Goal: Task Accomplishment & Management: Manage account settings

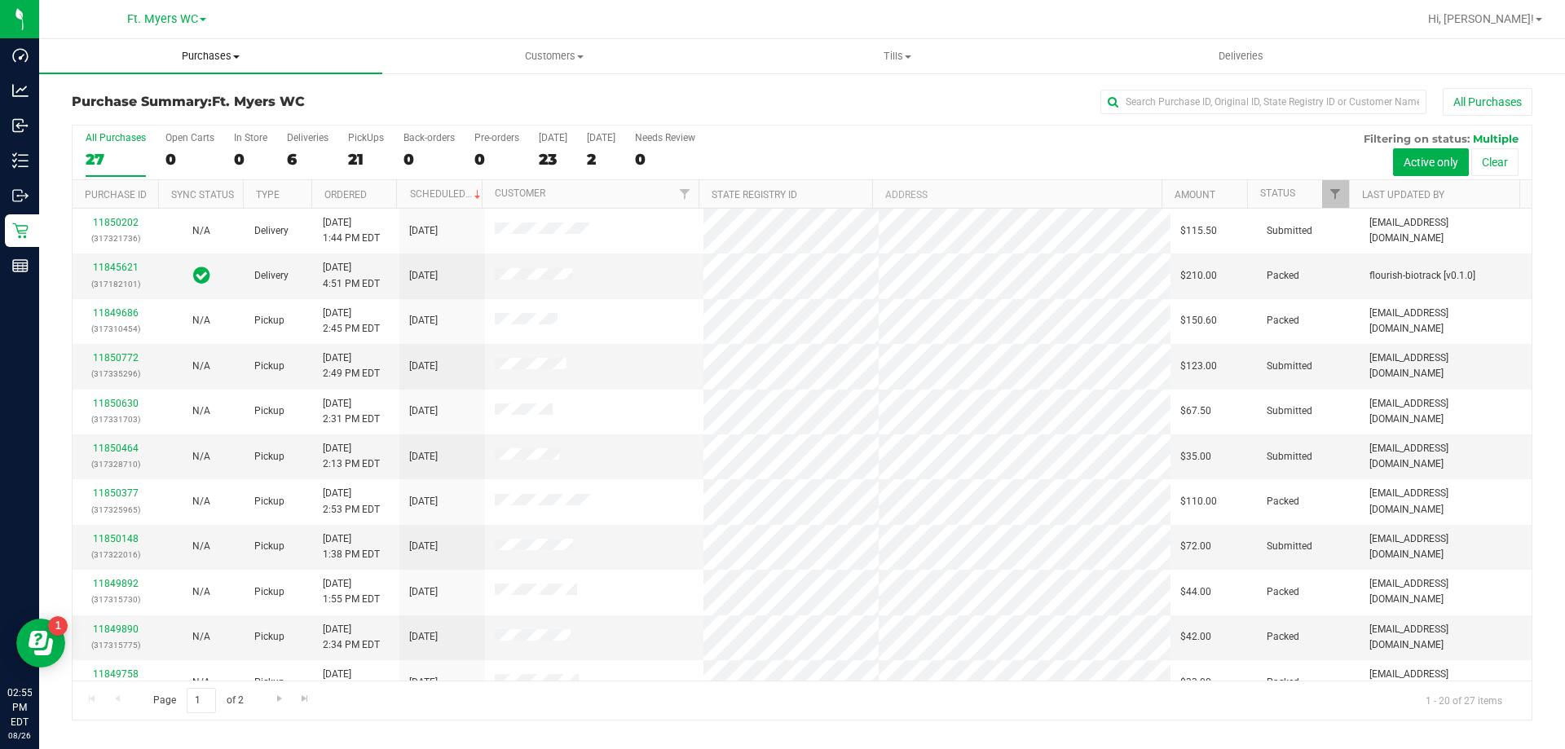
click at [207, 56] on span "Purchases" at bounding box center [210, 56] width 343 height 15
click at [209, 110] on li "Fulfillment" at bounding box center [210, 118] width 343 height 20
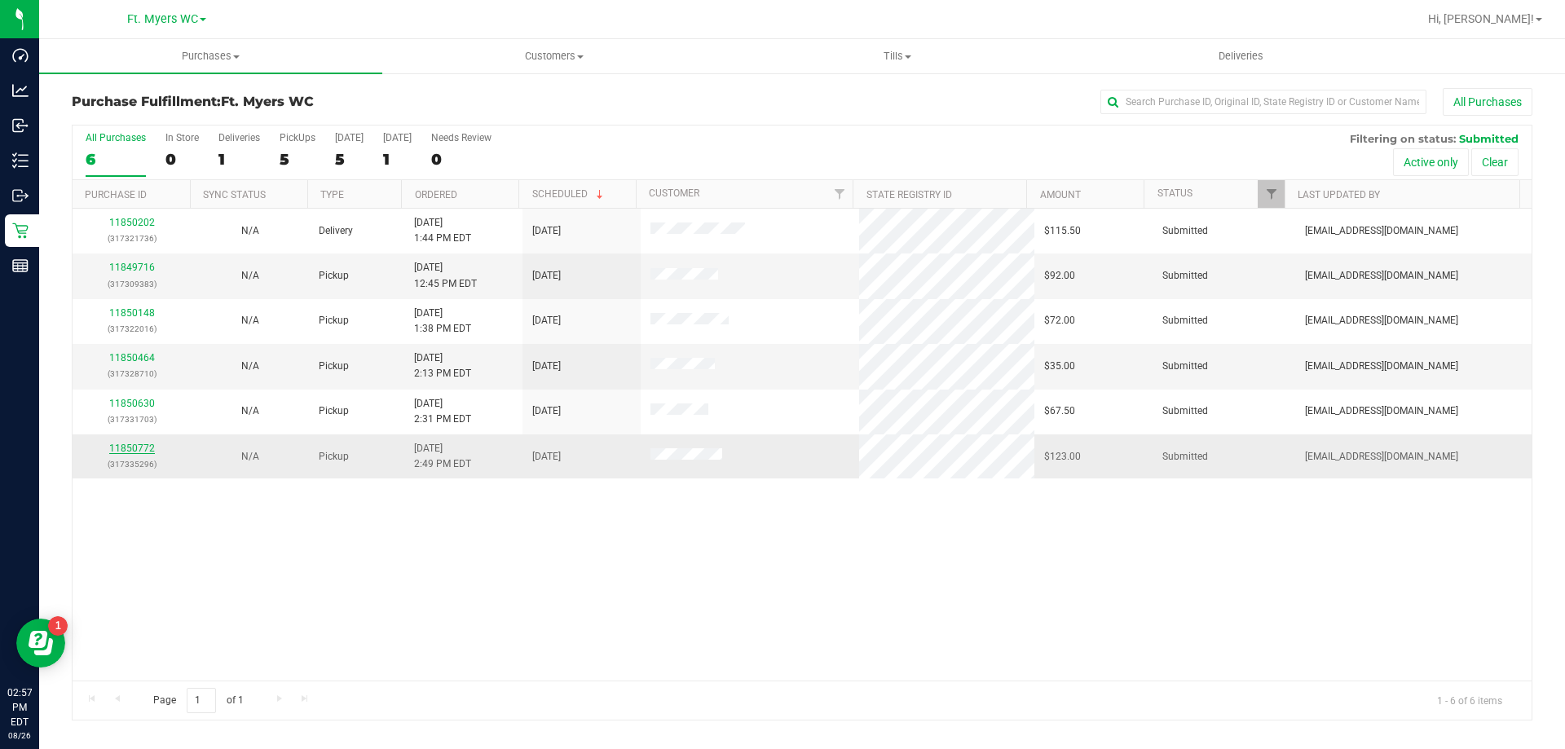
click at [144, 451] on link "11850772" at bounding box center [132, 448] width 46 height 11
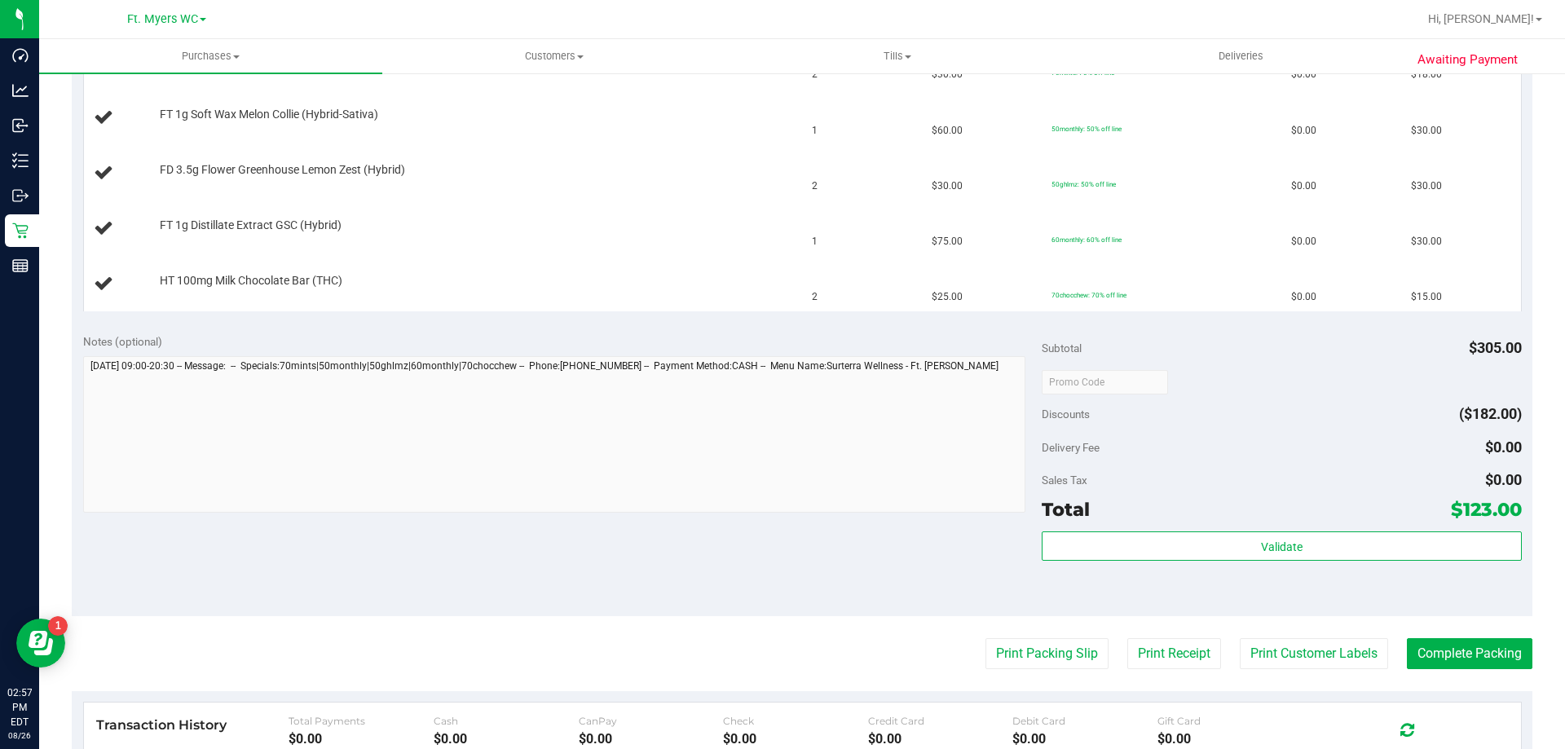
scroll to position [489, 0]
click at [1026, 663] on button "Print Packing Slip" at bounding box center [1046, 652] width 123 height 31
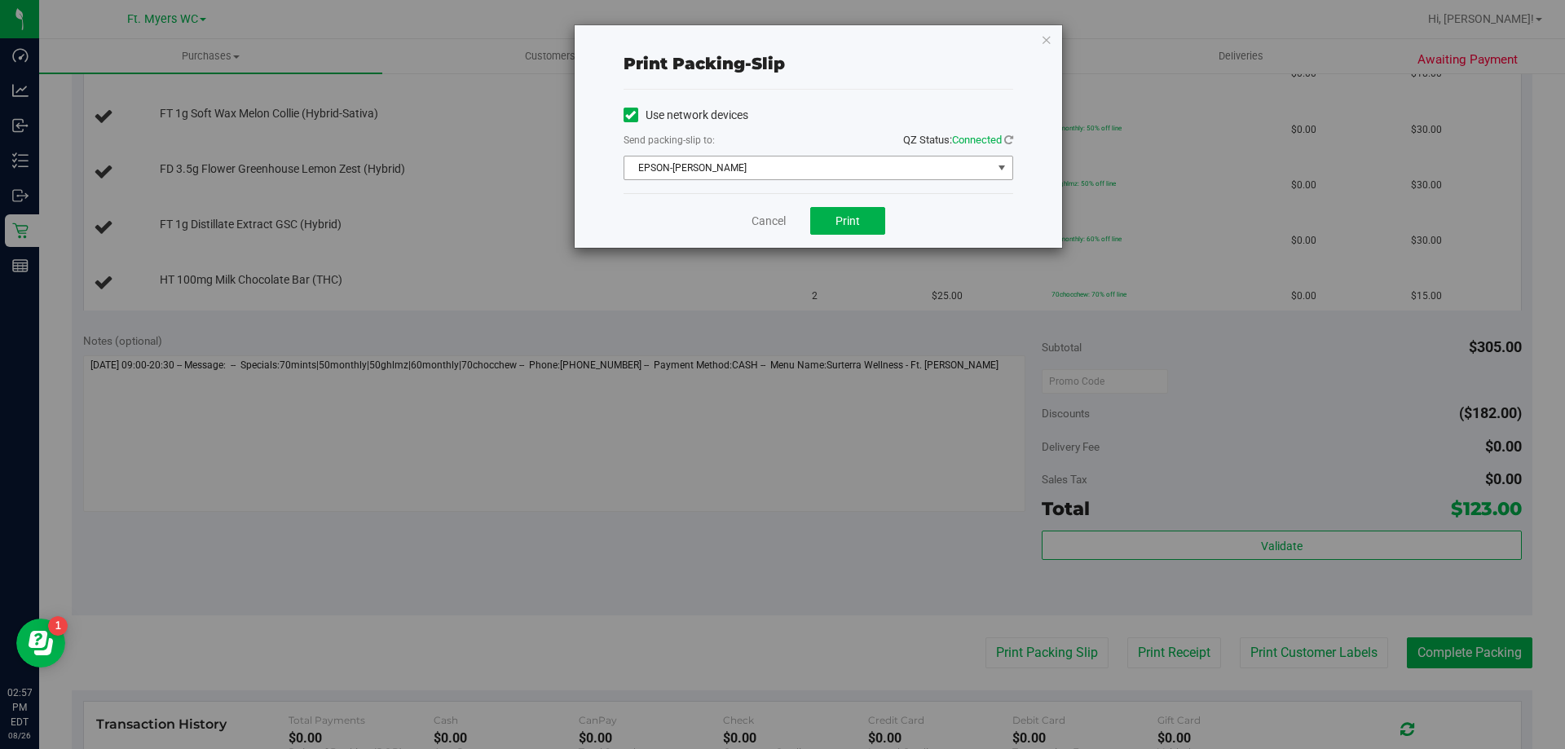
click at [847, 163] on span "EPSON-[PERSON_NAME]" at bounding box center [808, 168] width 368 height 23
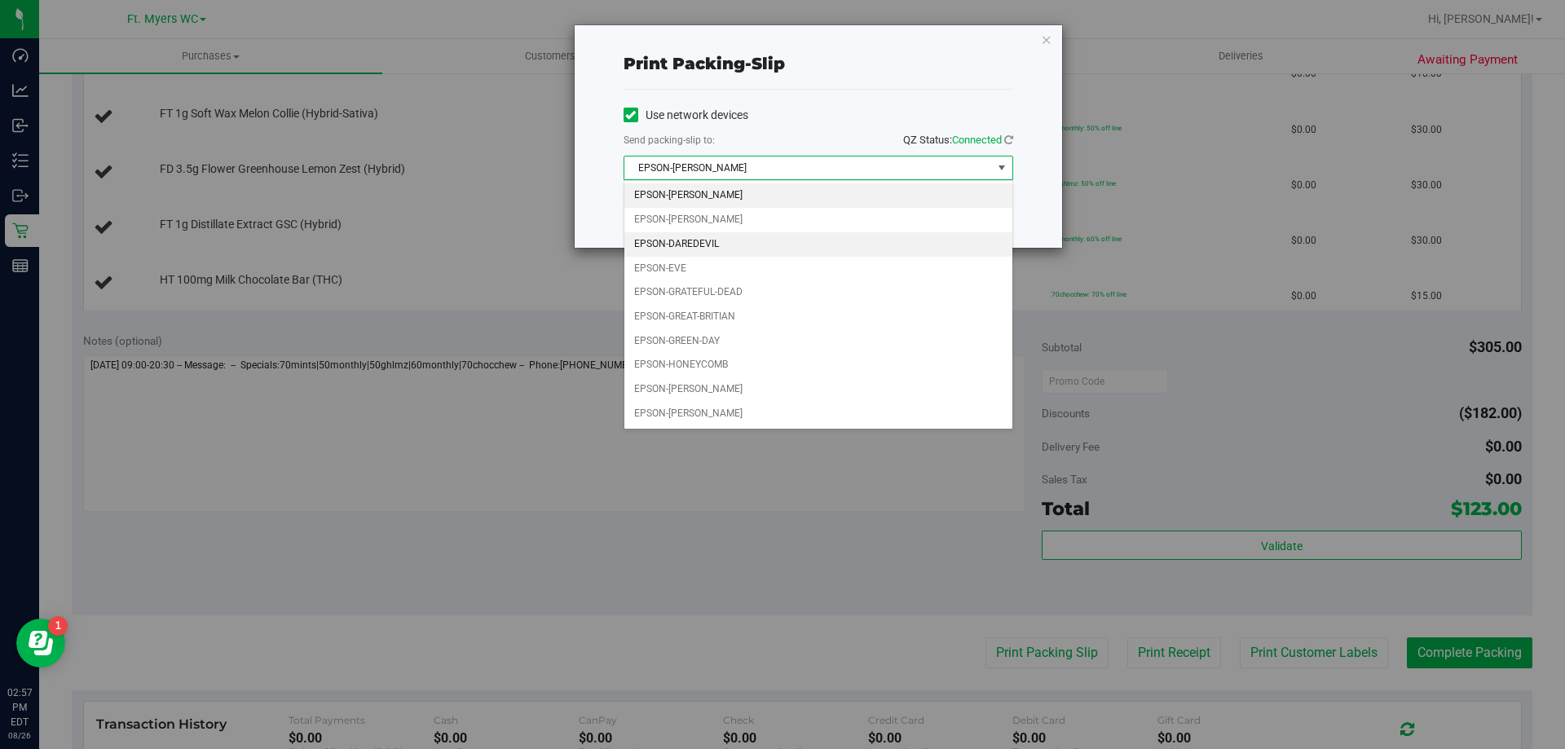
click at [751, 237] on li "EPSON-DAREDEVIL" at bounding box center [818, 244] width 388 height 24
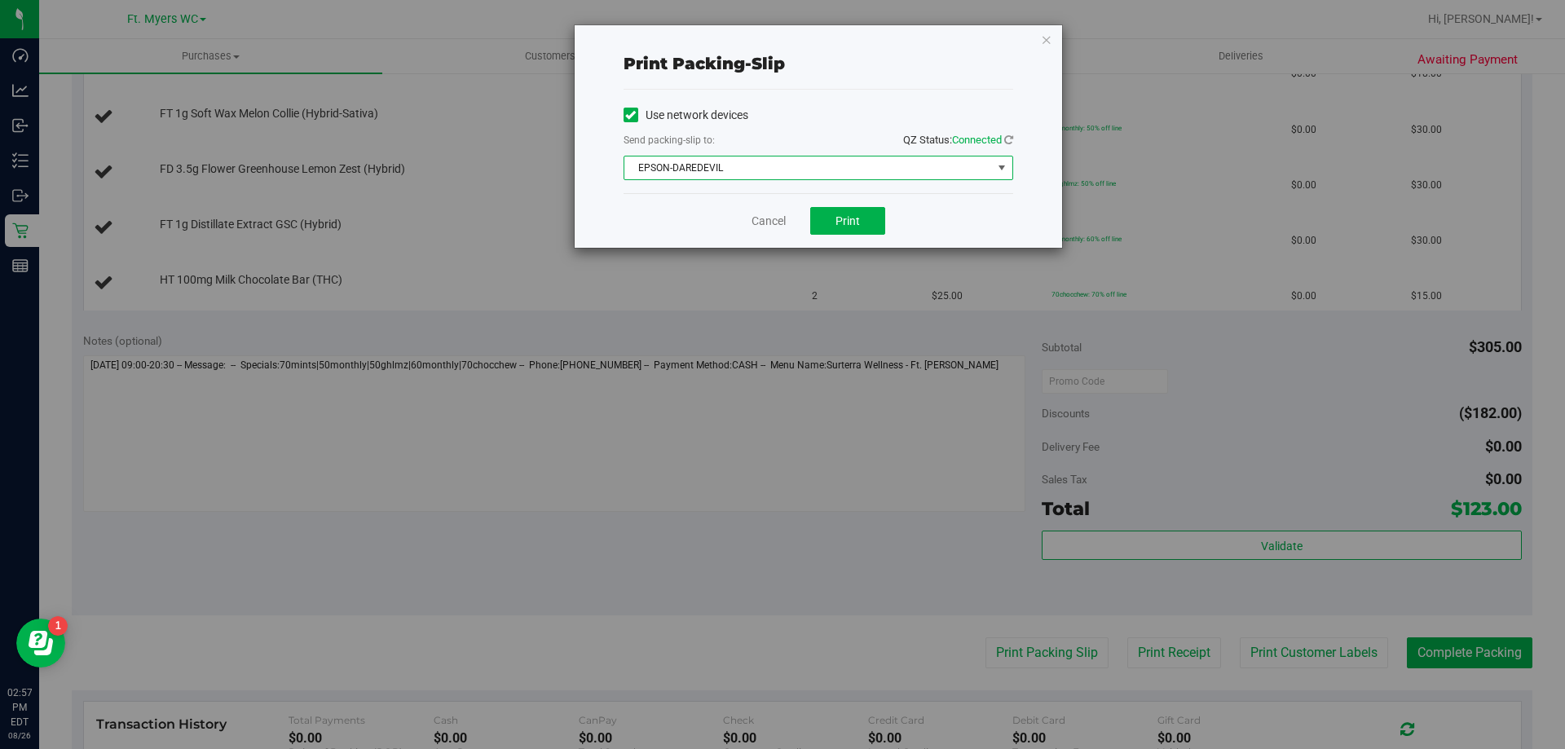
click at [770, 175] on span "EPSON-DAREDEVIL" at bounding box center [808, 168] width 368 height 23
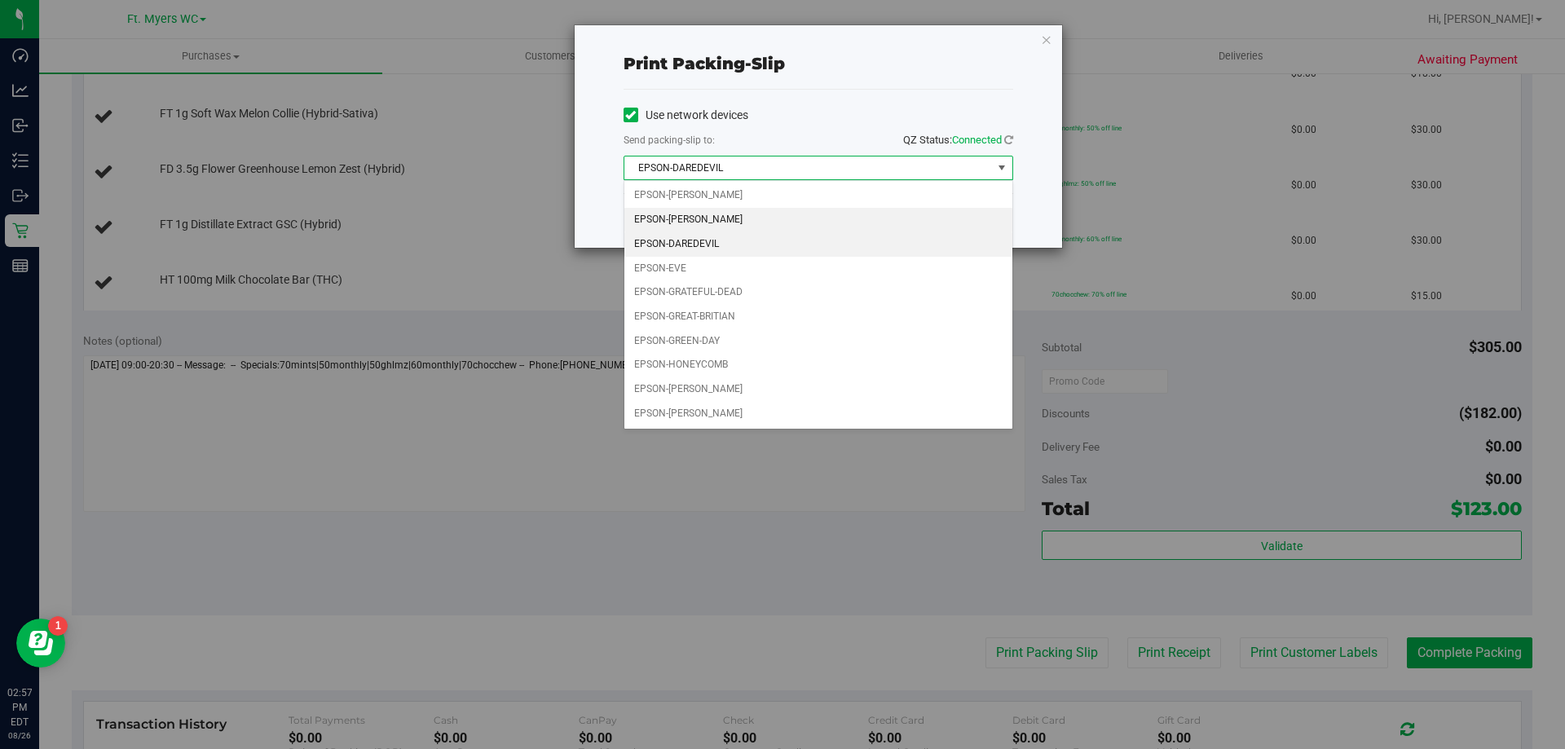
click at [748, 213] on li "EPSON-[PERSON_NAME]" at bounding box center [818, 220] width 388 height 24
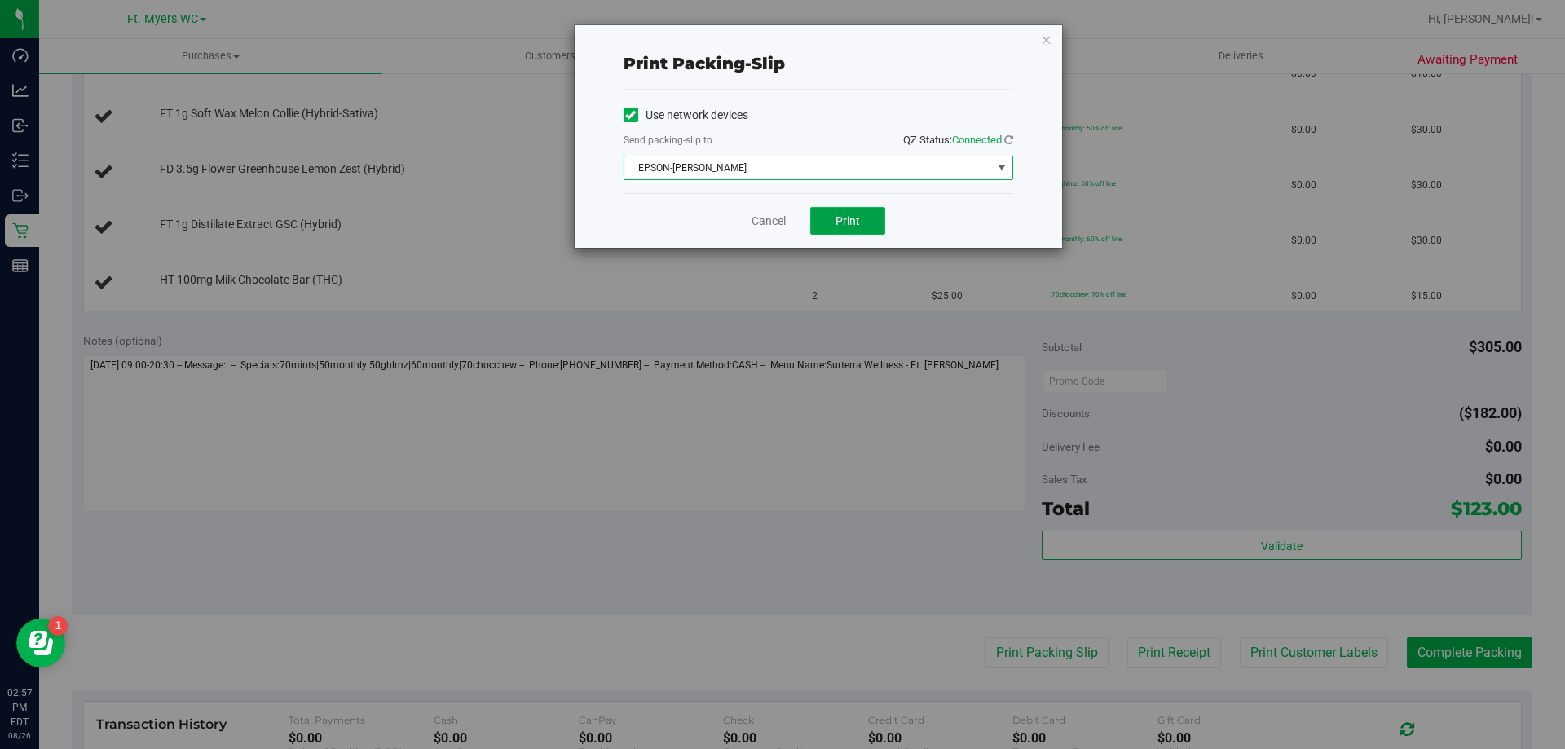
click at [863, 231] on button "Print" at bounding box center [847, 221] width 75 height 28
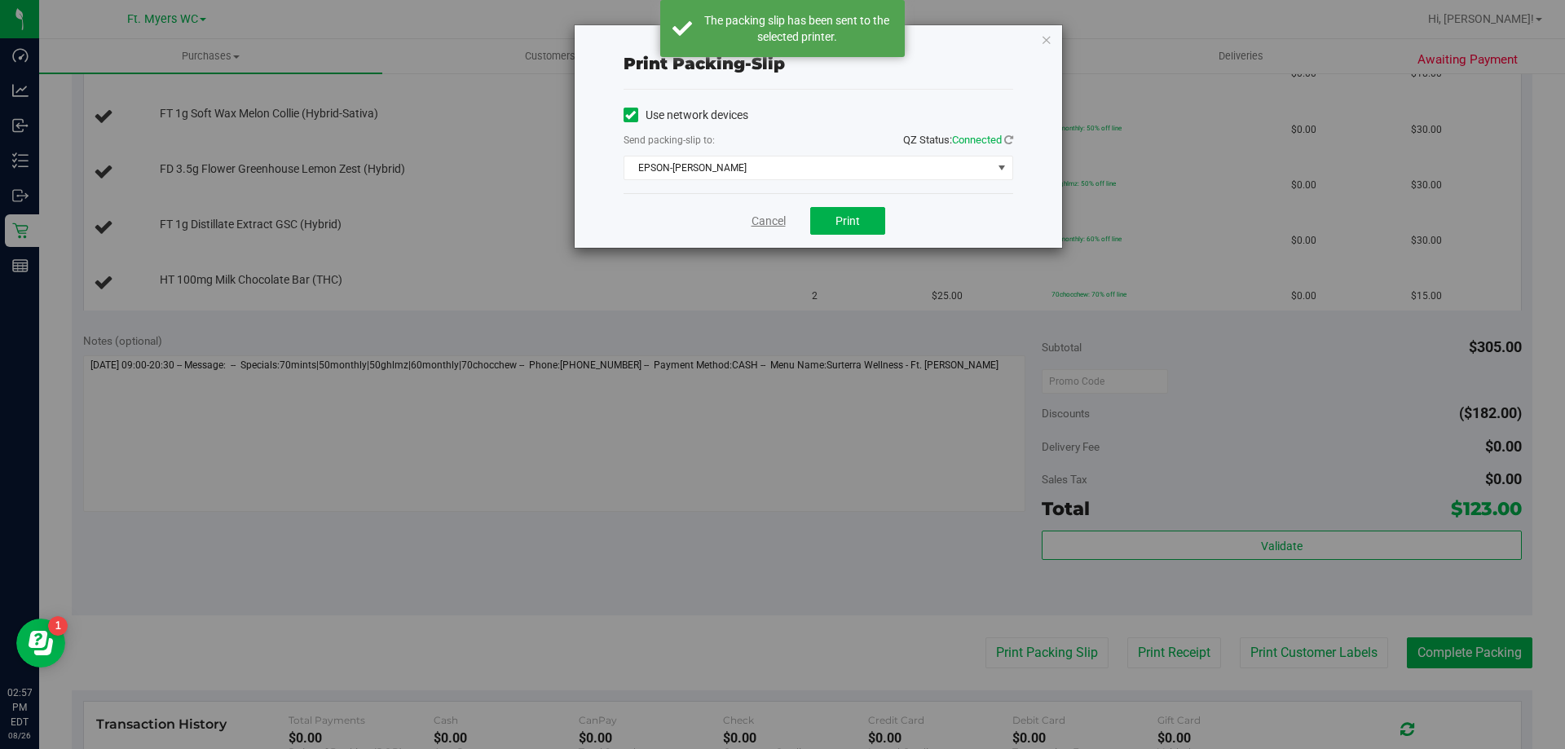
click at [757, 217] on link "Cancel" at bounding box center [769, 221] width 34 height 17
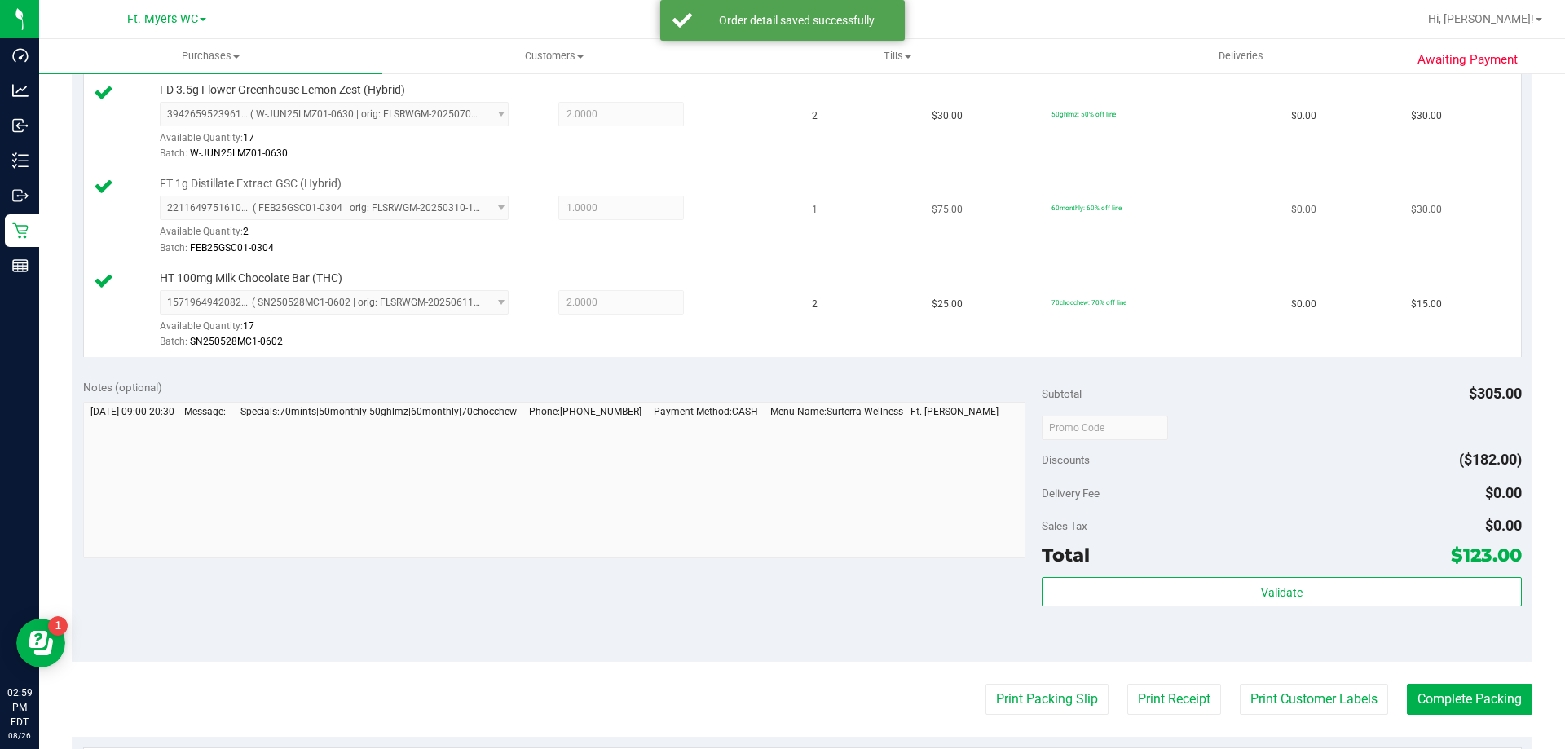
scroll to position [652, 0]
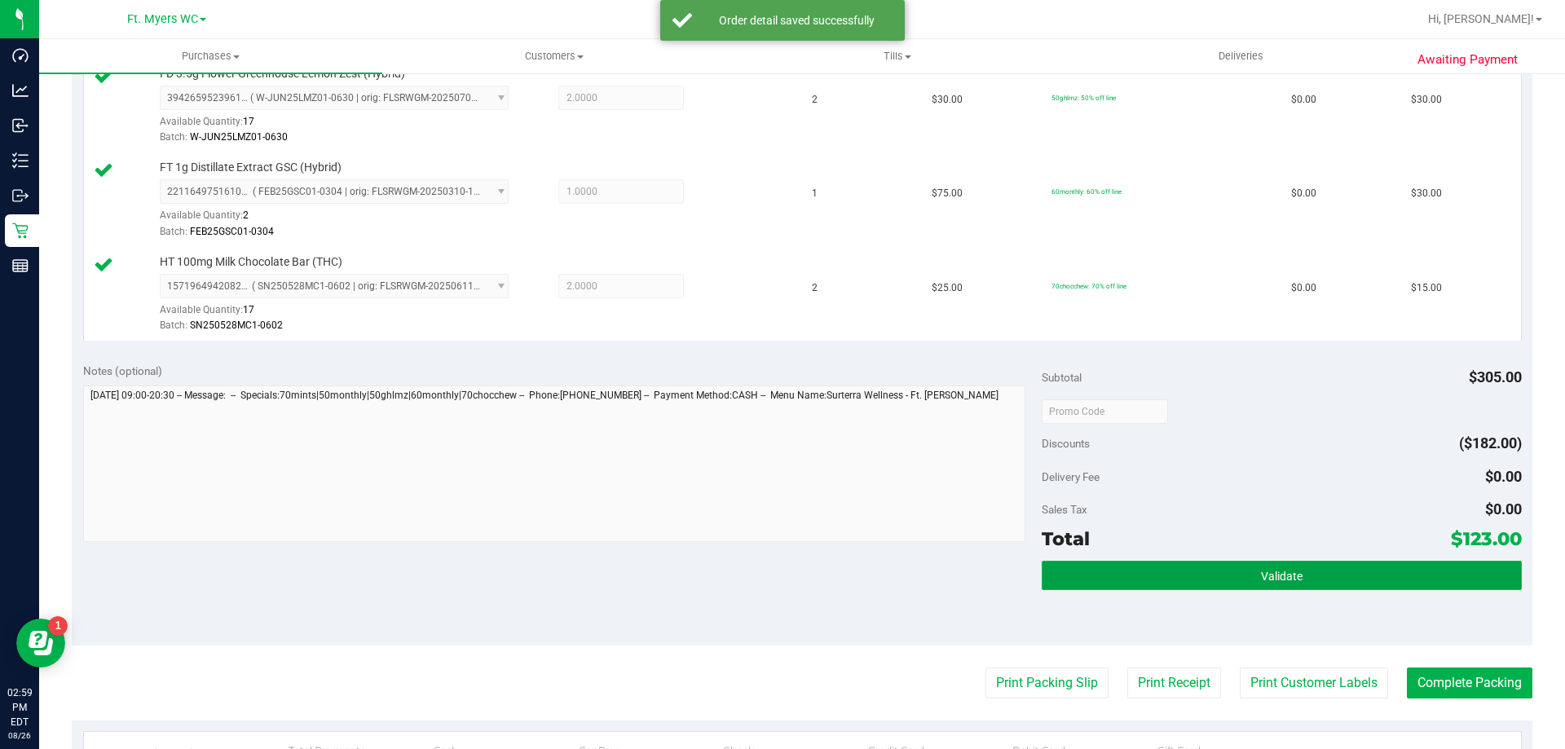
click at [1231, 584] on button "Validate" at bounding box center [1281, 575] width 479 height 29
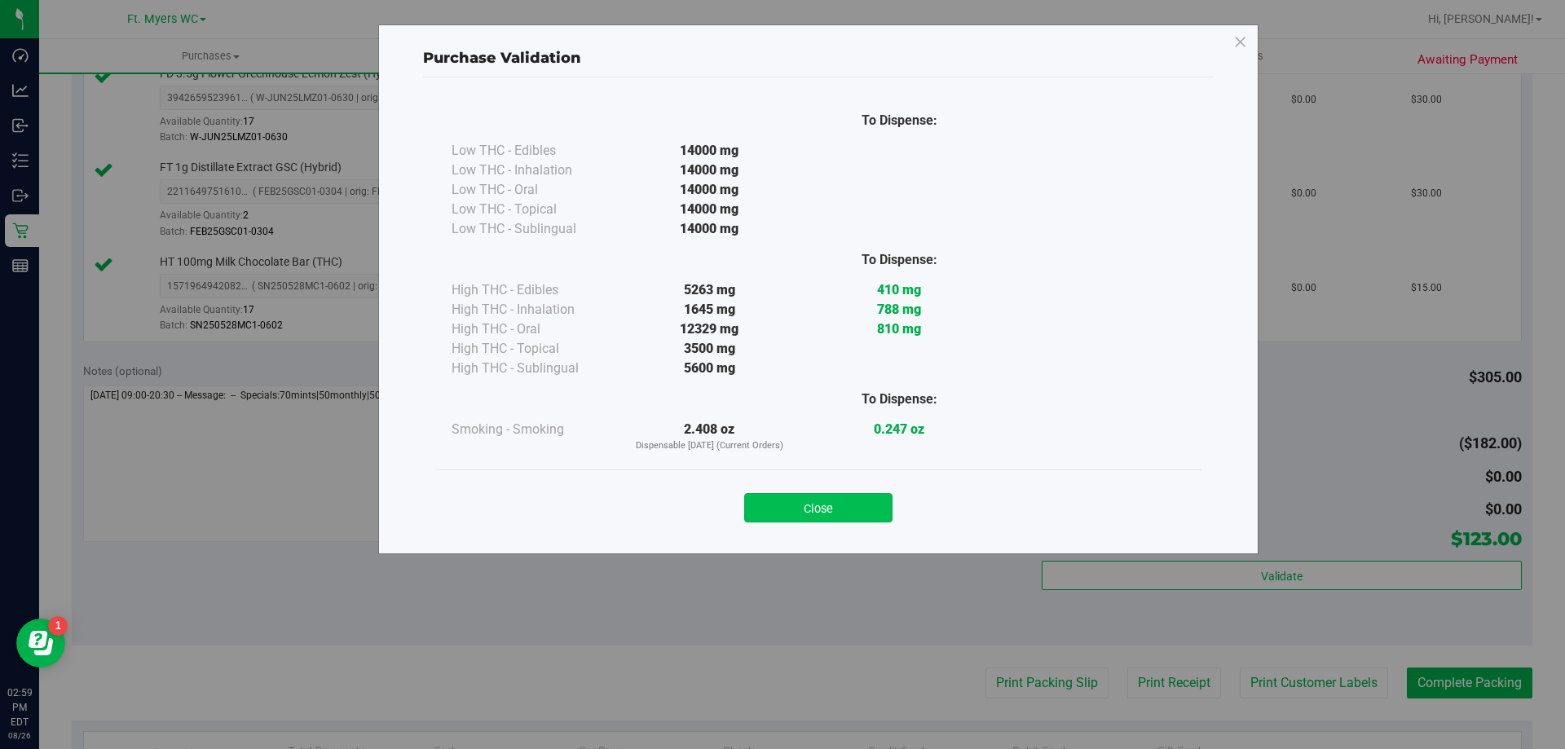
click at [825, 509] on button "Close" at bounding box center [818, 507] width 148 height 29
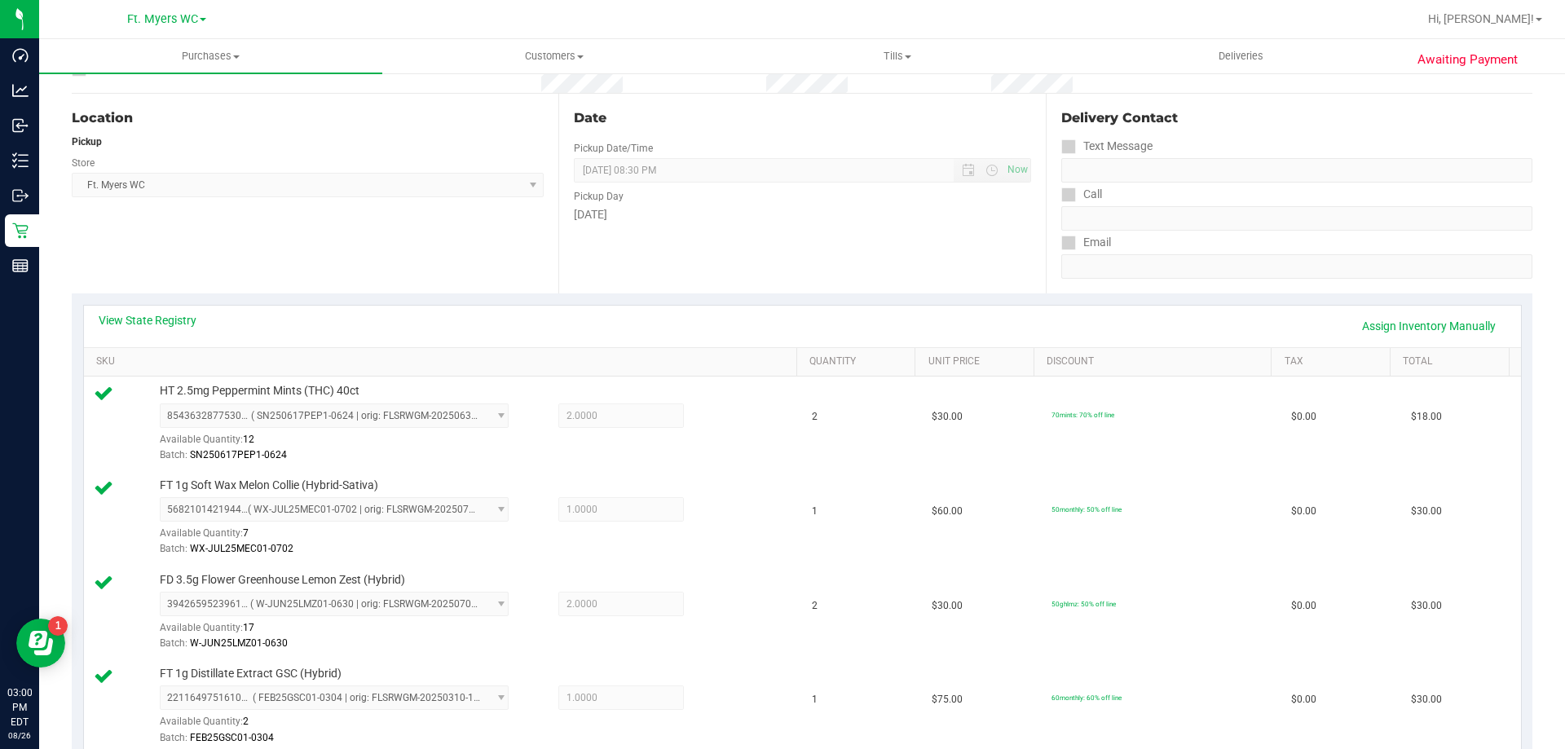
scroll to position [798, 0]
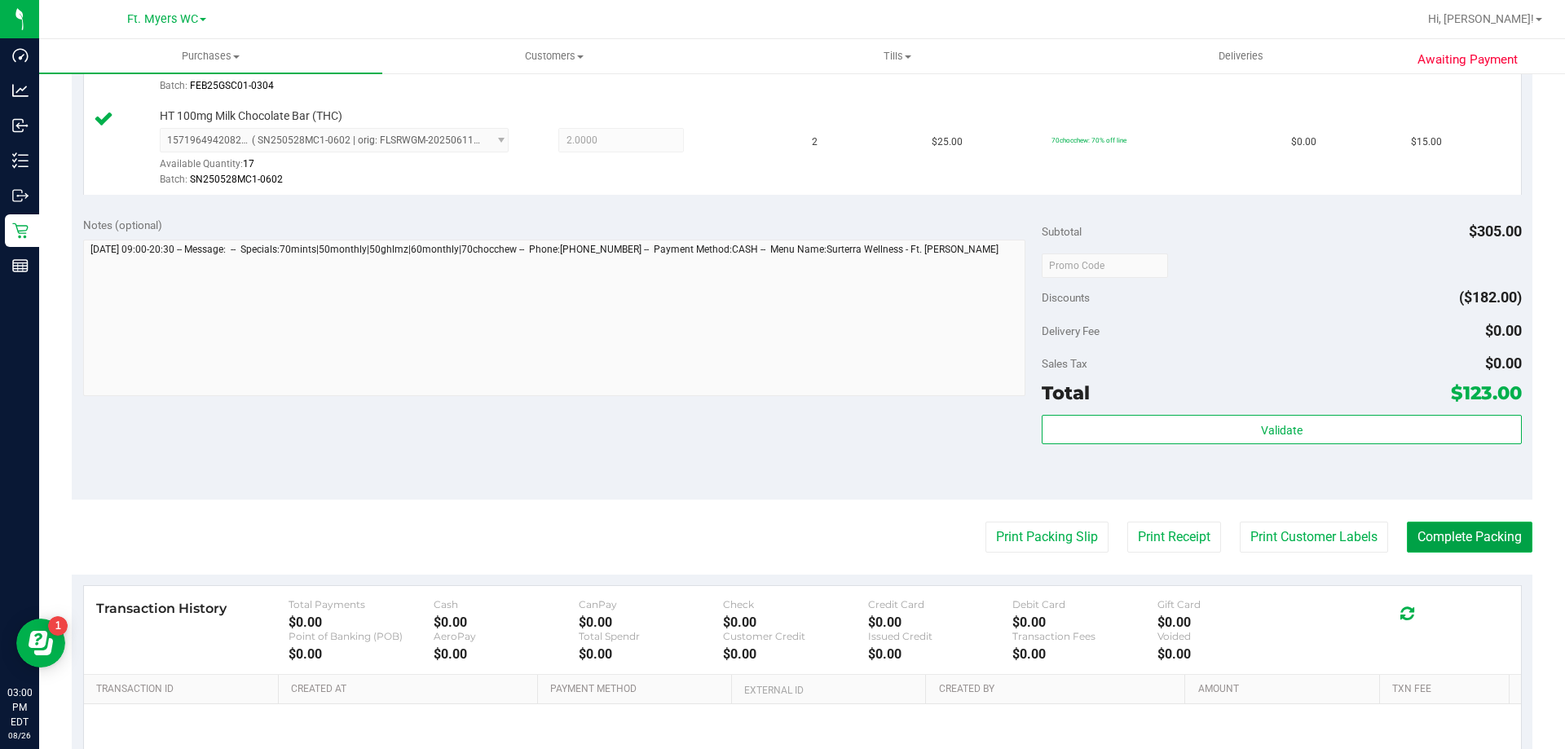
click at [1440, 552] on button "Complete Packing" at bounding box center [1470, 537] width 126 height 31
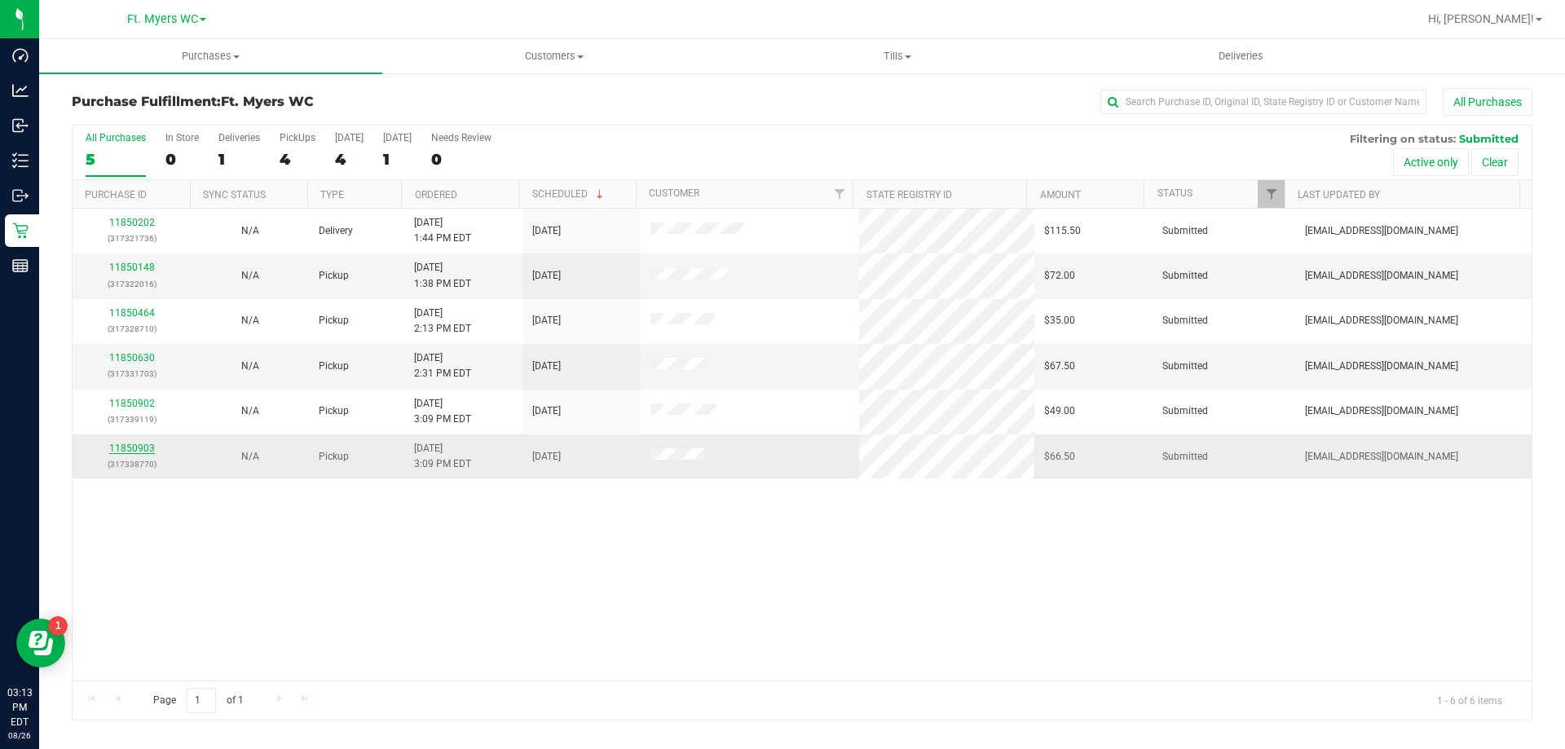
click at [135, 447] on link "11850903" at bounding box center [132, 448] width 46 height 11
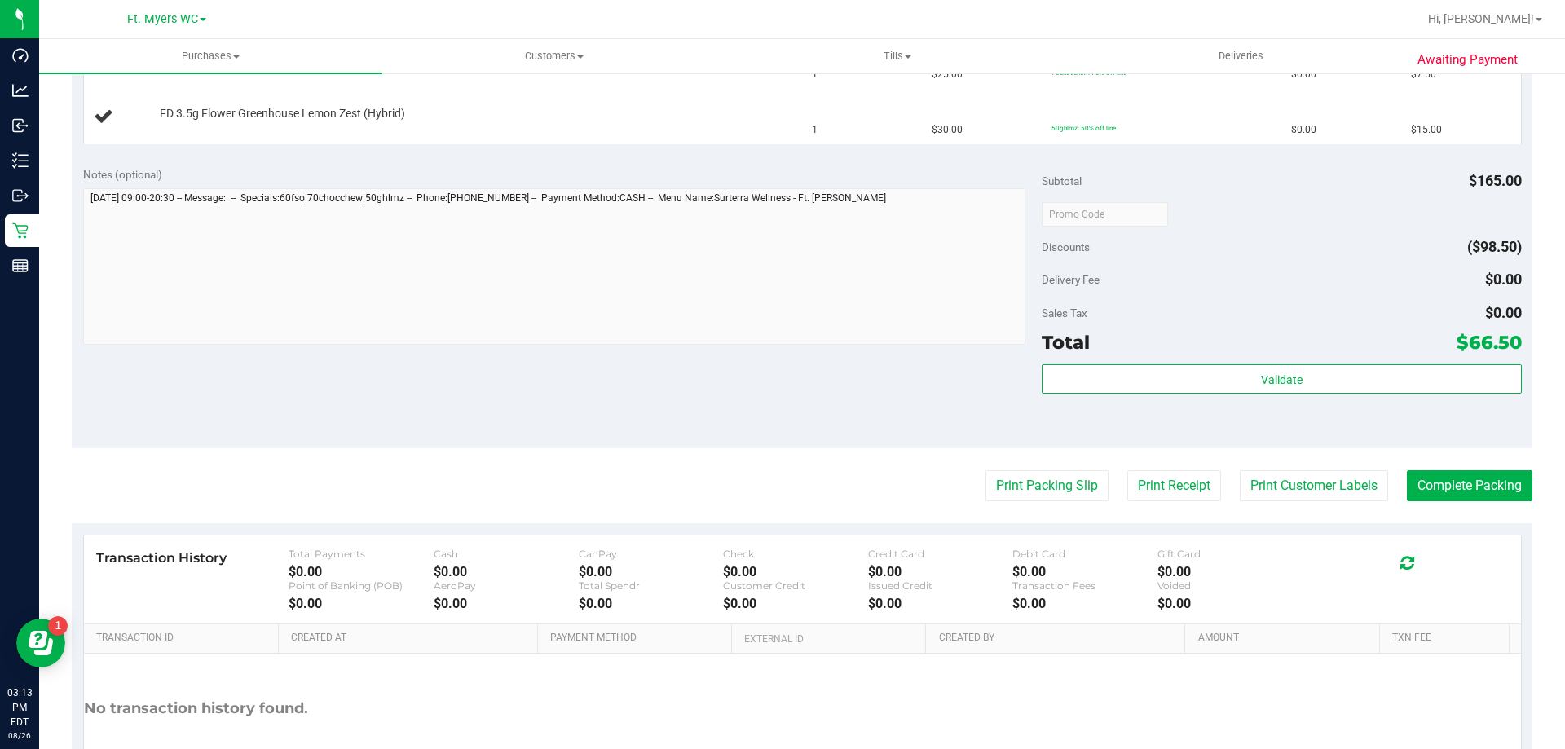
scroll to position [571, 0]
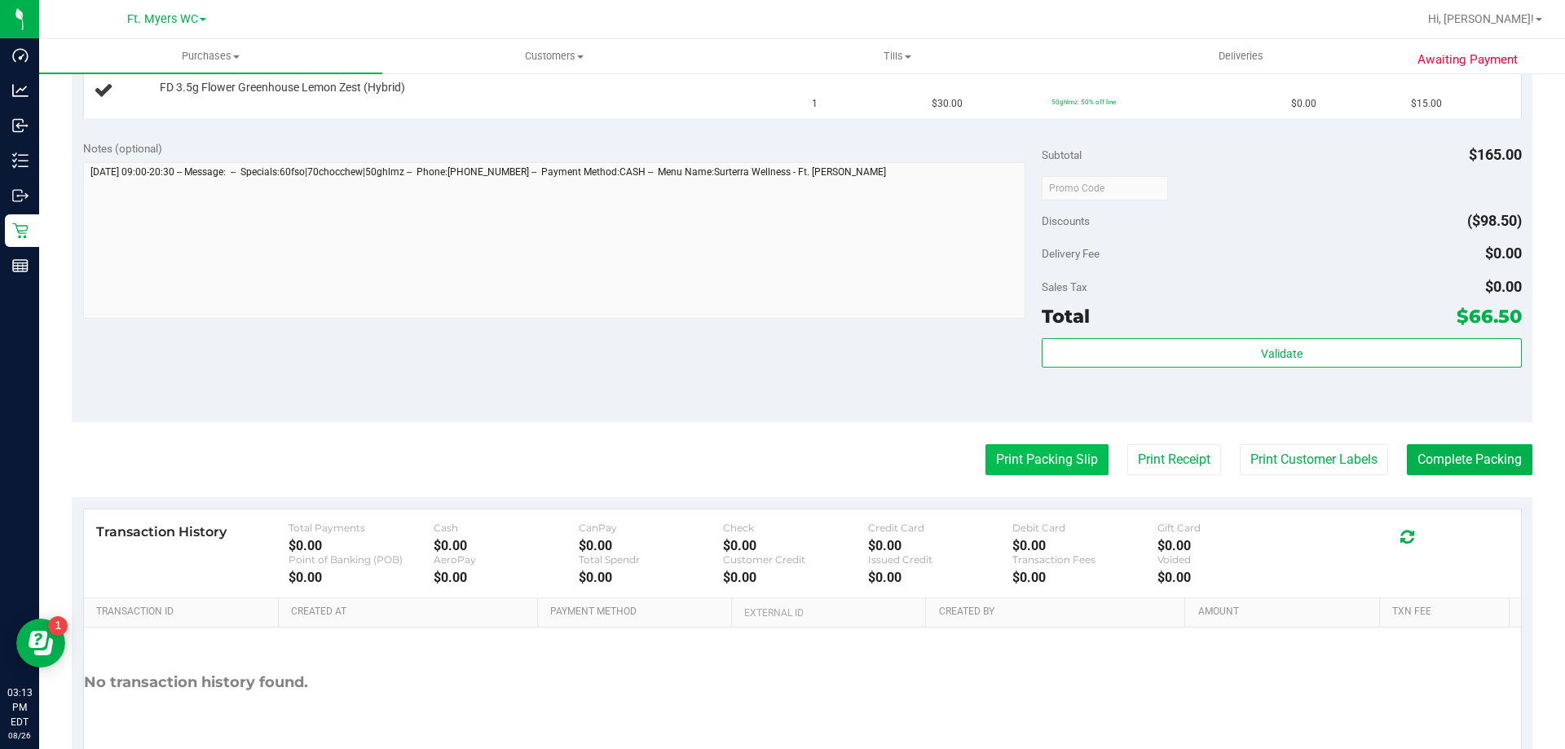
click at [1081, 452] on button "Print Packing Slip" at bounding box center [1046, 459] width 123 height 31
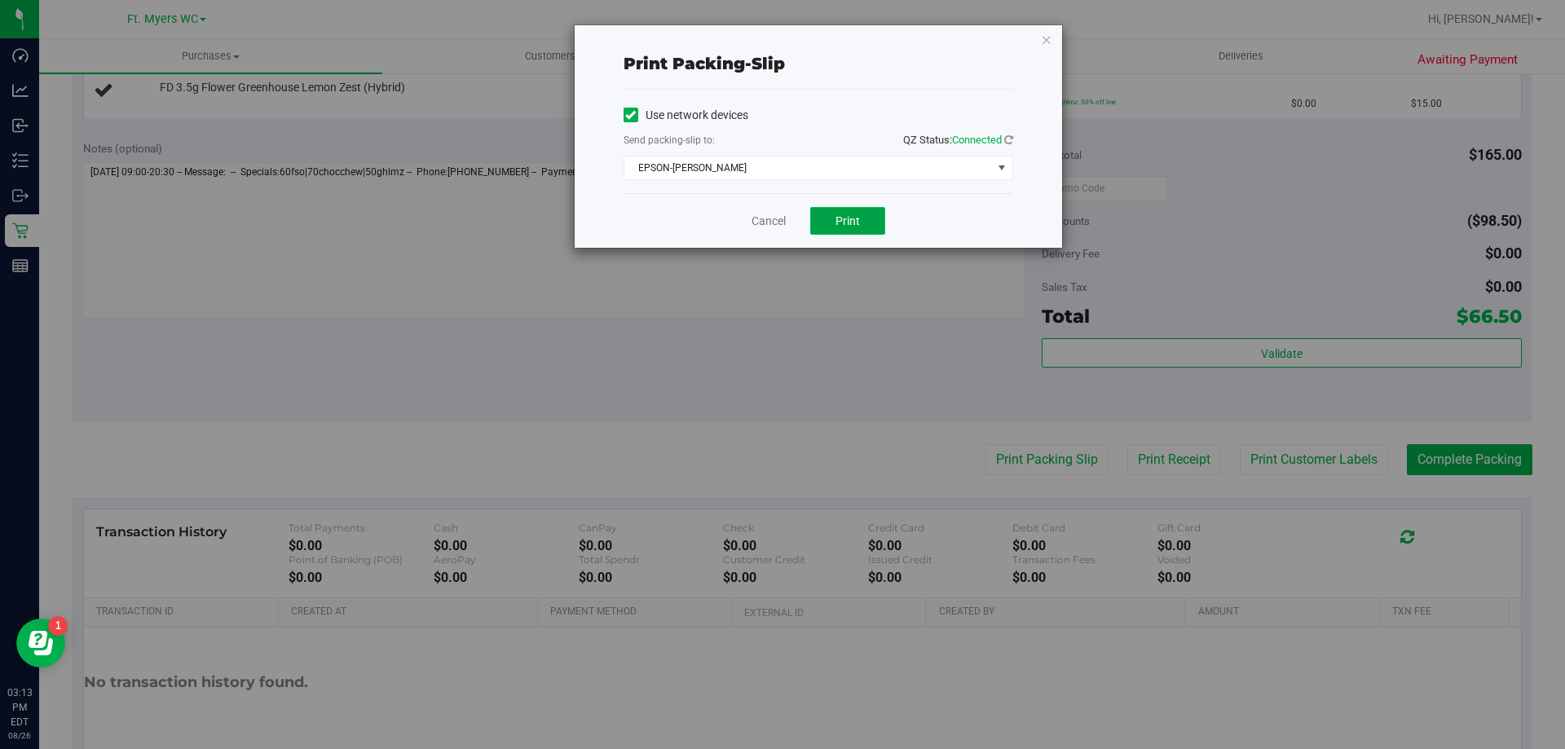
click at [834, 220] on button "Print" at bounding box center [847, 221] width 75 height 28
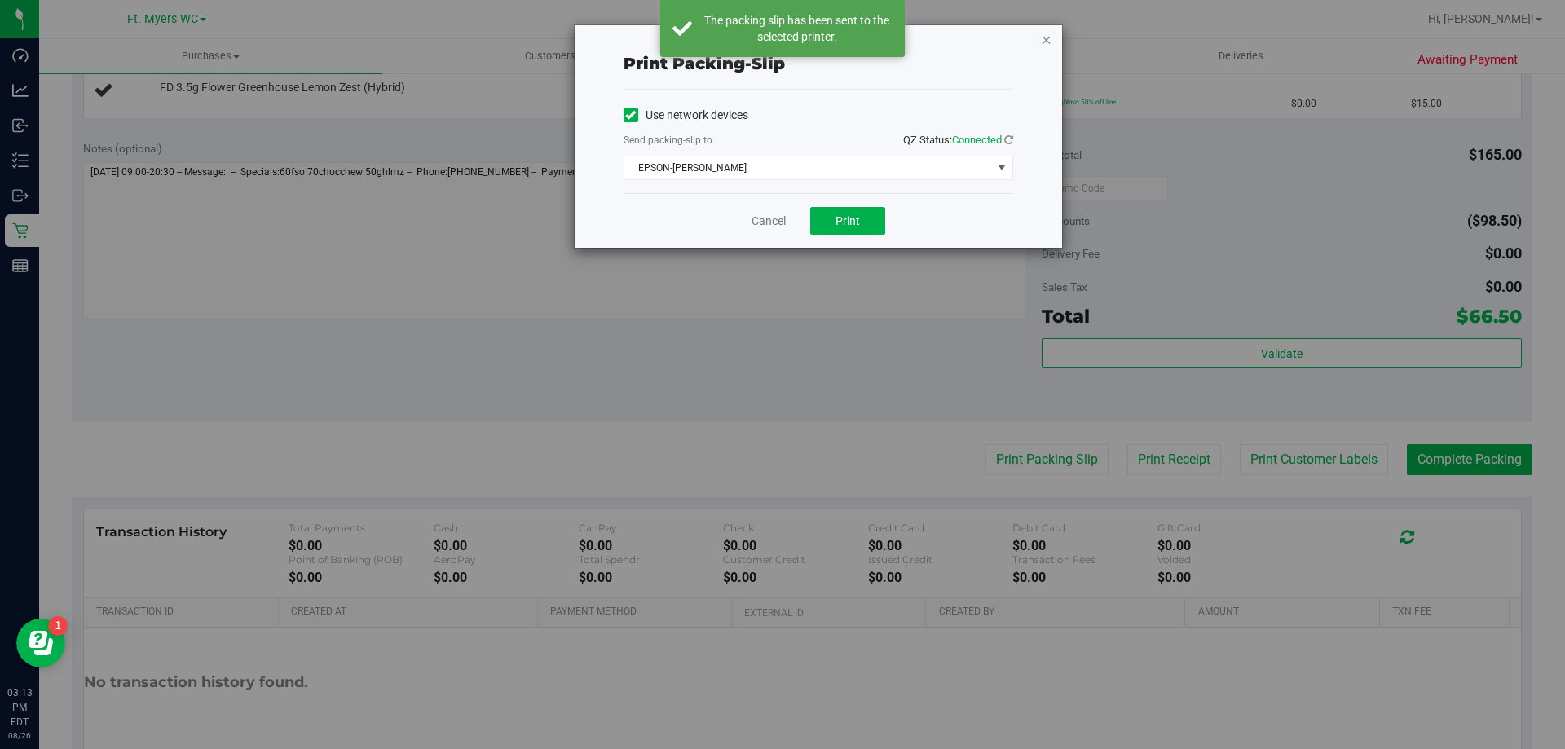
click at [1047, 41] on icon "button" at bounding box center [1046, 39] width 11 height 20
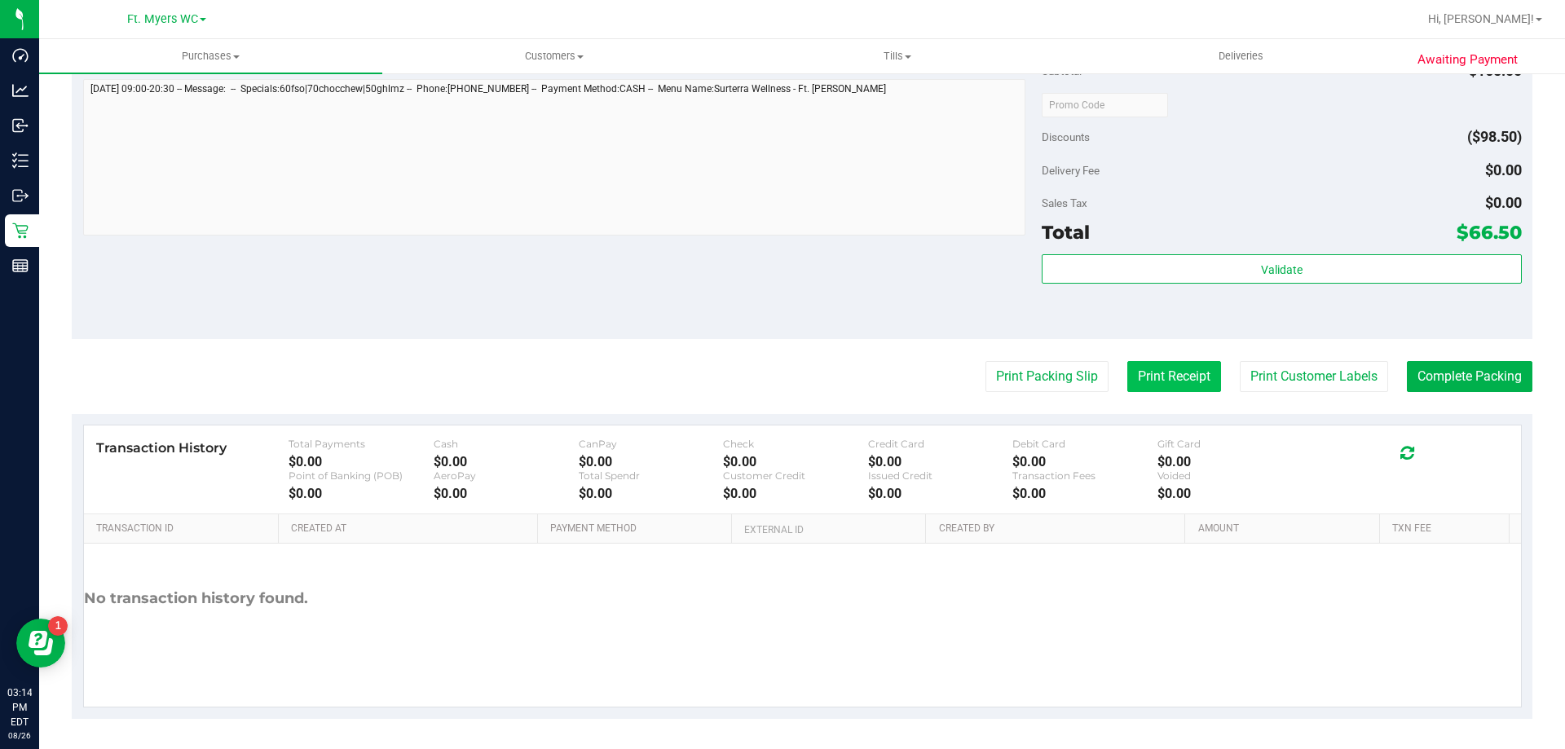
scroll to position [773, 0]
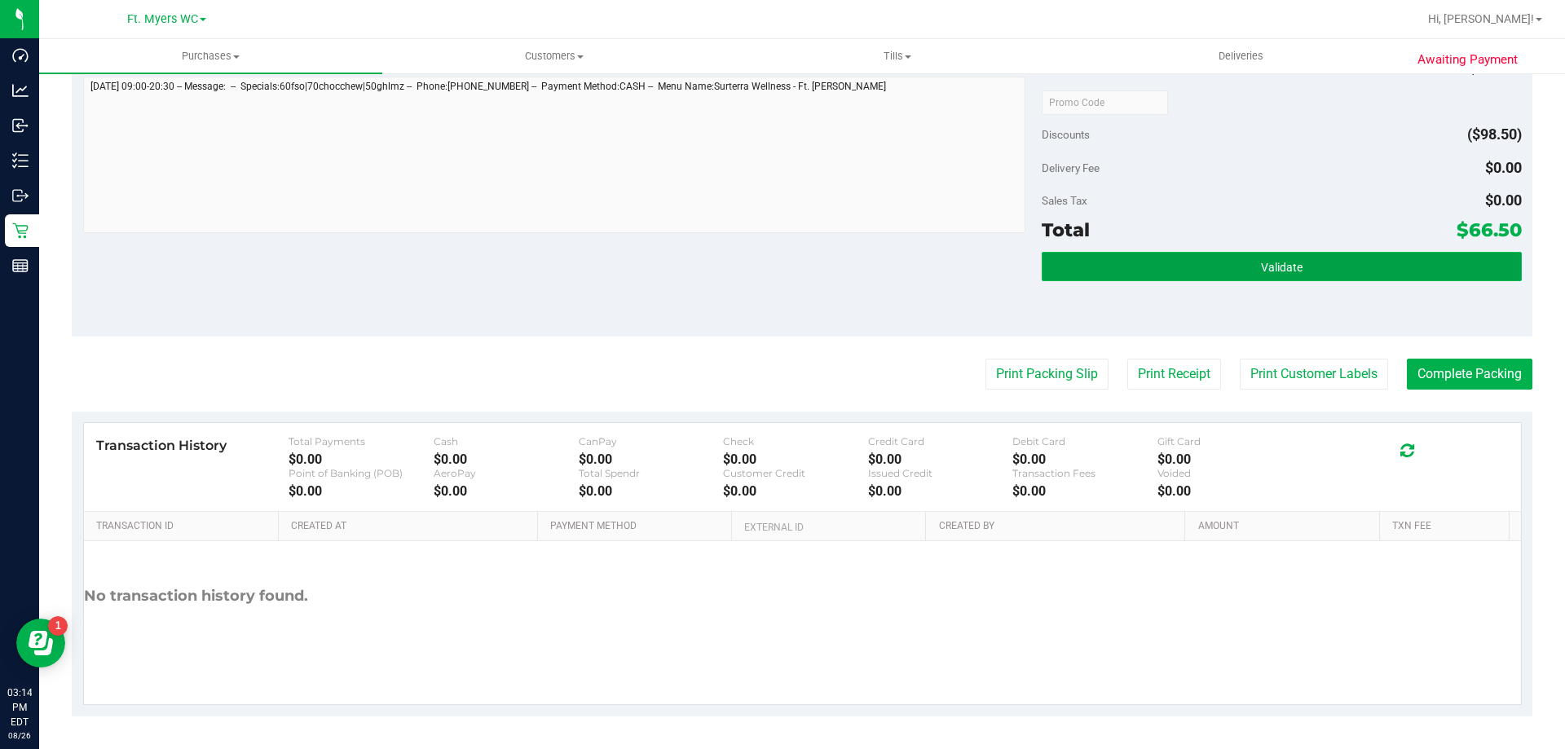
click at [1166, 275] on button "Validate" at bounding box center [1281, 266] width 479 height 29
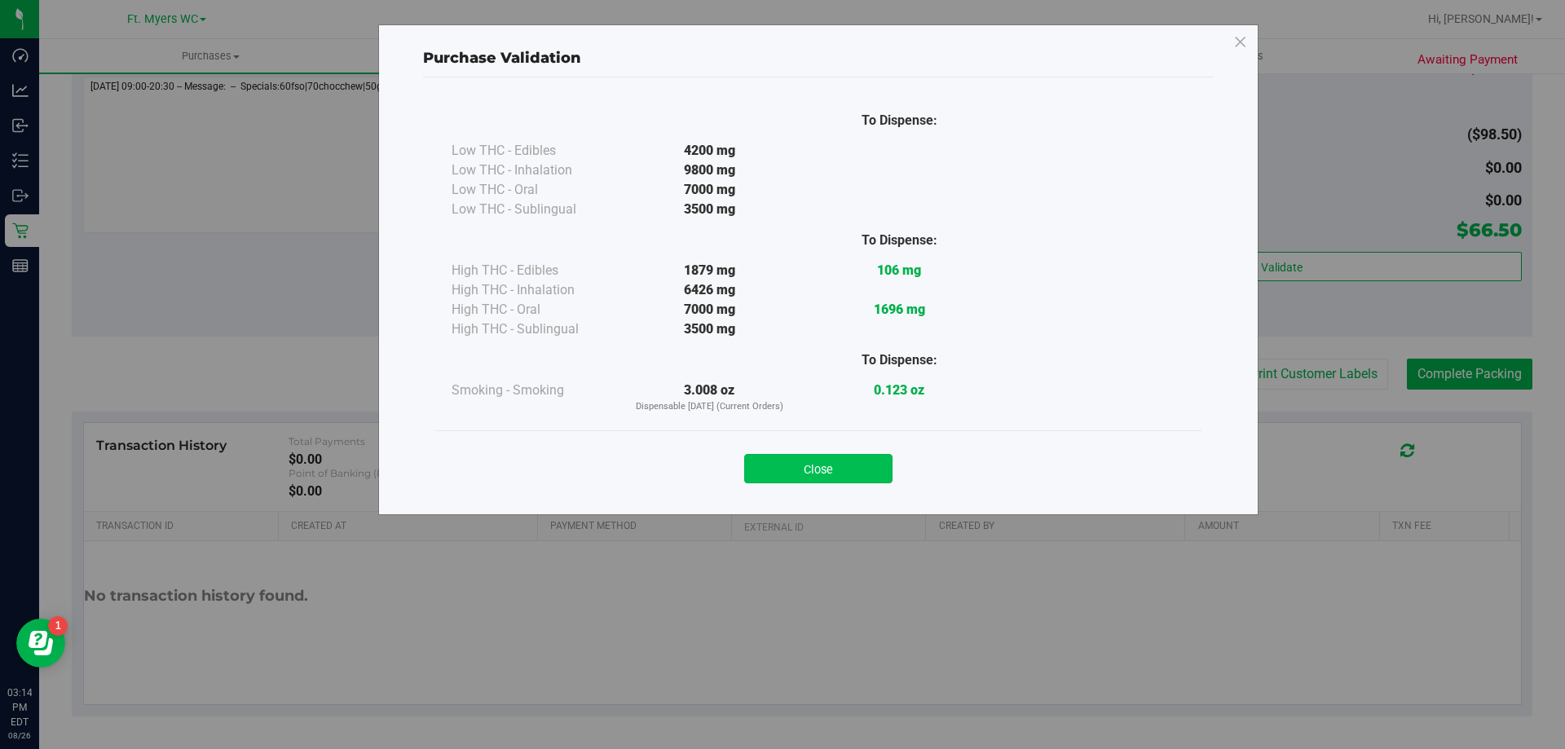
click at [836, 462] on button "Close" at bounding box center [818, 468] width 148 height 29
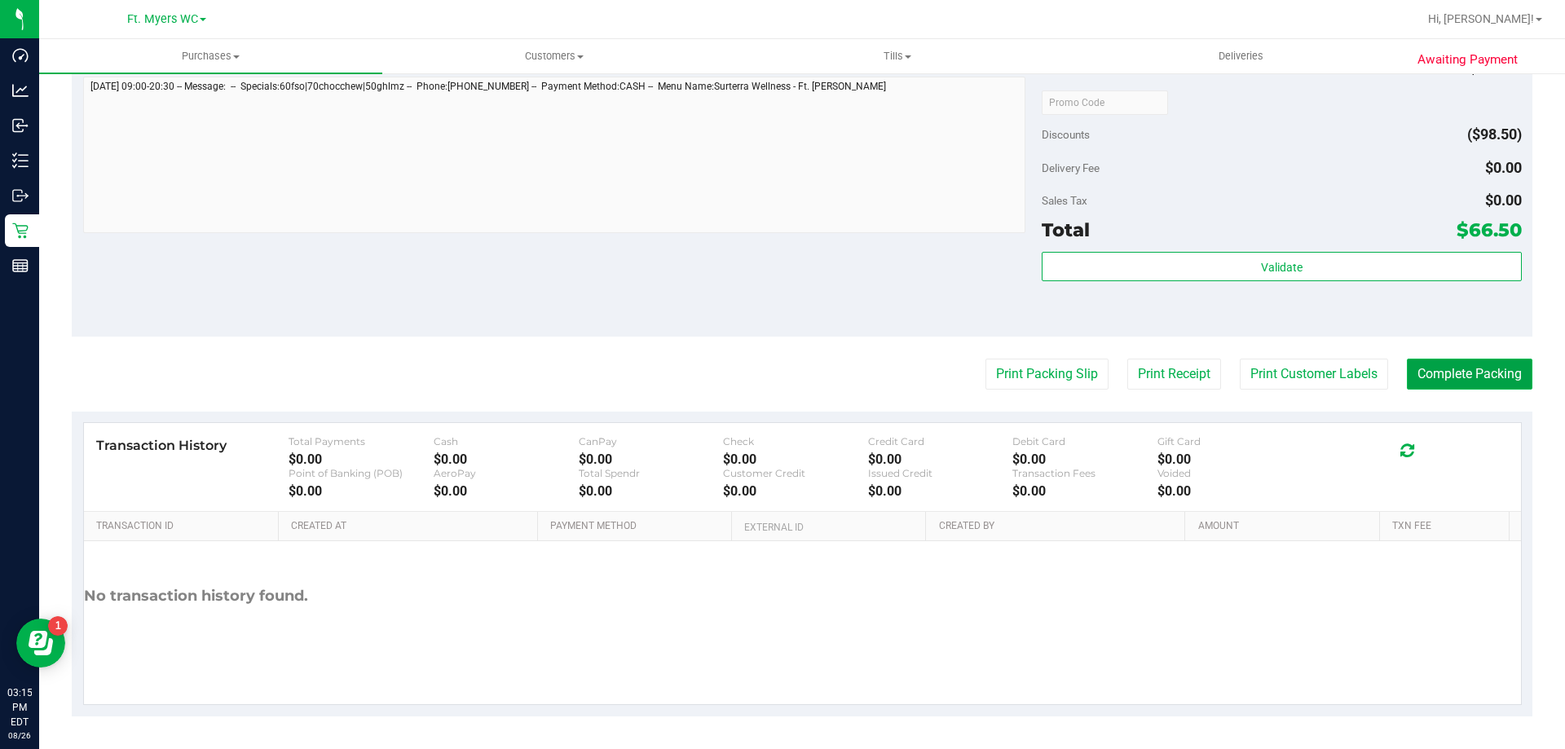
click at [1476, 386] on button "Complete Packing" at bounding box center [1470, 374] width 126 height 31
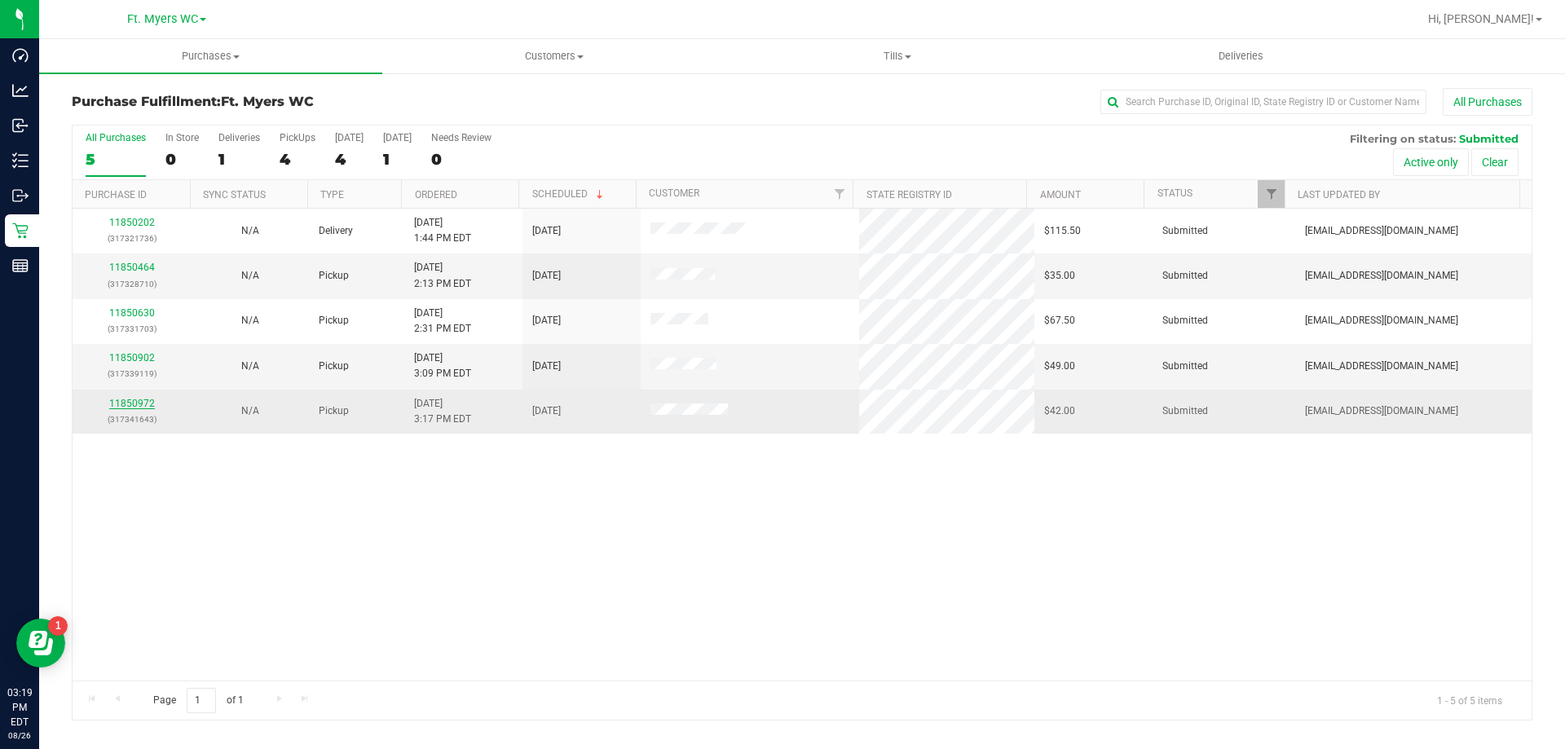
click at [138, 403] on link "11850972" at bounding box center [132, 403] width 46 height 11
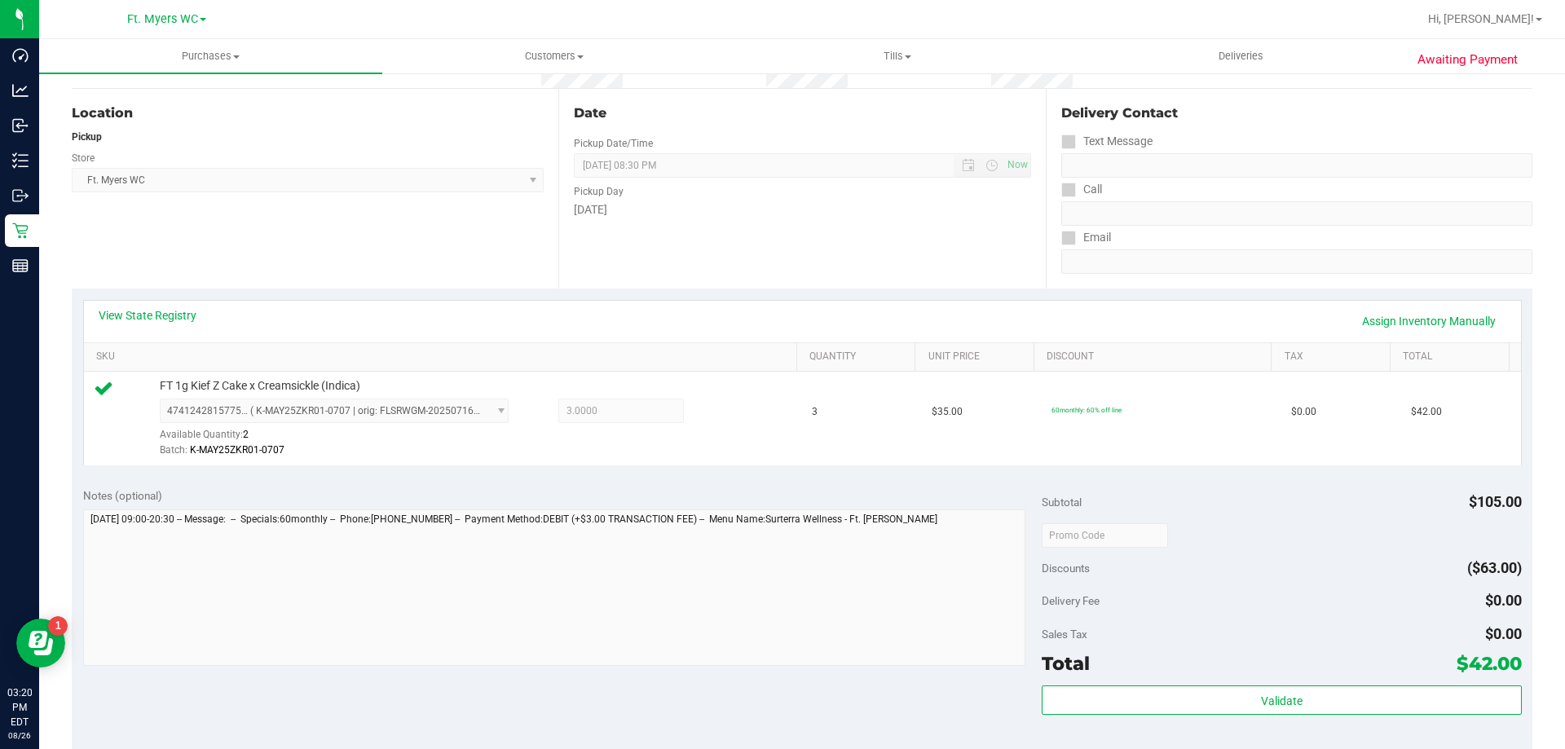
scroll to position [571, 0]
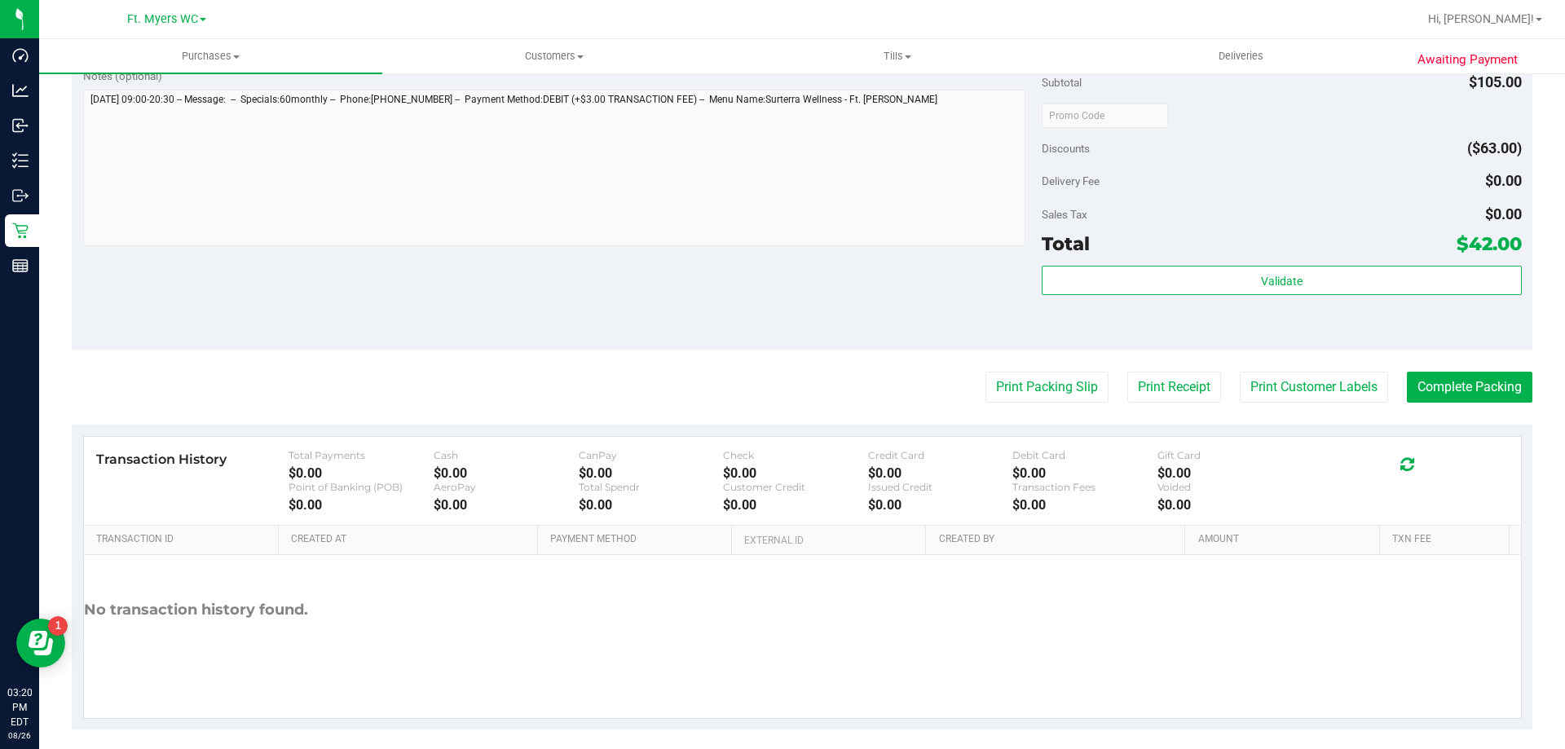
click at [1060, 368] on purchase-details "Back Edit Purchase Cancel Purchase View Profile # 11850972 BioTrack ID: - Submi…" at bounding box center [802, 123] width 1461 height 1212
click at [1058, 380] on button "Print Packing Slip" at bounding box center [1046, 387] width 123 height 31
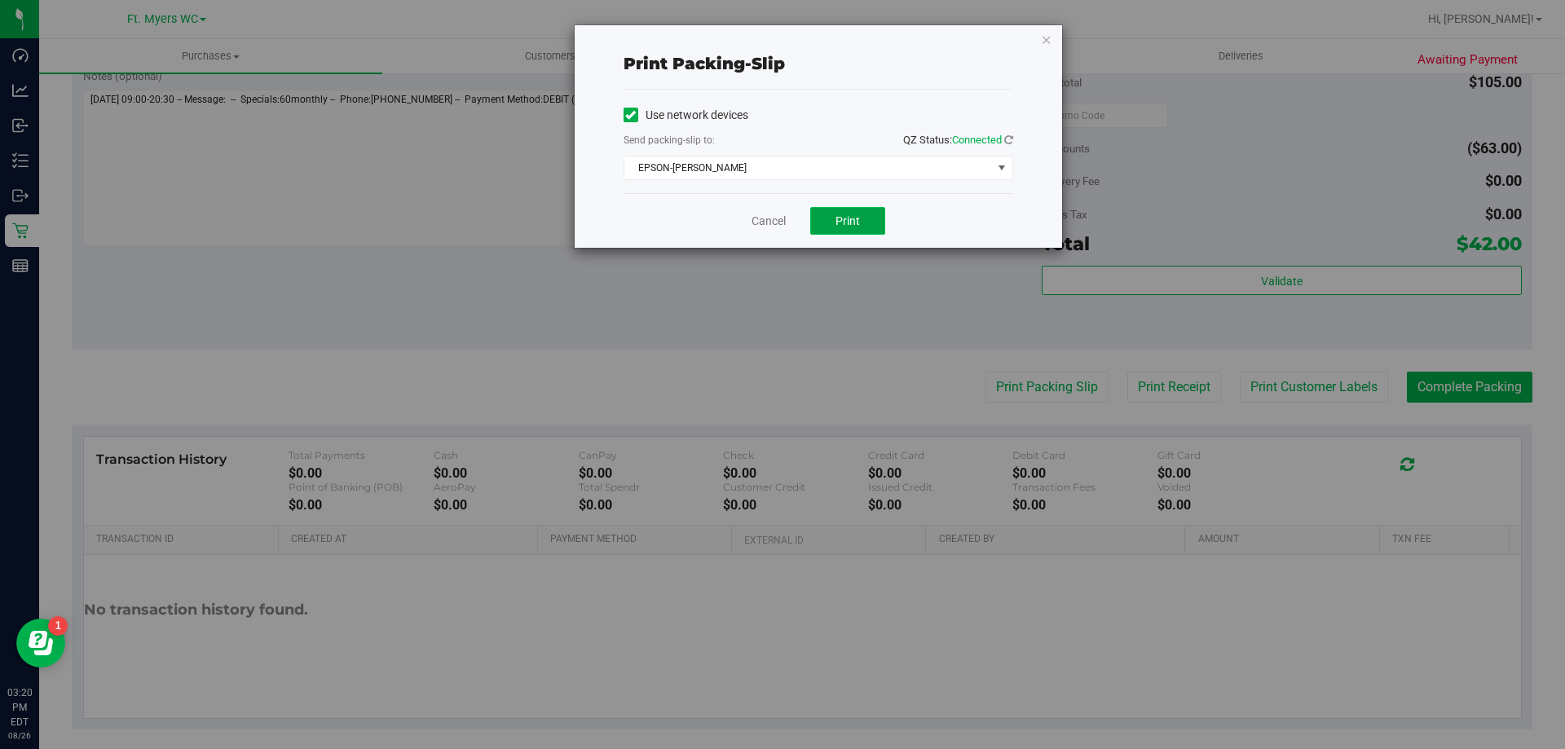
click at [866, 210] on button "Print" at bounding box center [847, 221] width 75 height 28
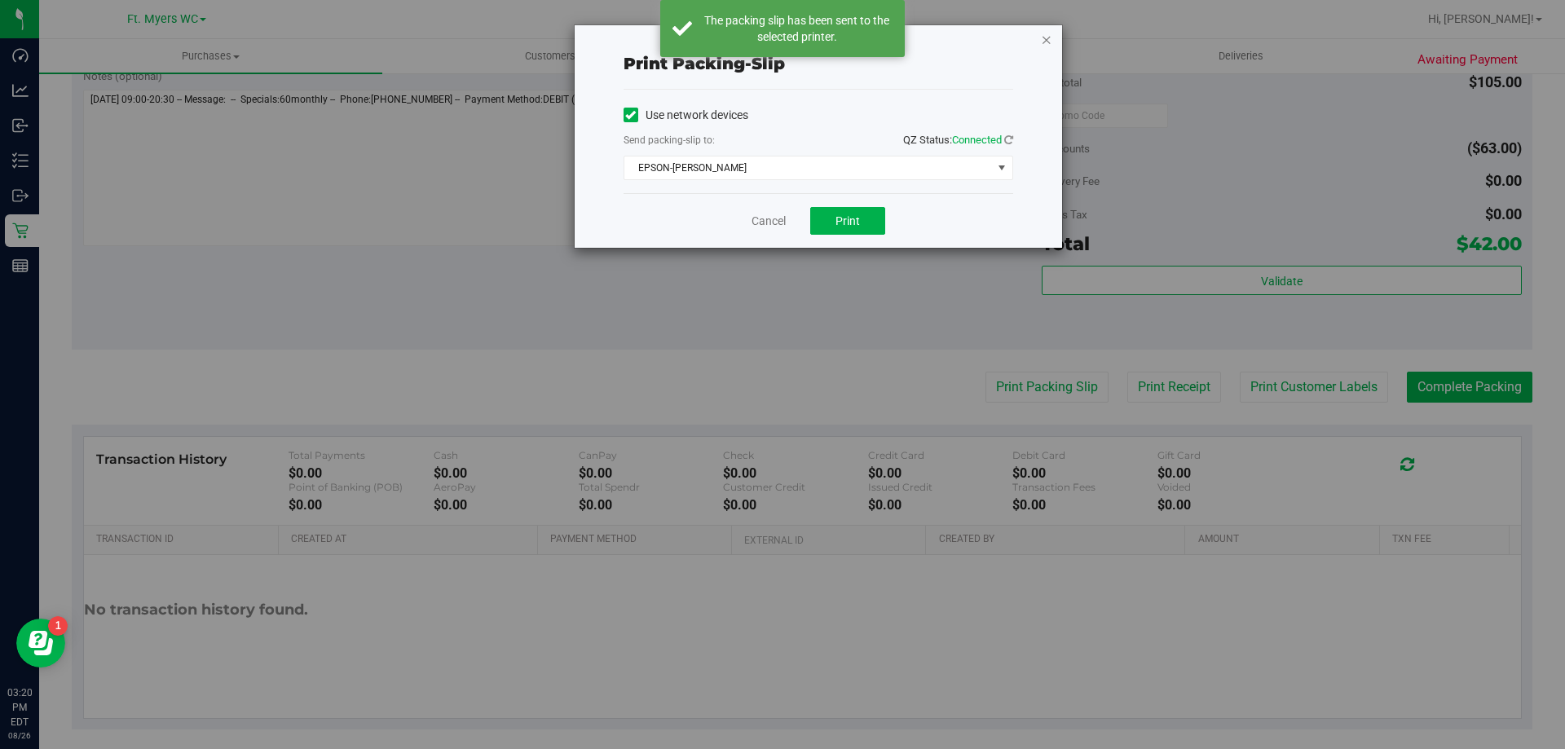
click at [1050, 43] on icon "button" at bounding box center [1046, 39] width 11 height 20
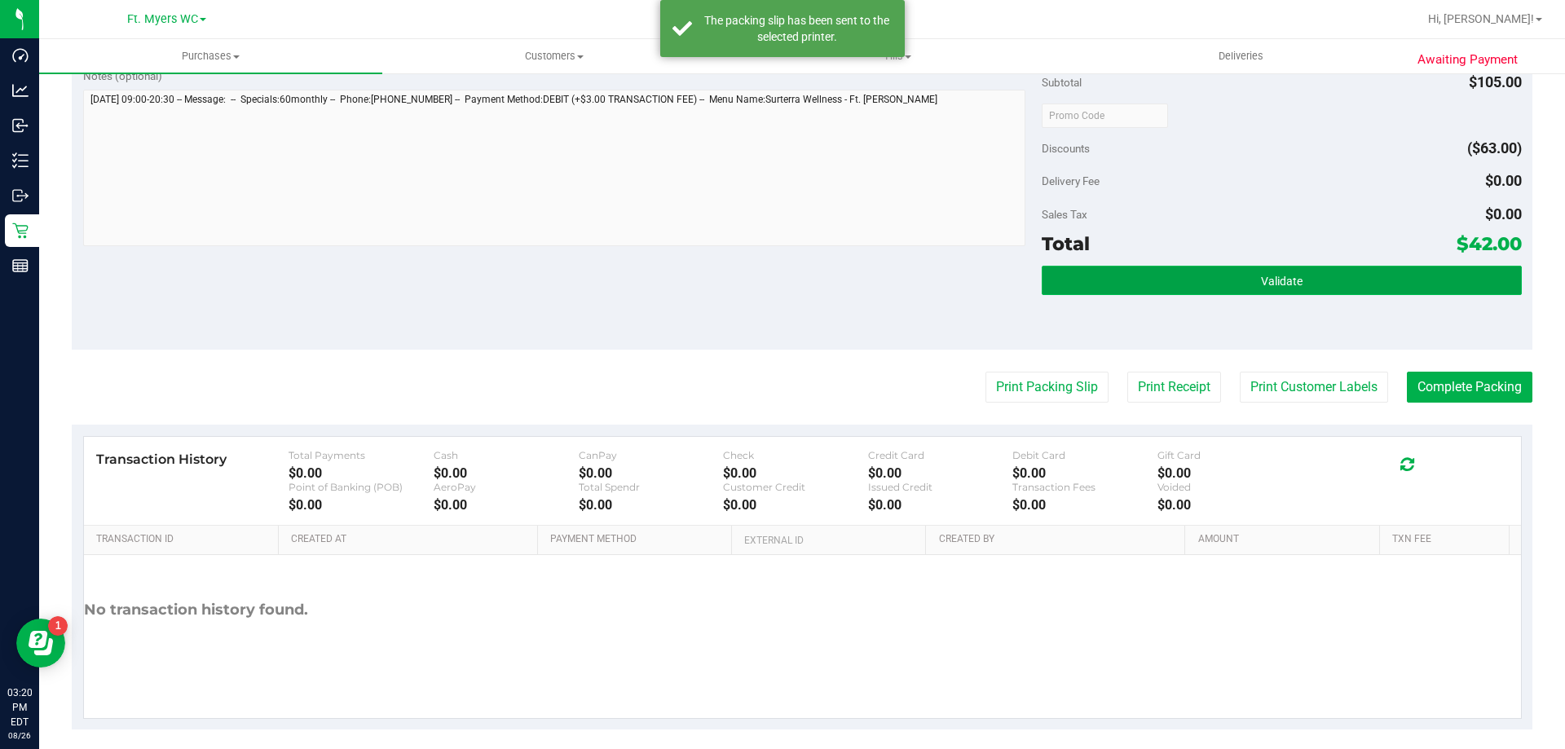
click at [1205, 280] on button "Validate" at bounding box center [1281, 280] width 479 height 29
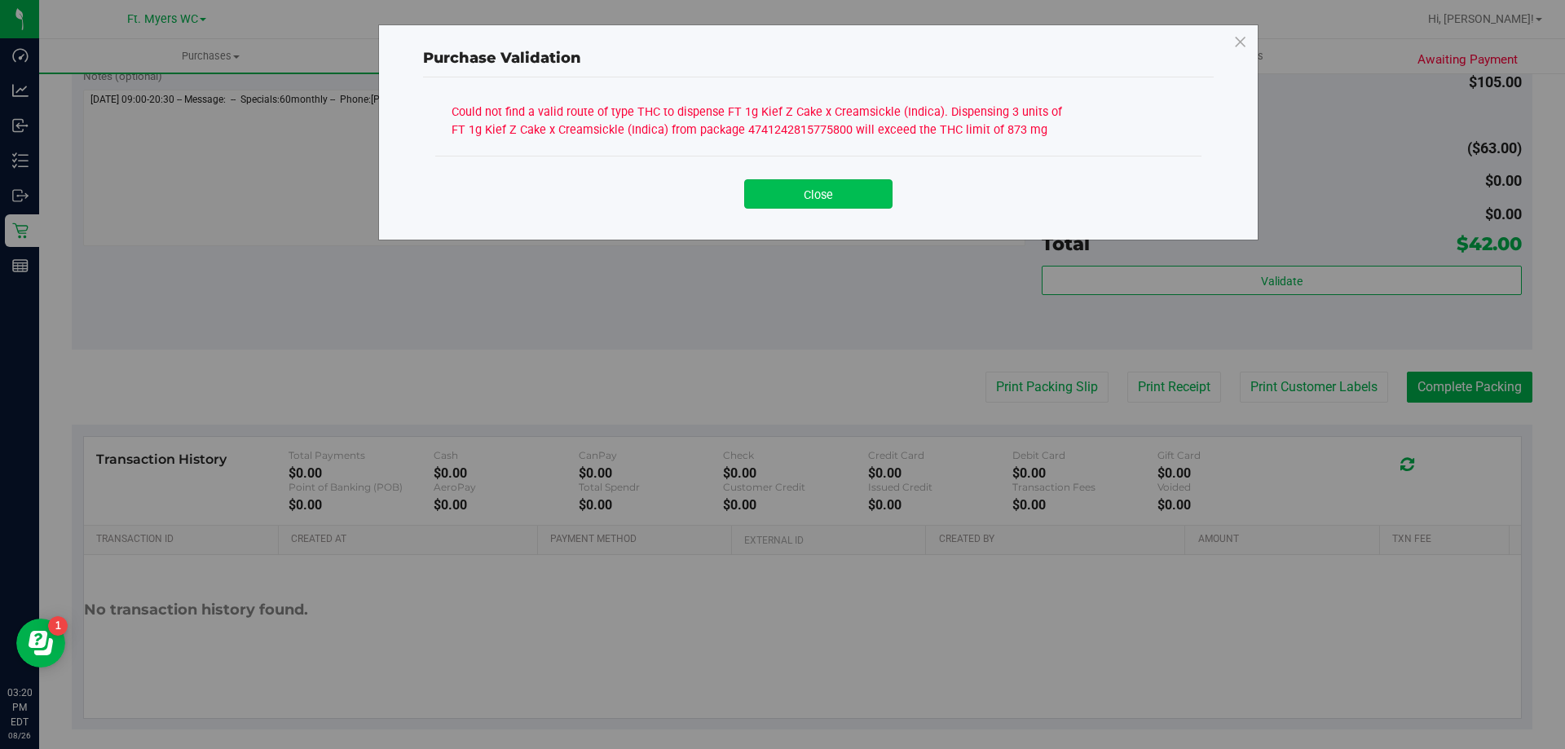
click at [856, 194] on button "Close" at bounding box center [818, 193] width 148 height 29
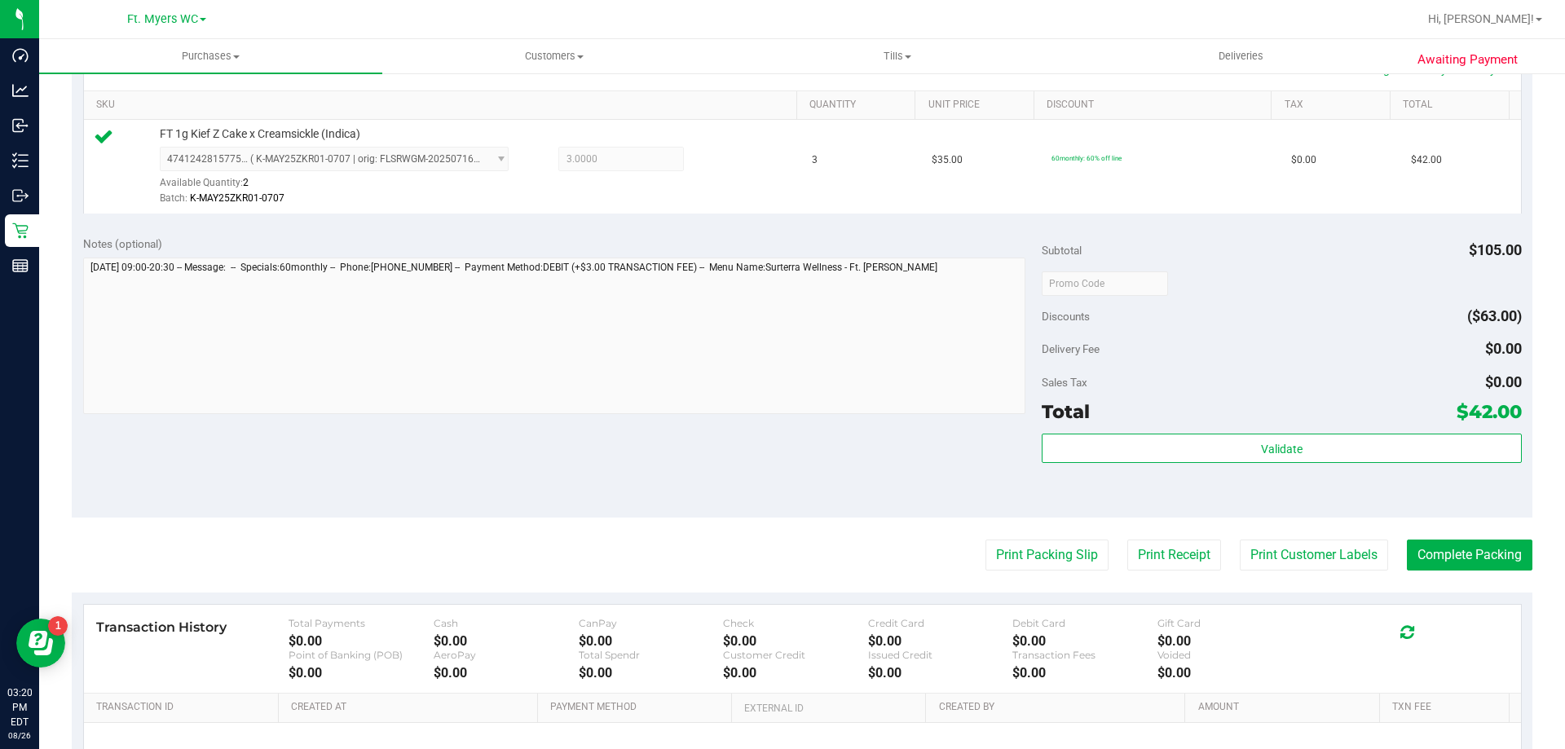
scroll to position [163, 0]
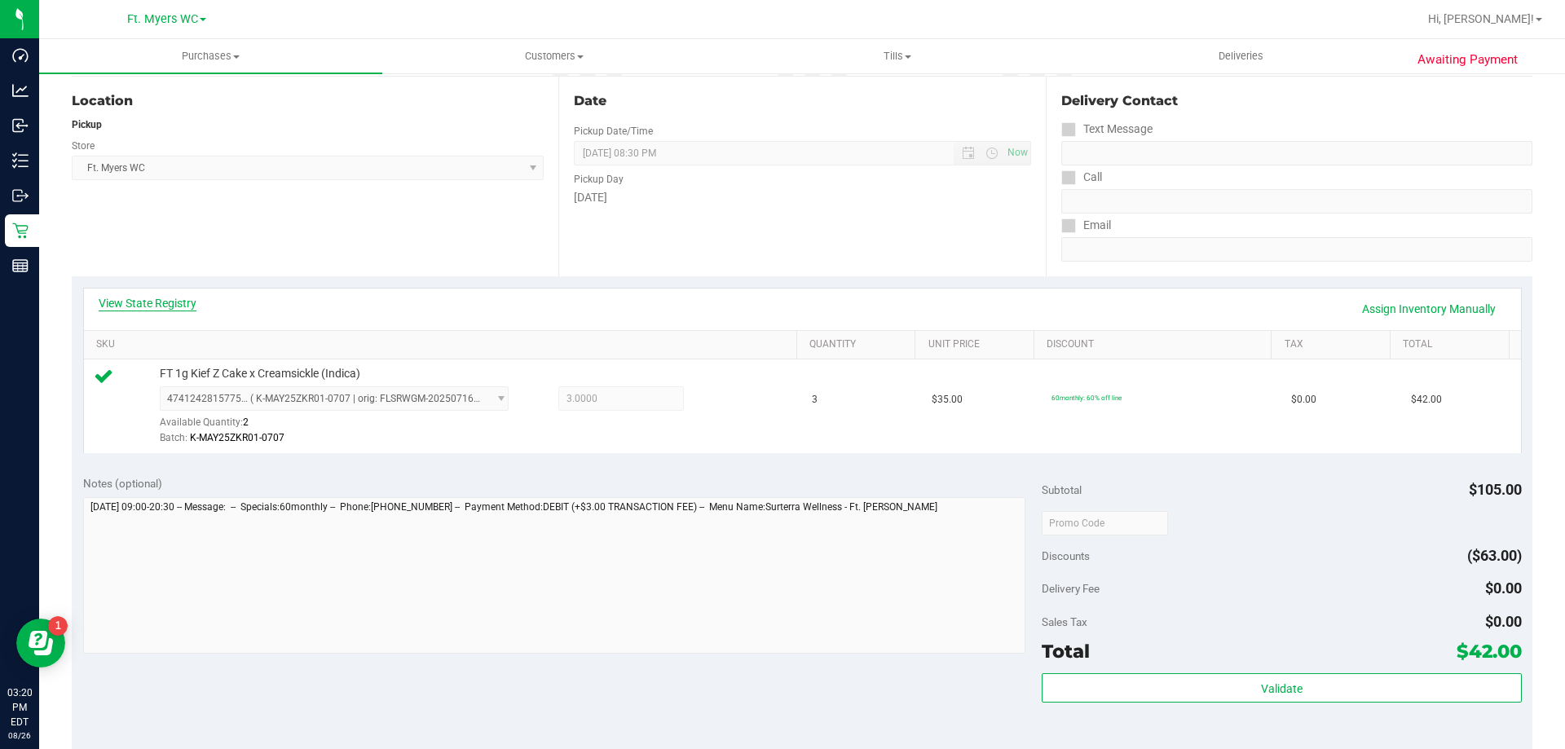
click at [136, 300] on link "View State Registry" at bounding box center [148, 303] width 98 height 16
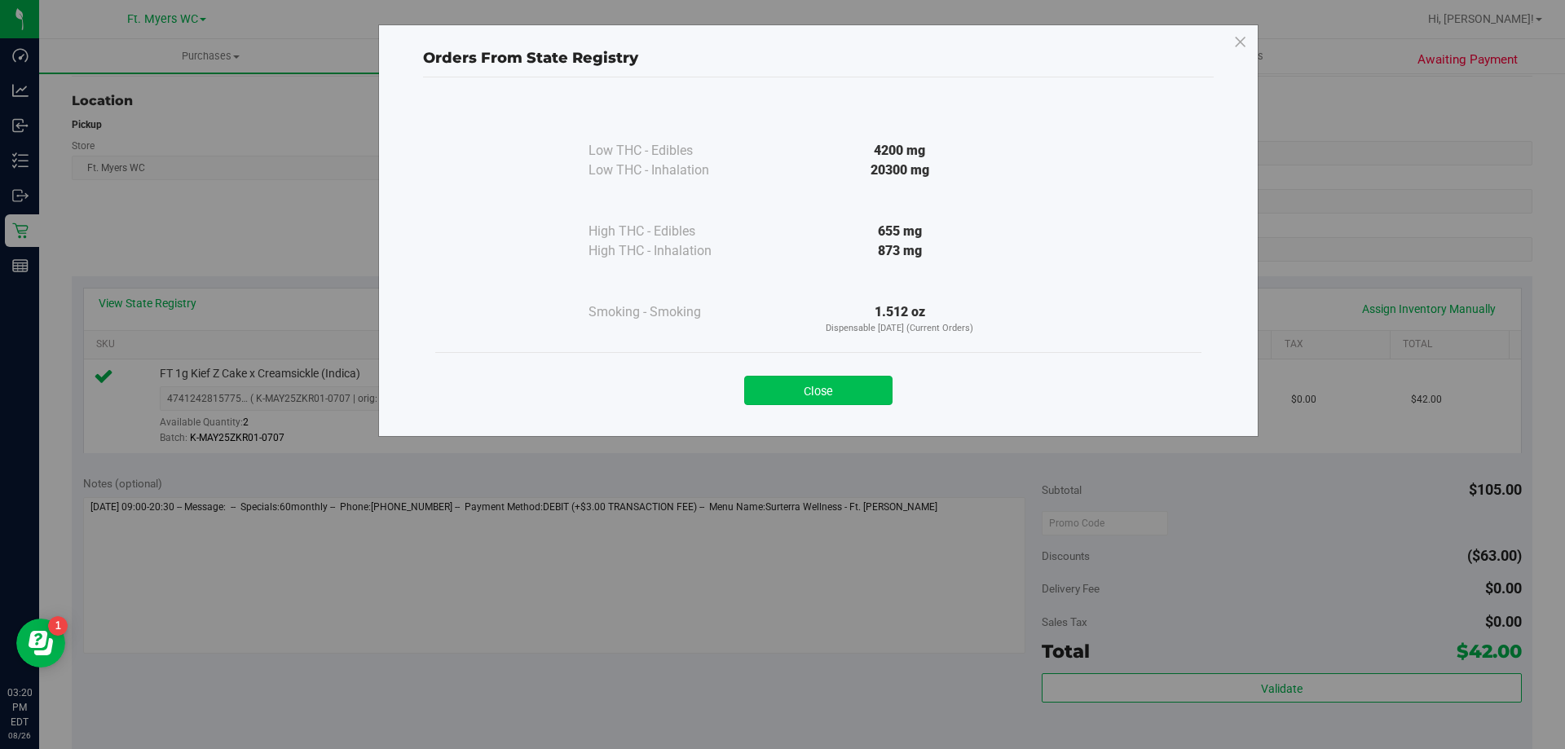
click at [854, 389] on button "Close" at bounding box center [818, 390] width 148 height 29
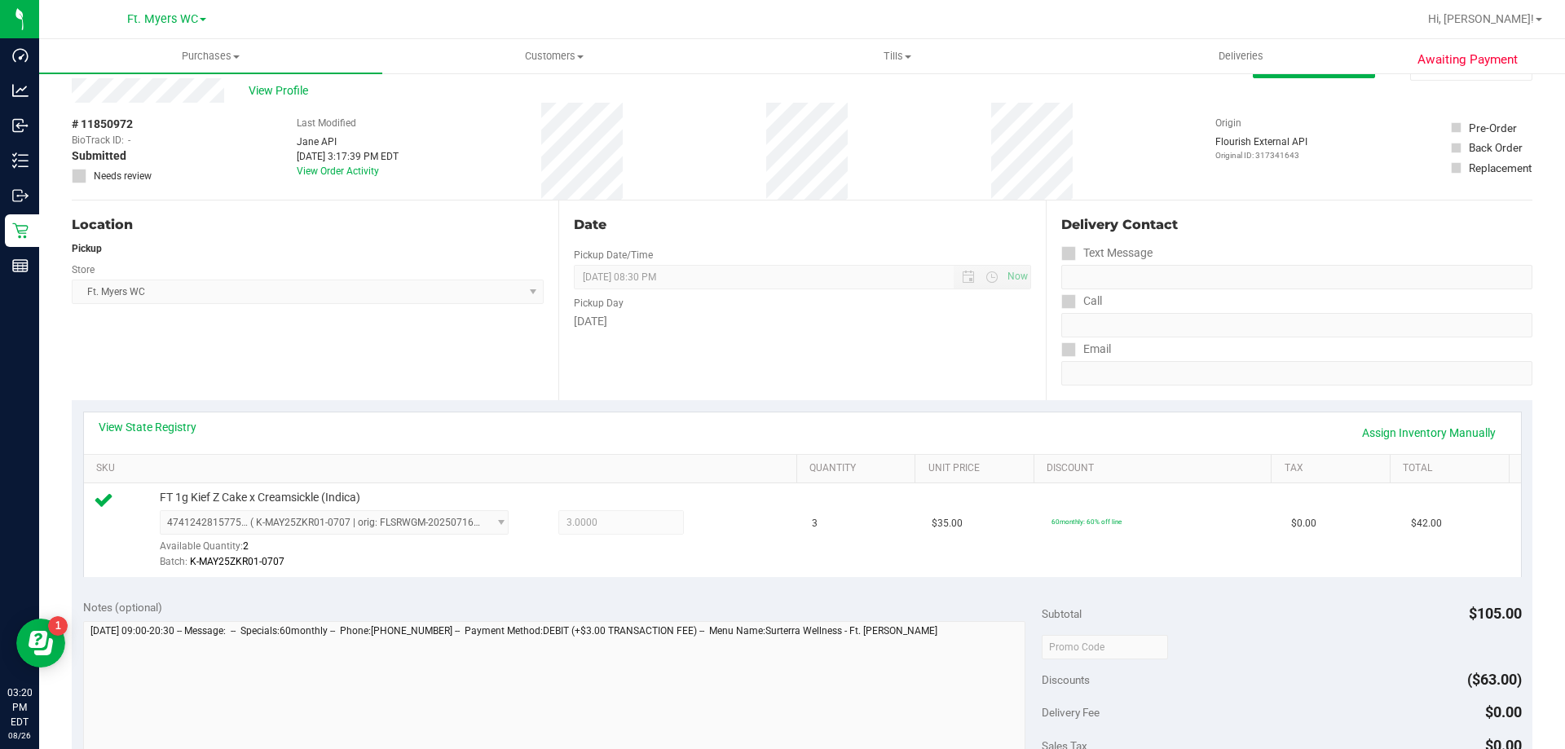
scroll to position [0, 0]
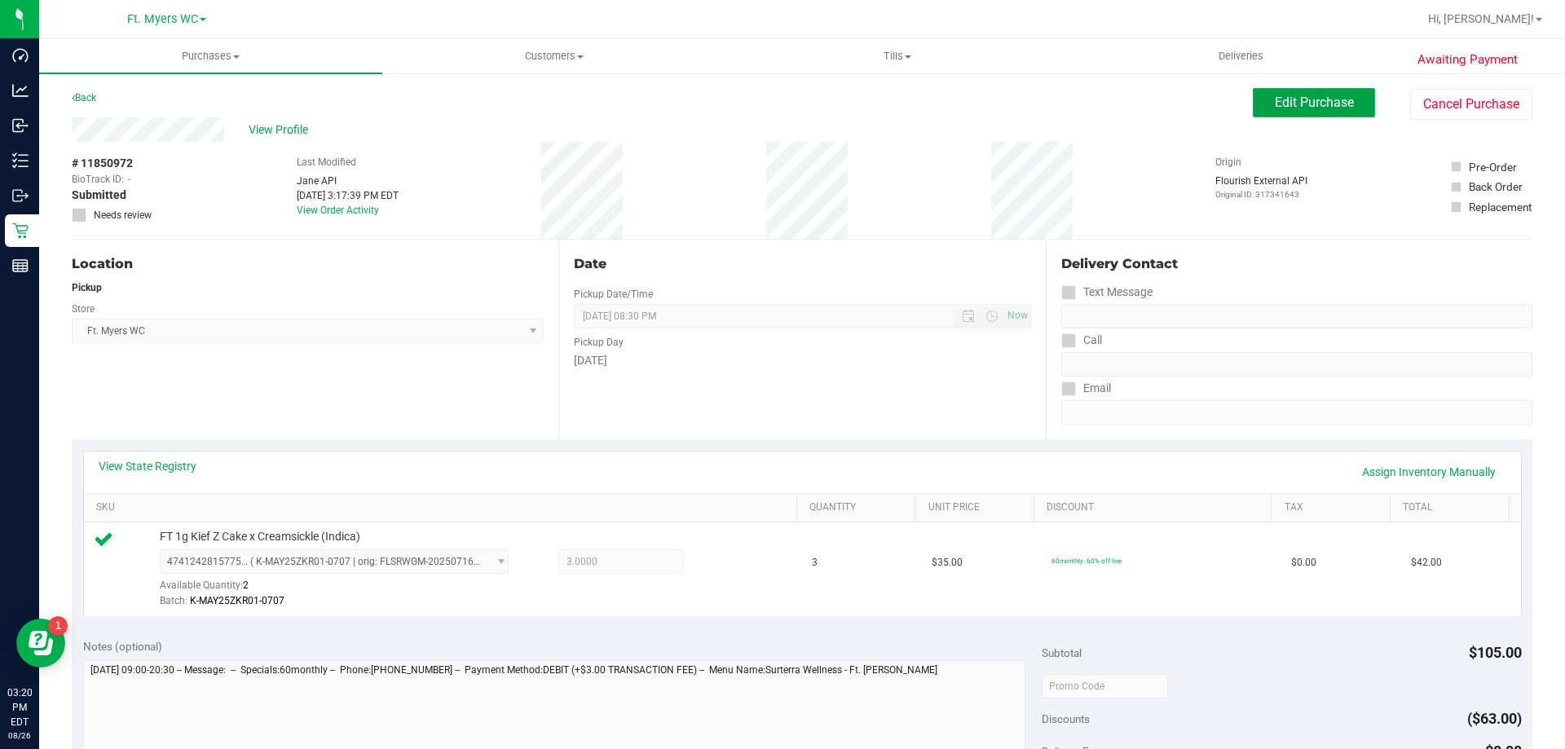
click at [1283, 106] on span "Edit Purchase" at bounding box center [1314, 102] width 79 height 15
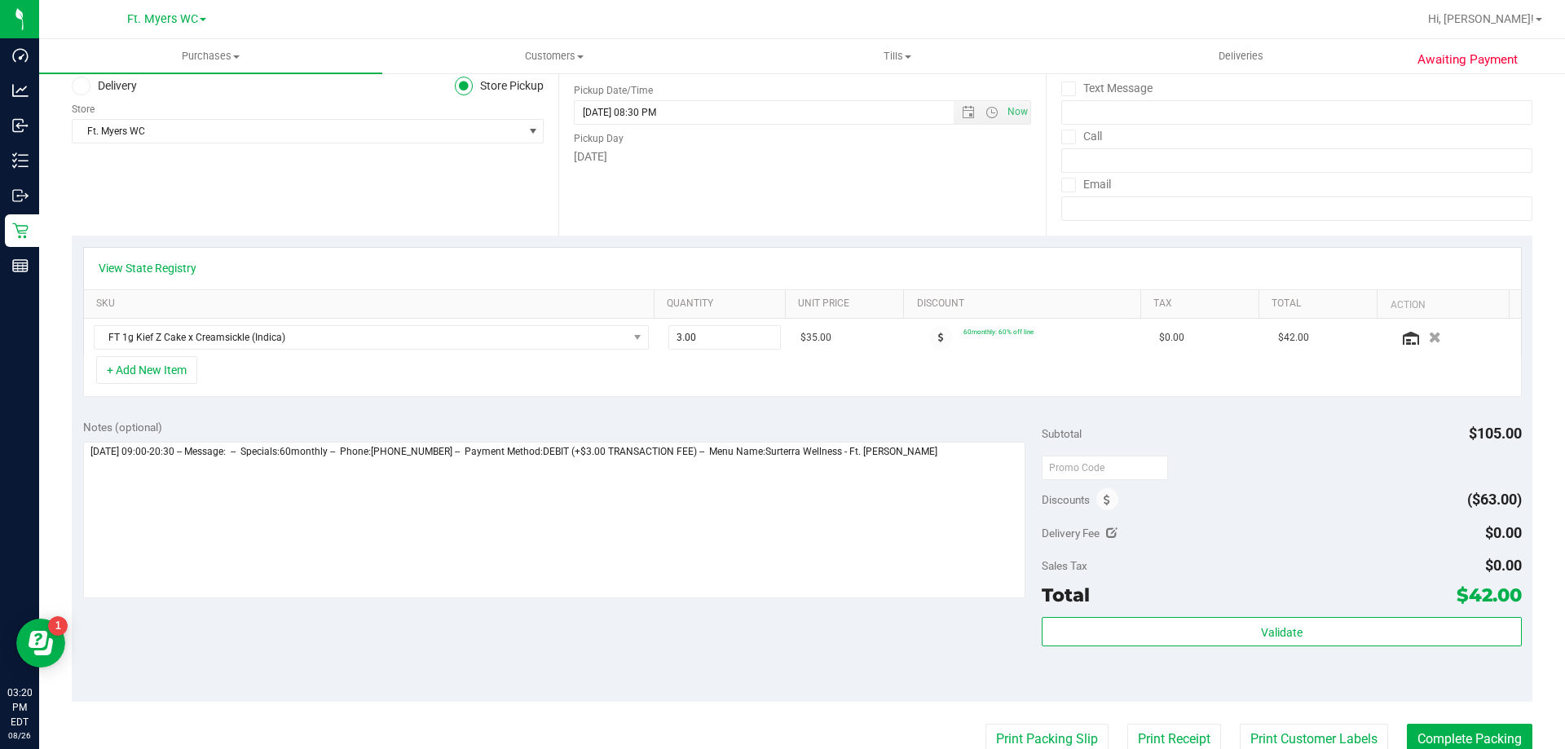
scroll to position [163, 0]
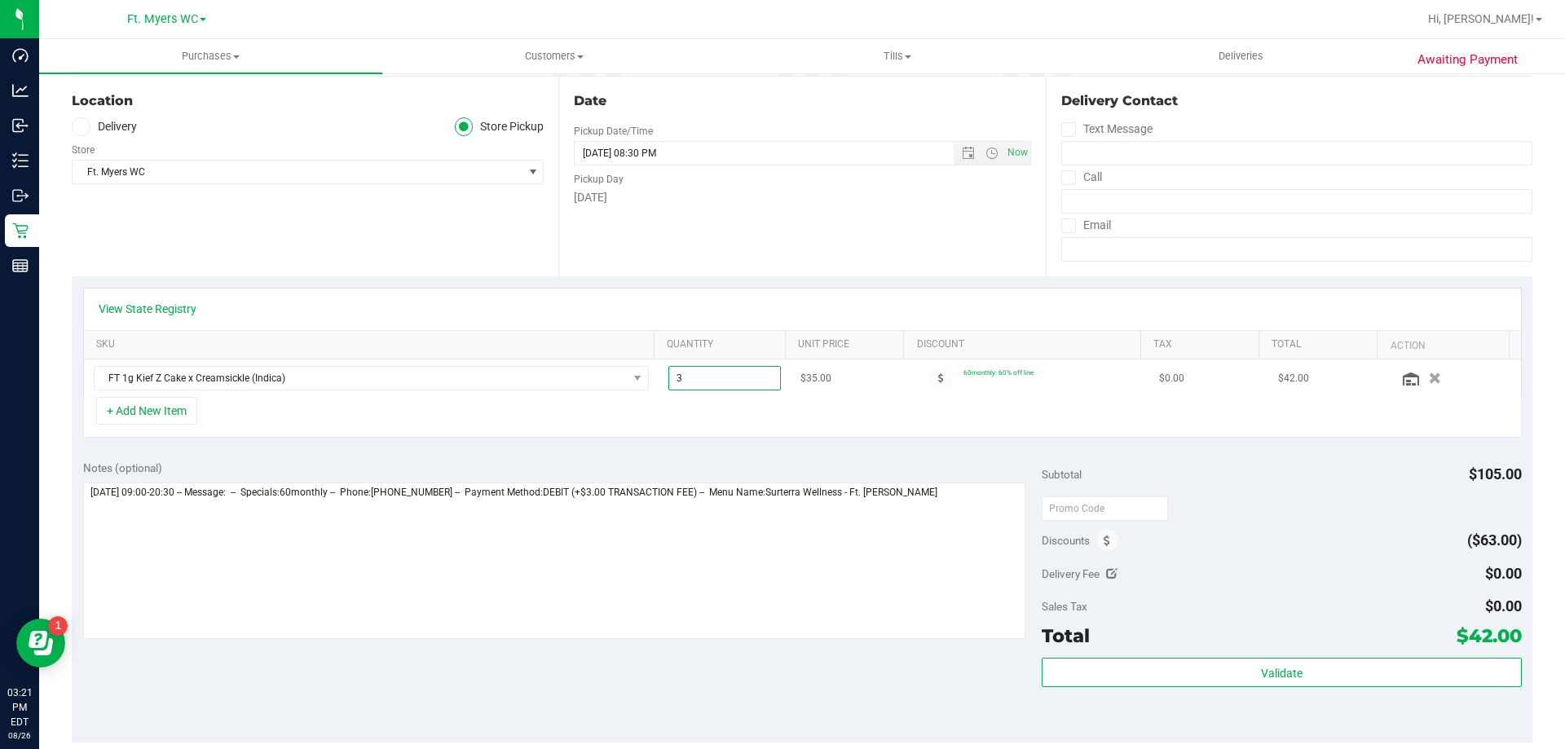
drag, startPoint x: 695, startPoint y: 377, endPoint x: 655, endPoint y: 385, distance: 40.6
click at [659, 385] on td "3.00 3" at bounding box center [725, 377] width 133 height 37
type input "02"
type input "3.00"
click at [690, 412] on div "+ Add New Item" at bounding box center [802, 417] width 1439 height 41
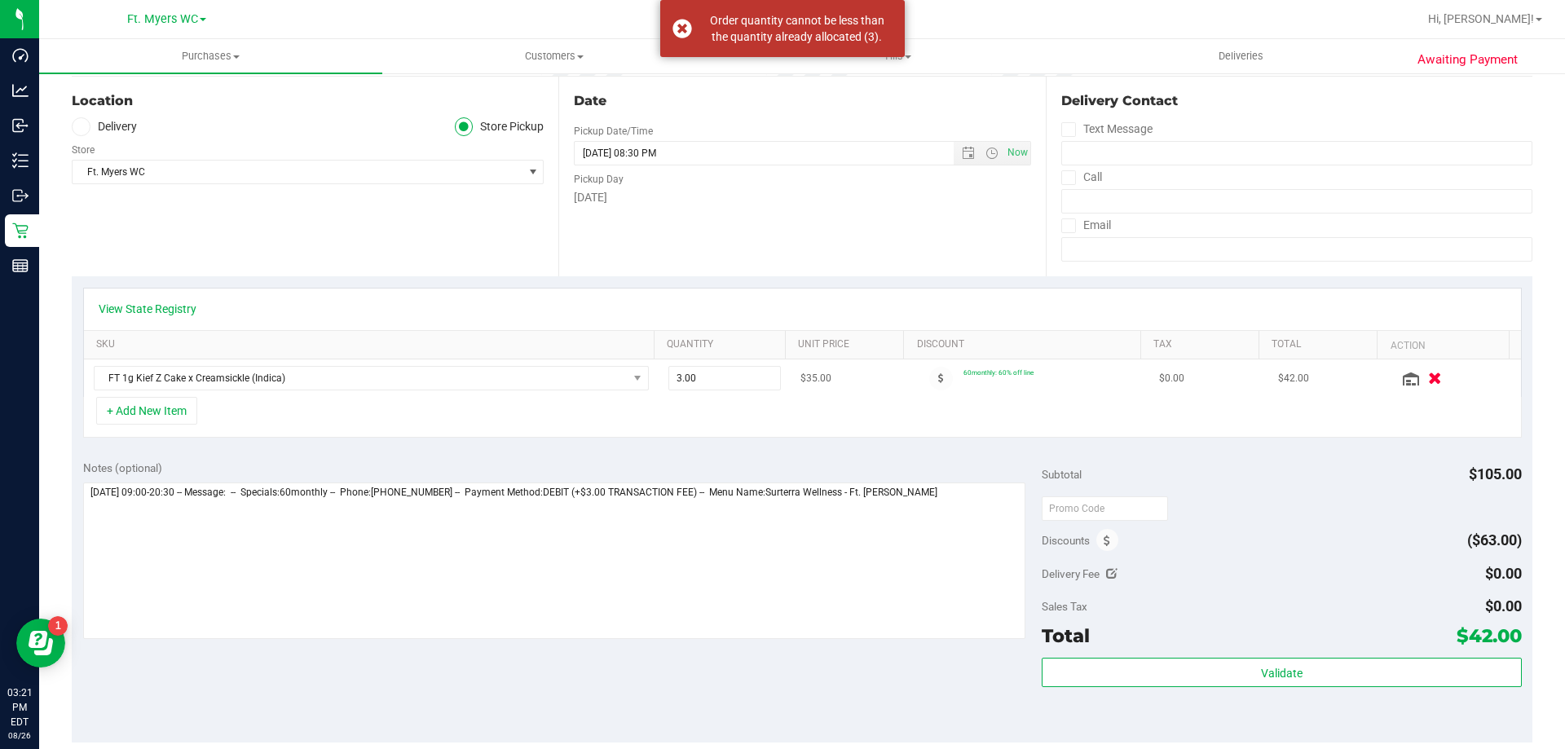
click at [1428, 380] on icon "button" at bounding box center [1435, 379] width 14 height 12
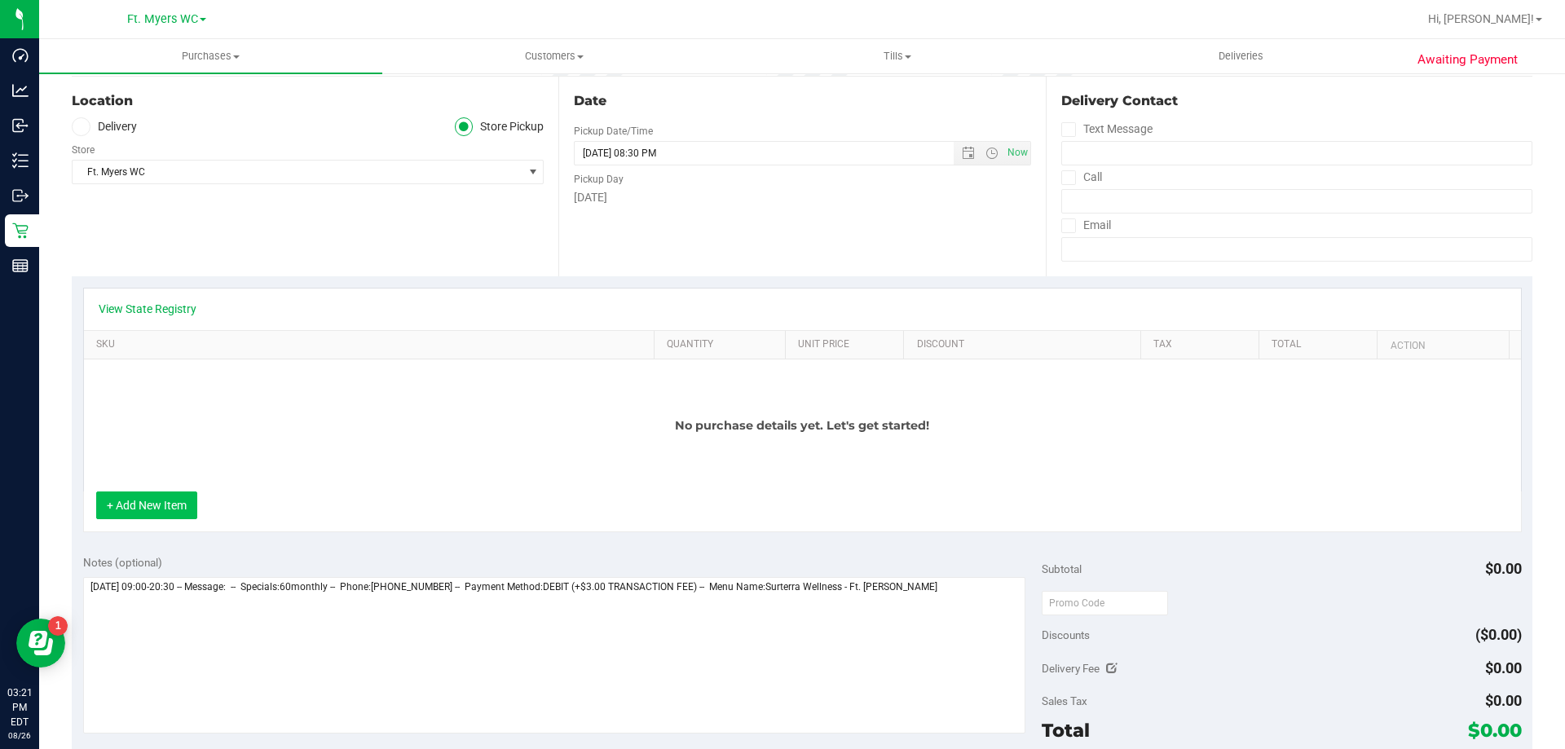
click at [174, 505] on button "+ Add New Item" at bounding box center [146, 506] width 101 height 28
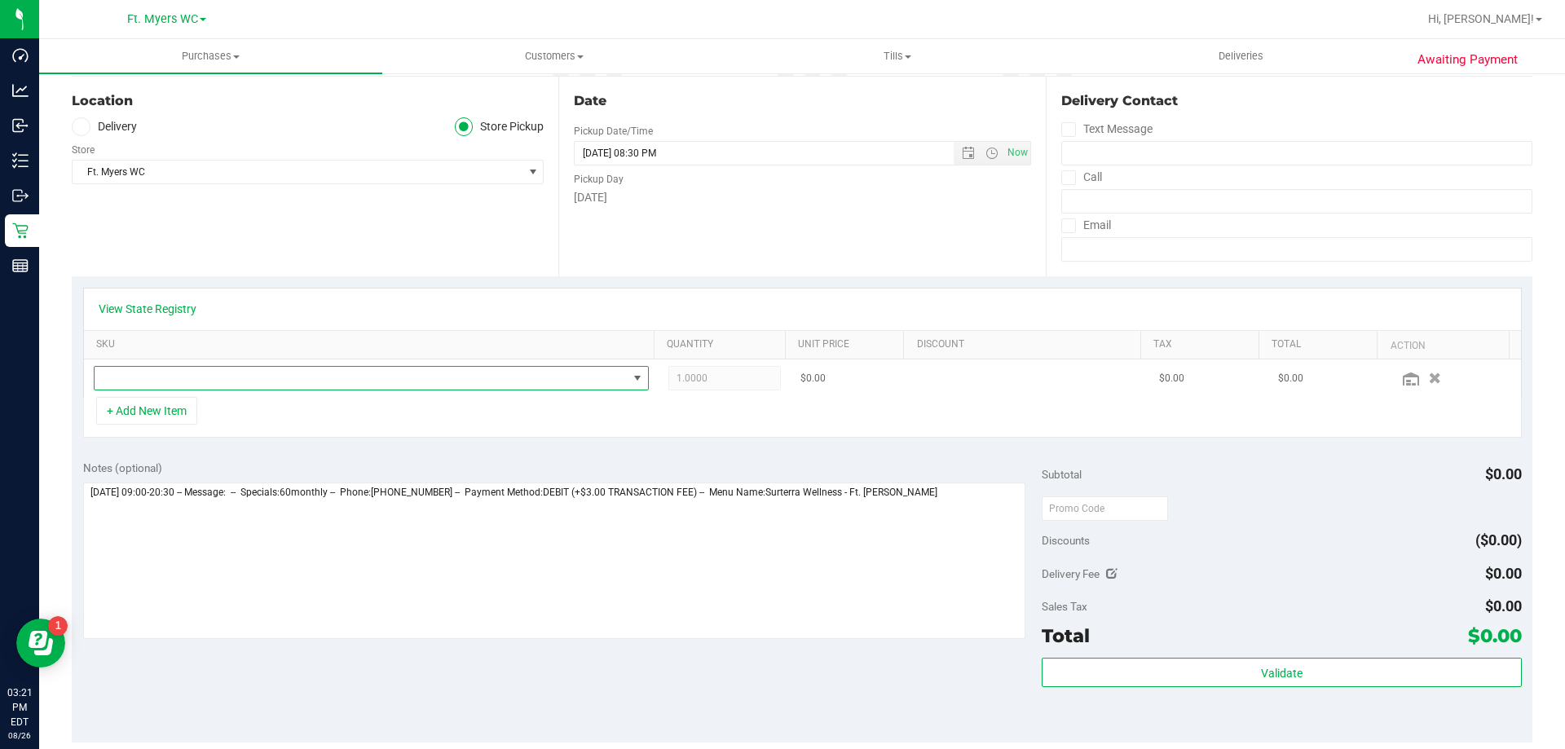
click at [226, 377] on span "NO DATA FOUND" at bounding box center [361, 378] width 533 height 23
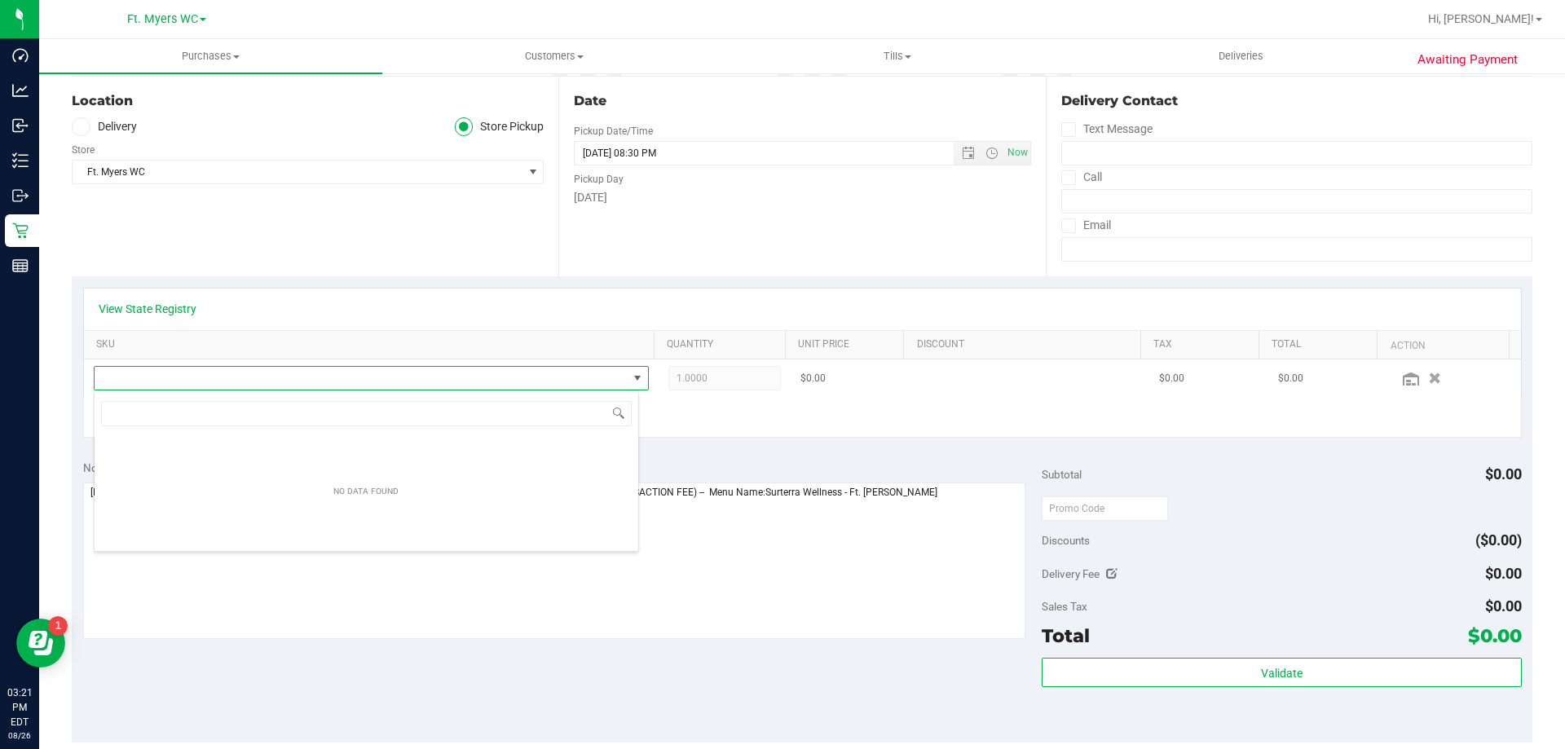
scroll to position [24, 545]
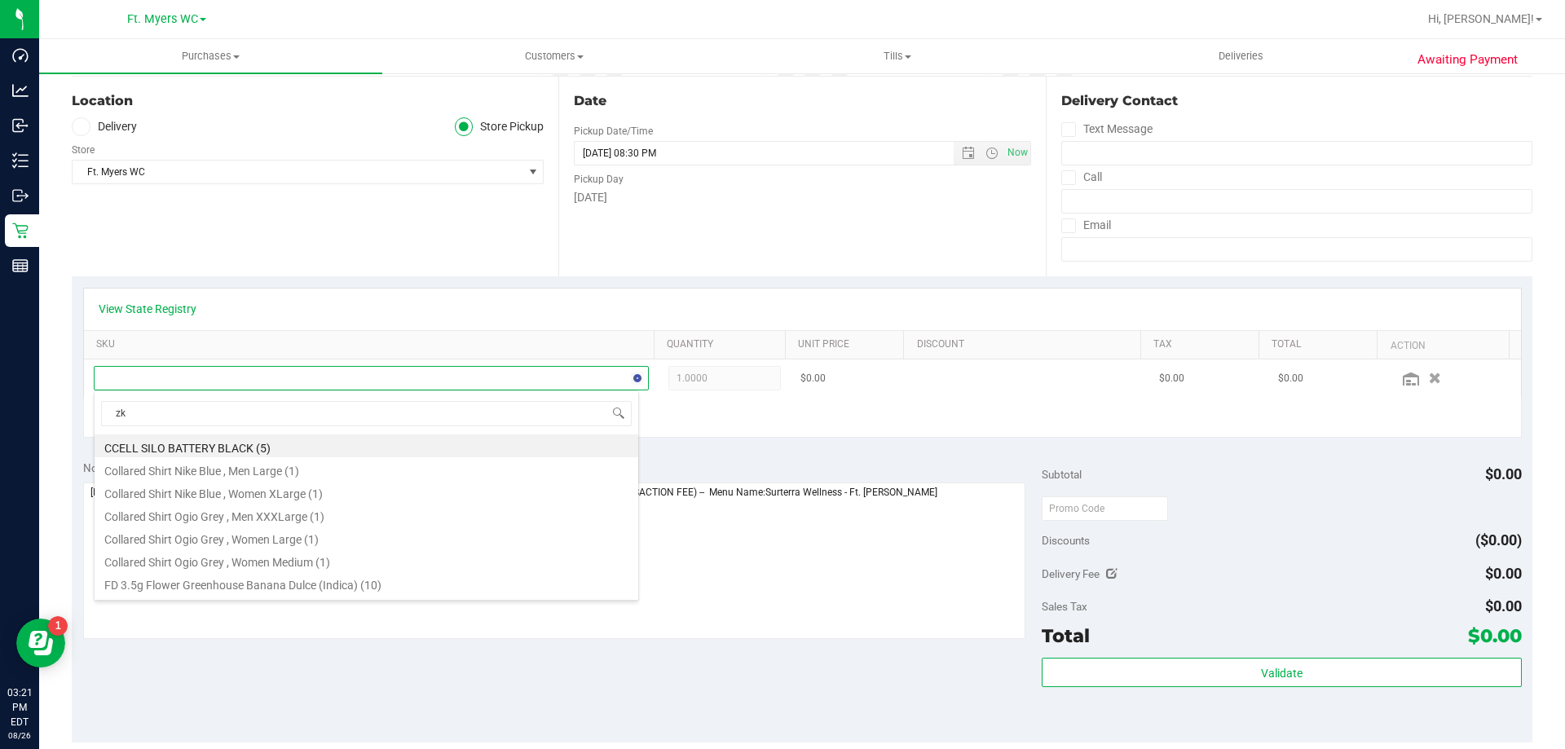
type input "zkr"
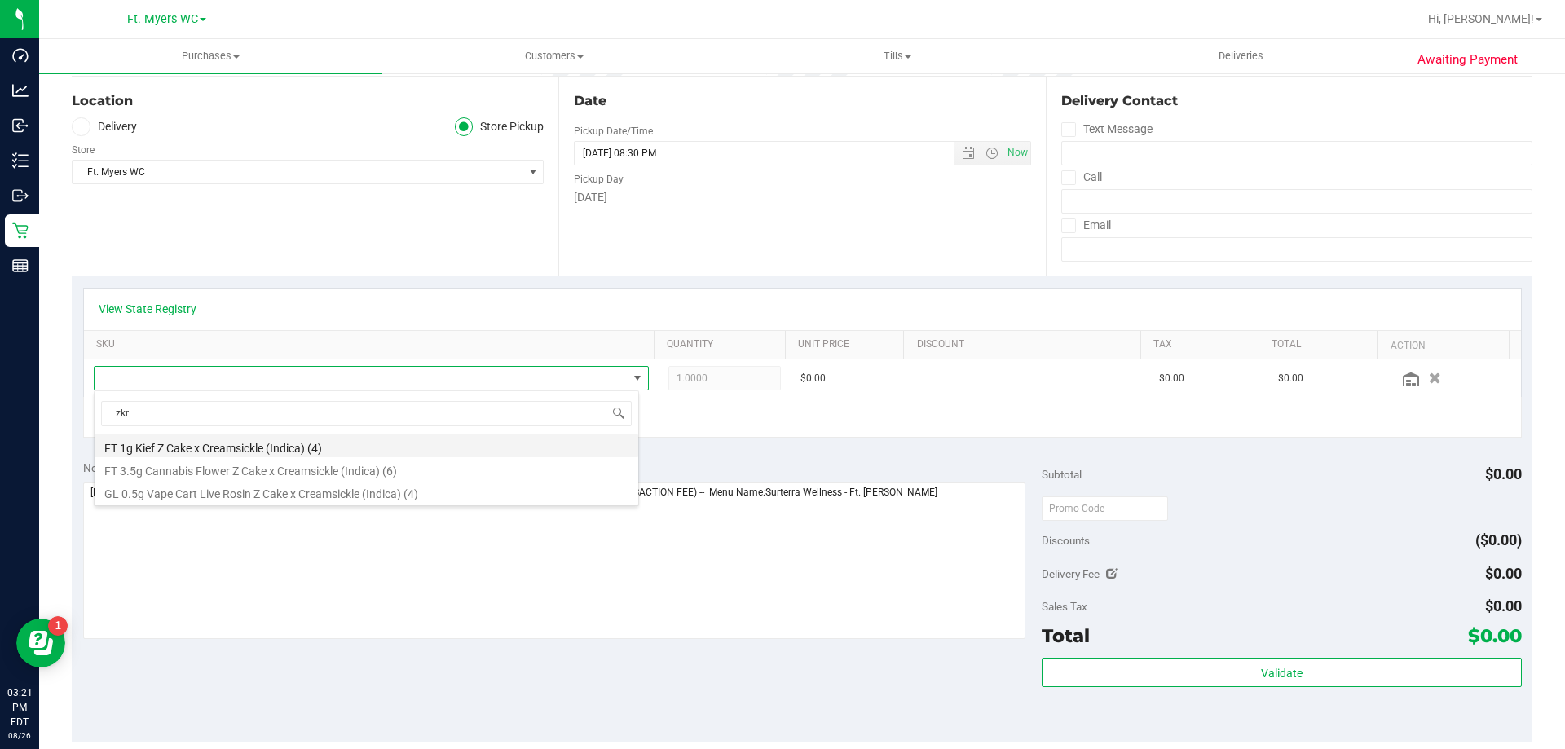
click at [329, 445] on li "FT 1g Kief Z Cake x Creamsickle (Indica) (4)" at bounding box center [367, 445] width 544 height 23
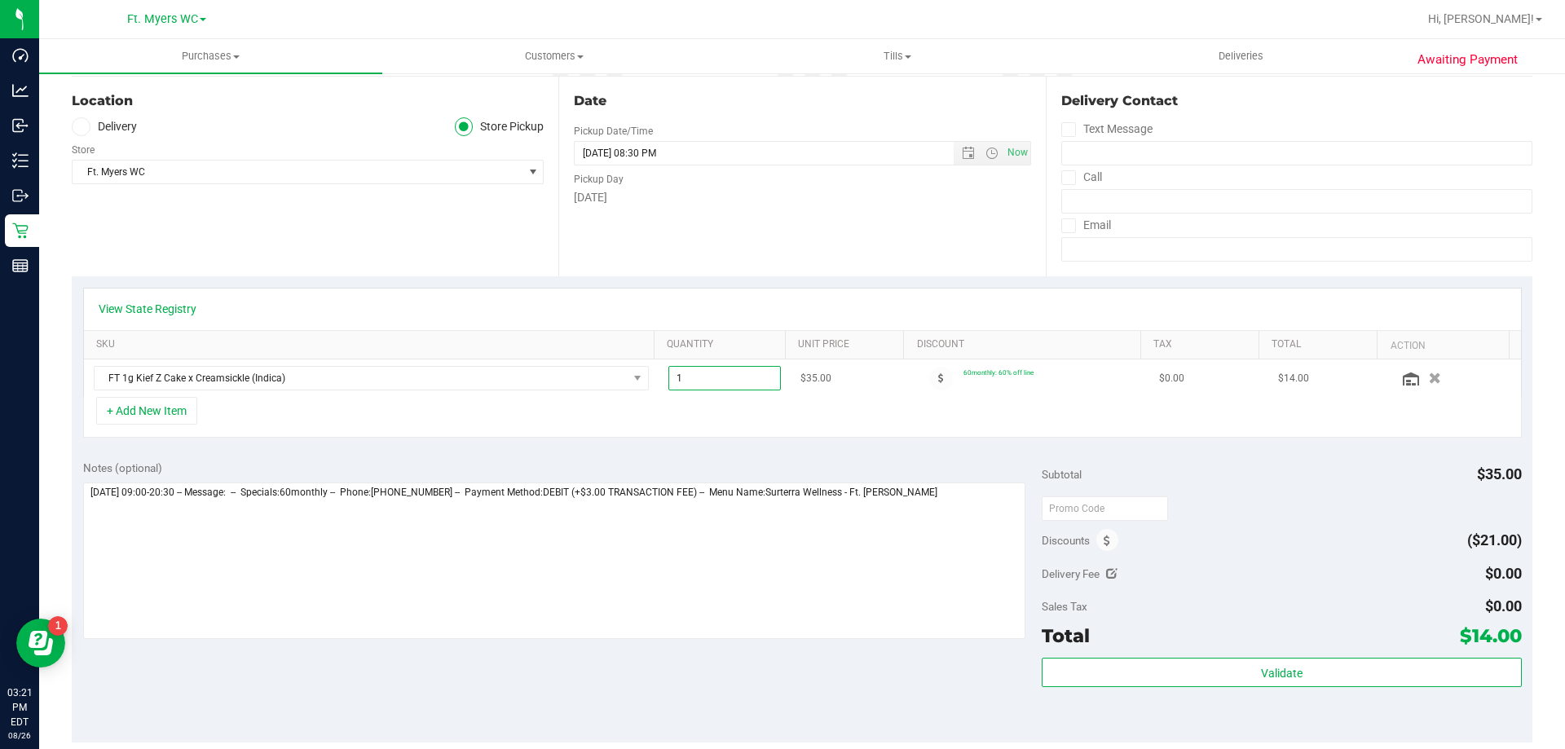
click at [673, 385] on span "1.00 1" at bounding box center [724, 378] width 113 height 24
type input "2"
type input "2.00"
click at [636, 405] on div "+ Add New Item" at bounding box center [802, 417] width 1439 height 41
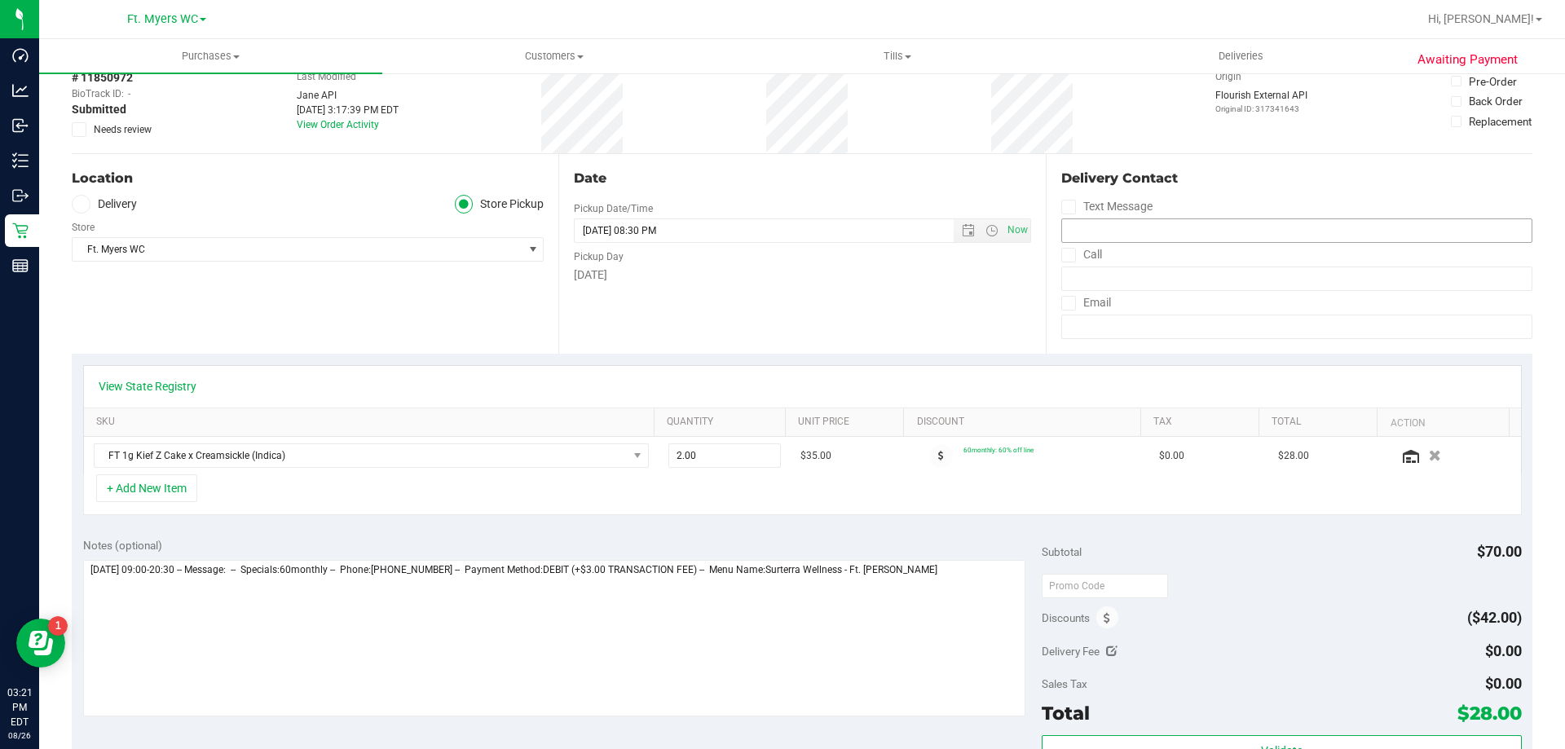
scroll to position [0, 0]
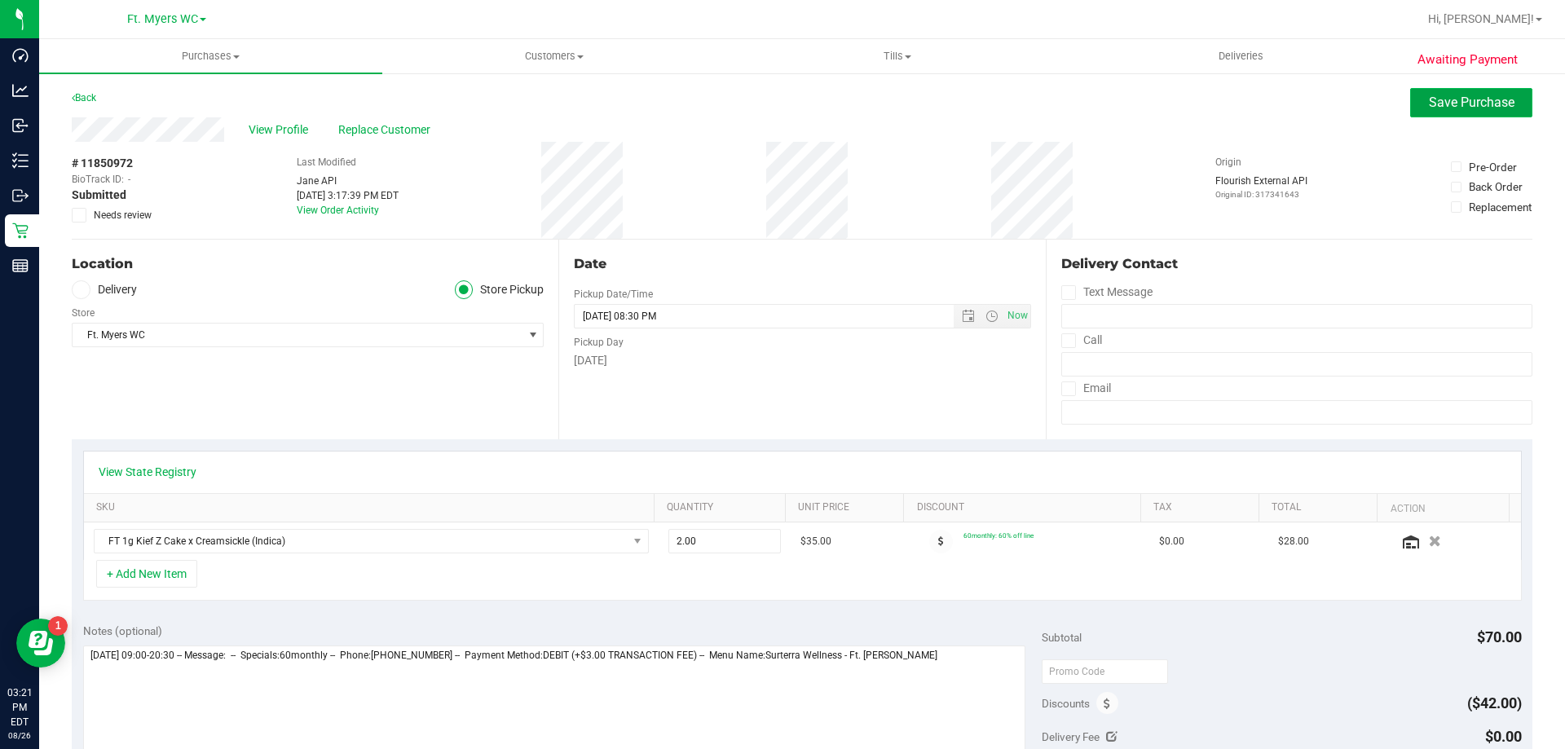
click at [1438, 108] on span "Save Purchase" at bounding box center [1472, 102] width 86 height 15
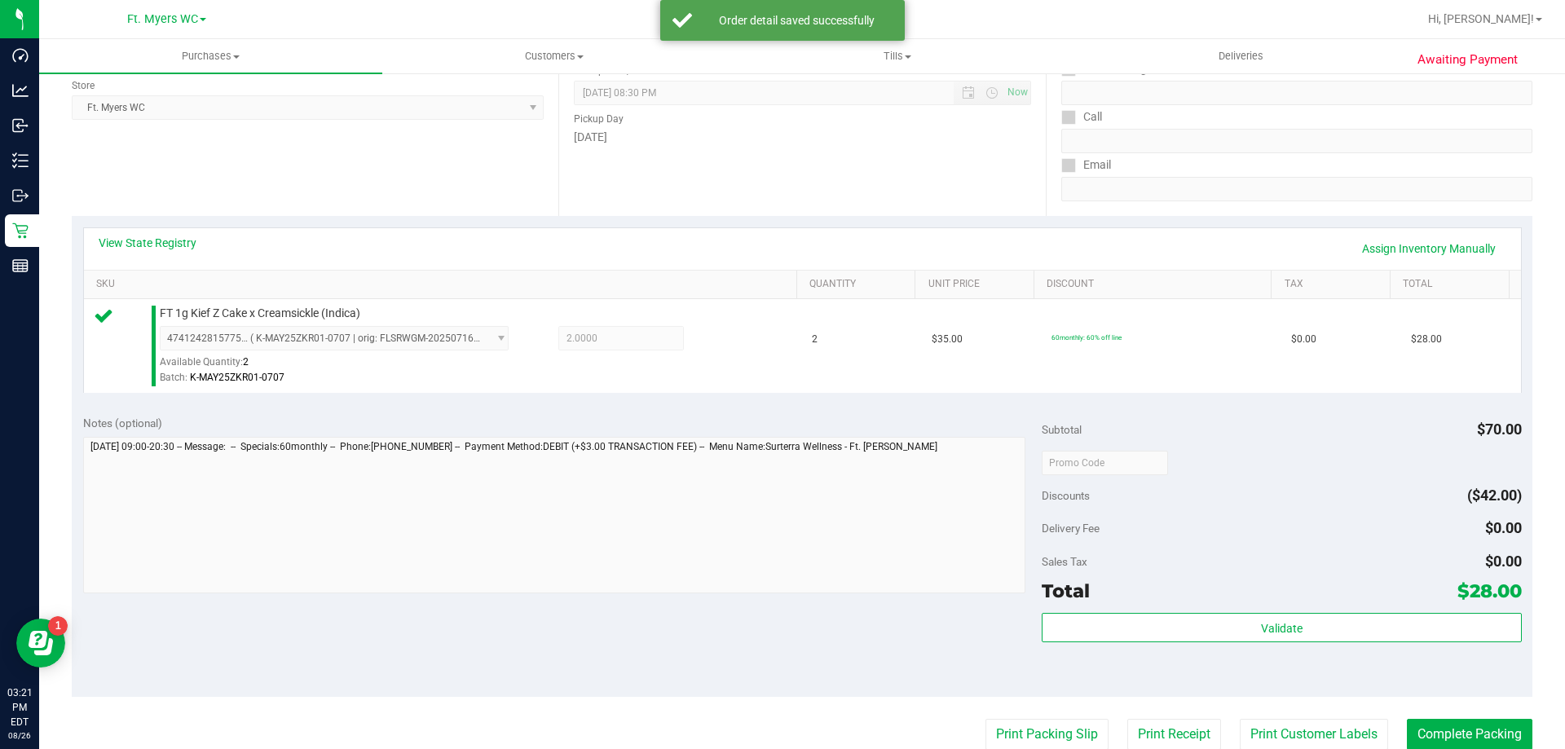
scroll to position [245, 0]
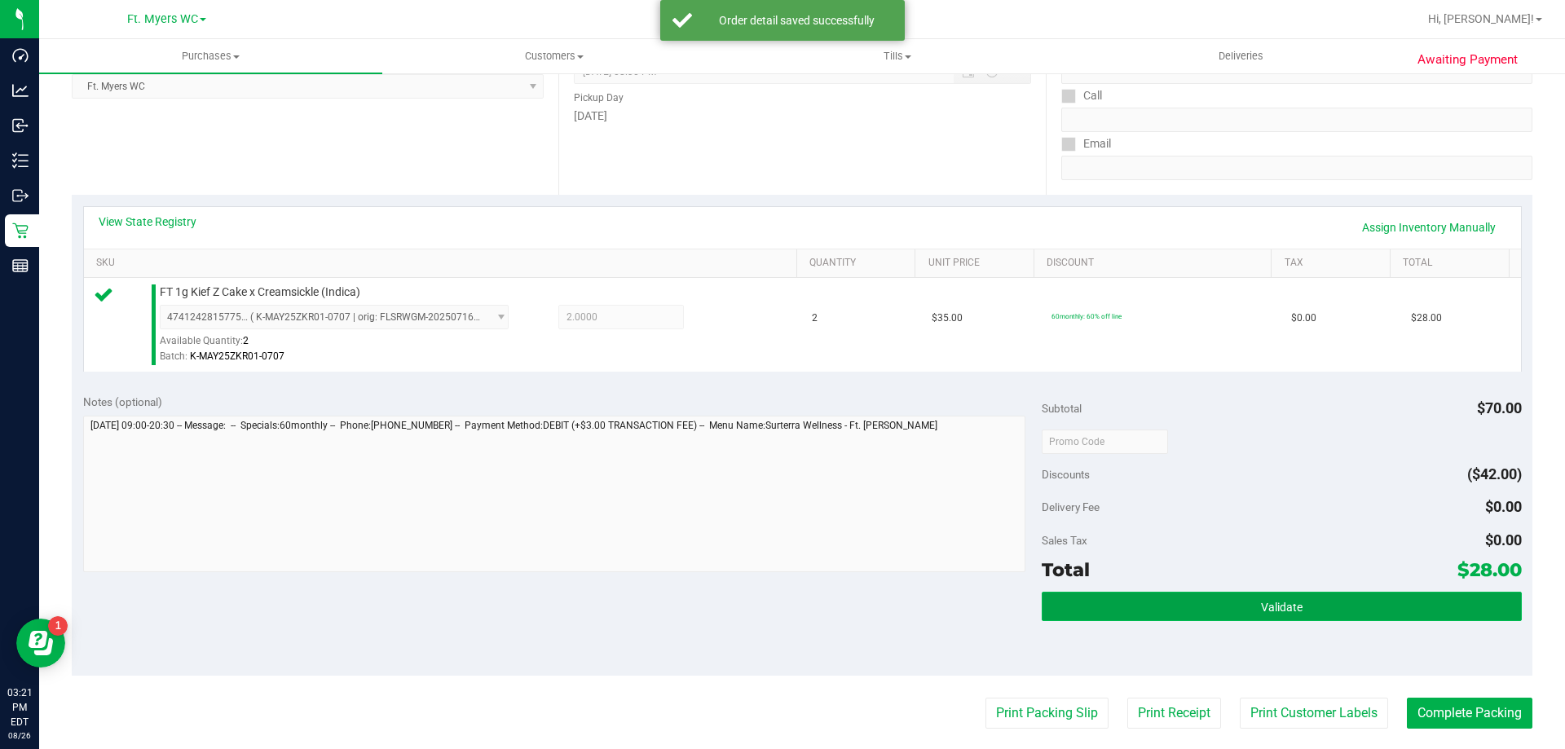
click at [1261, 601] on span "Validate" at bounding box center [1282, 607] width 42 height 13
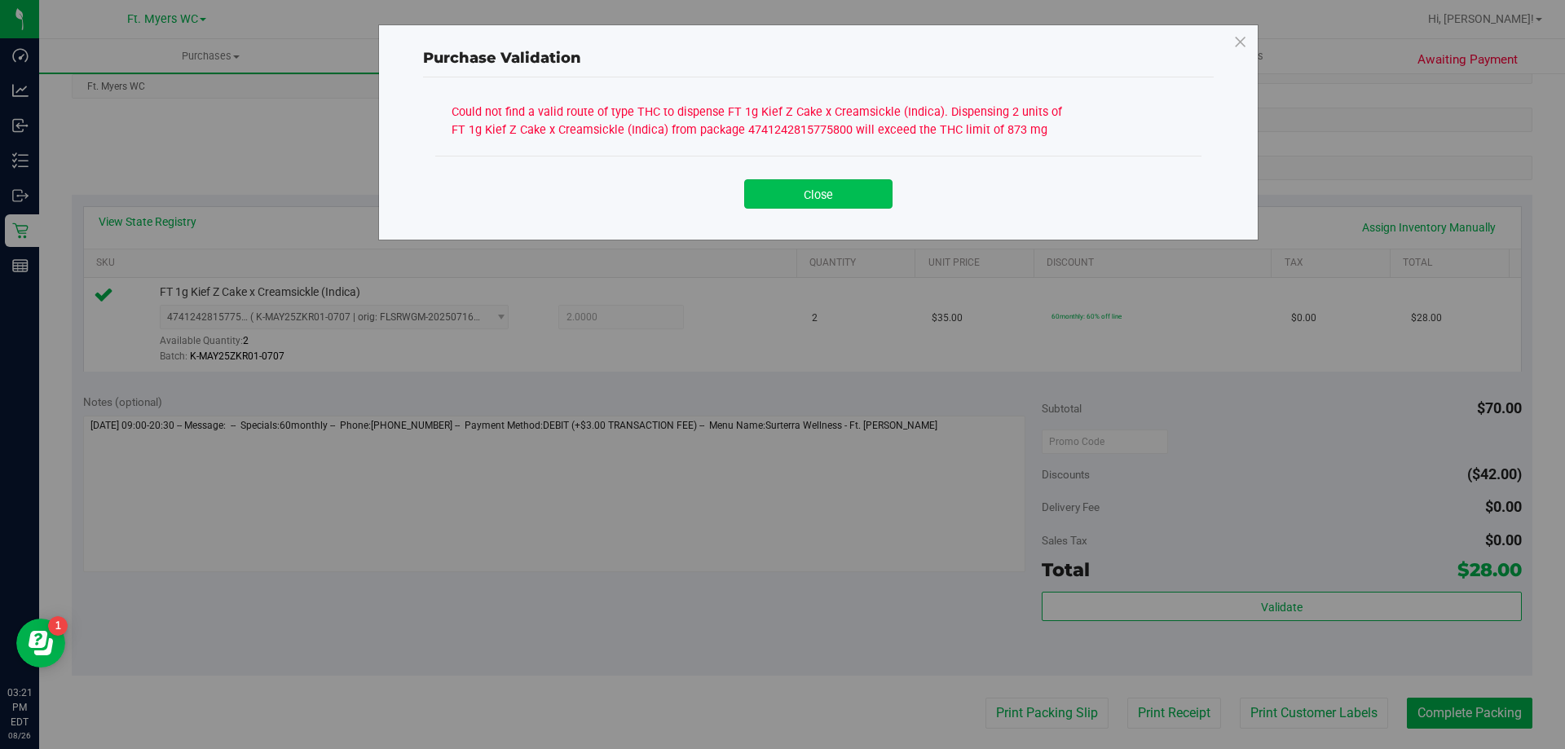
click at [875, 197] on button "Close" at bounding box center [818, 193] width 148 height 29
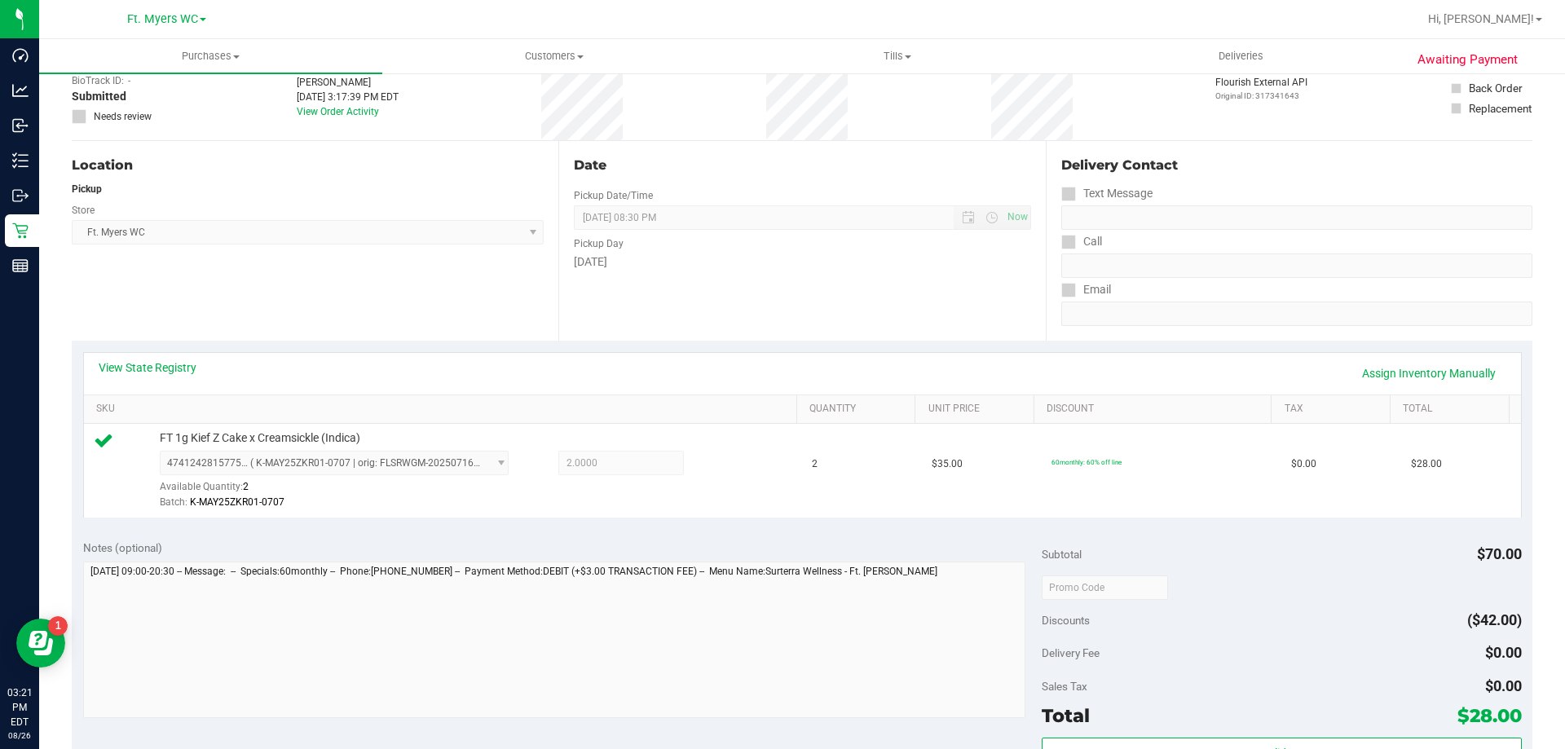
scroll to position [0, 0]
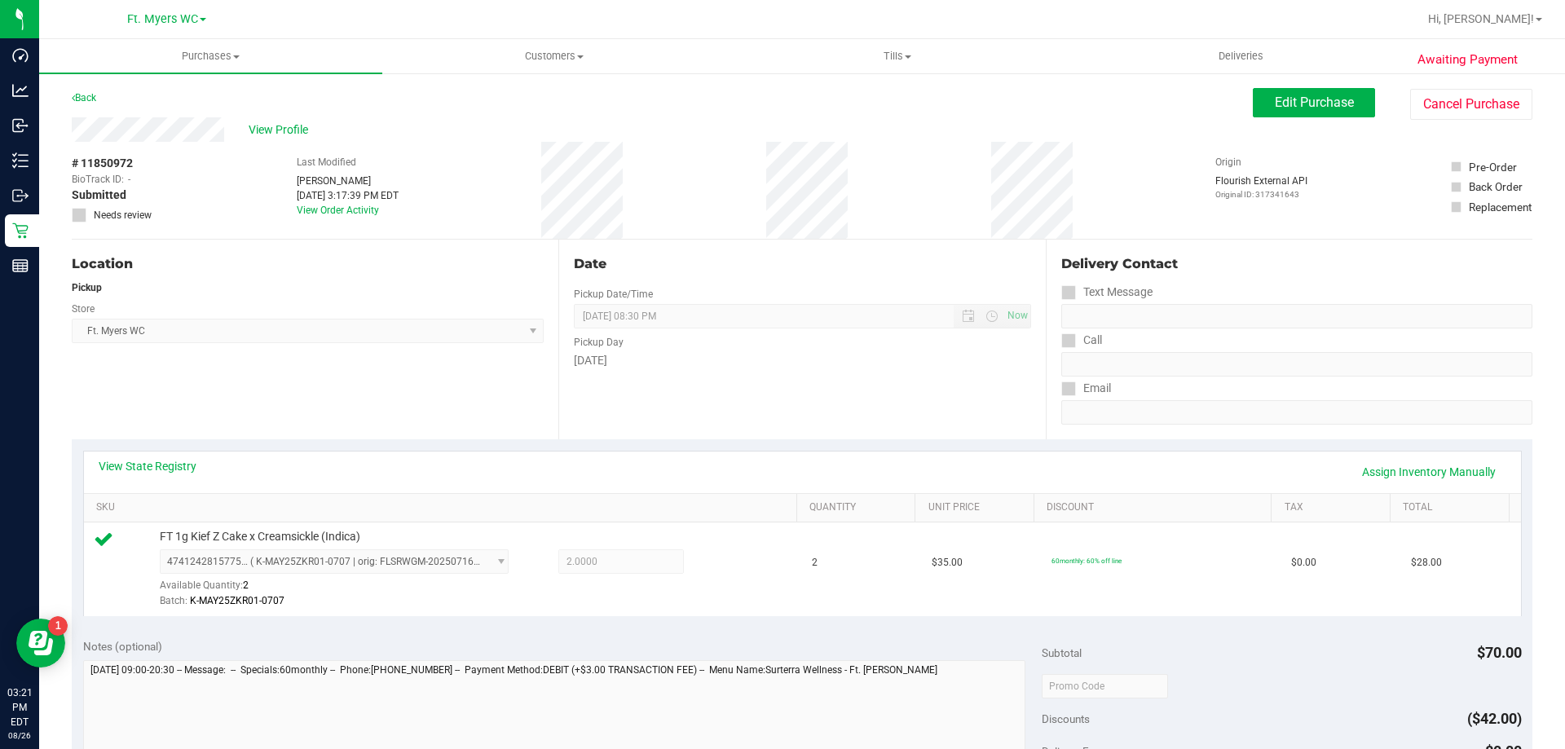
click at [1369, 120] on div "View Profile # 11850972 BioTrack ID: - Submitted Needs review Last Modified [PE…" at bounding box center [802, 178] width 1461 height 122
click at [1353, 119] on div "Edit Purchase Cancel Purchase" at bounding box center [1393, 104] width 280 height 32
click at [1382, 481] on link "Assign Inventory Manually" at bounding box center [1428, 472] width 155 height 28
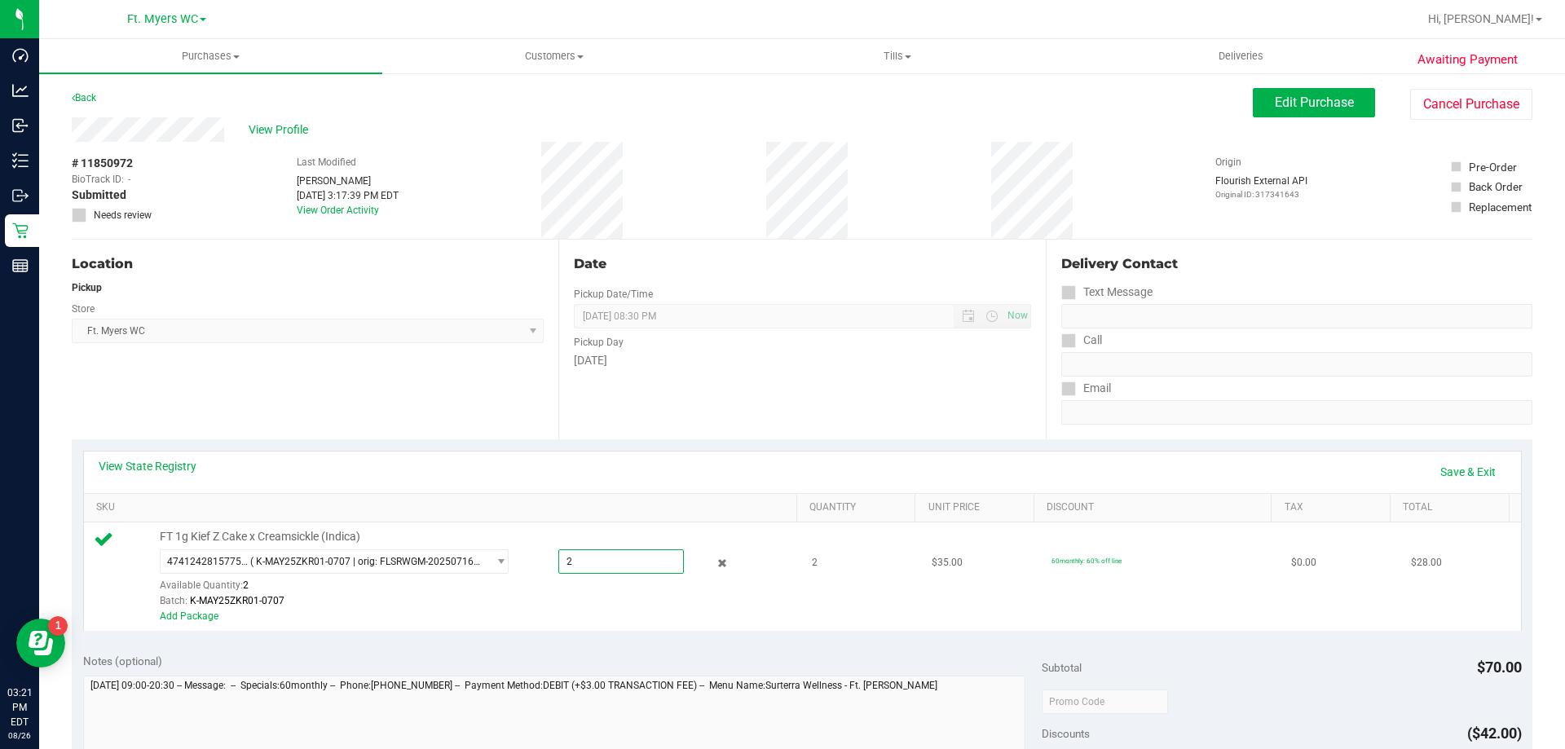
click at [625, 558] on span "2.0000 2" at bounding box center [621, 561] width 126 height 24
click at [625, 558] on input "2" at bounding box center [621, 561] width 124 height 23
type input "1"
type input "1.0000"
click at [598, 637] on div "View State Registry Save & Exit SKU Quantity Unit Price Discount Tax Total FT 1…" at bounding box center [802, 540] width 1461 height 203
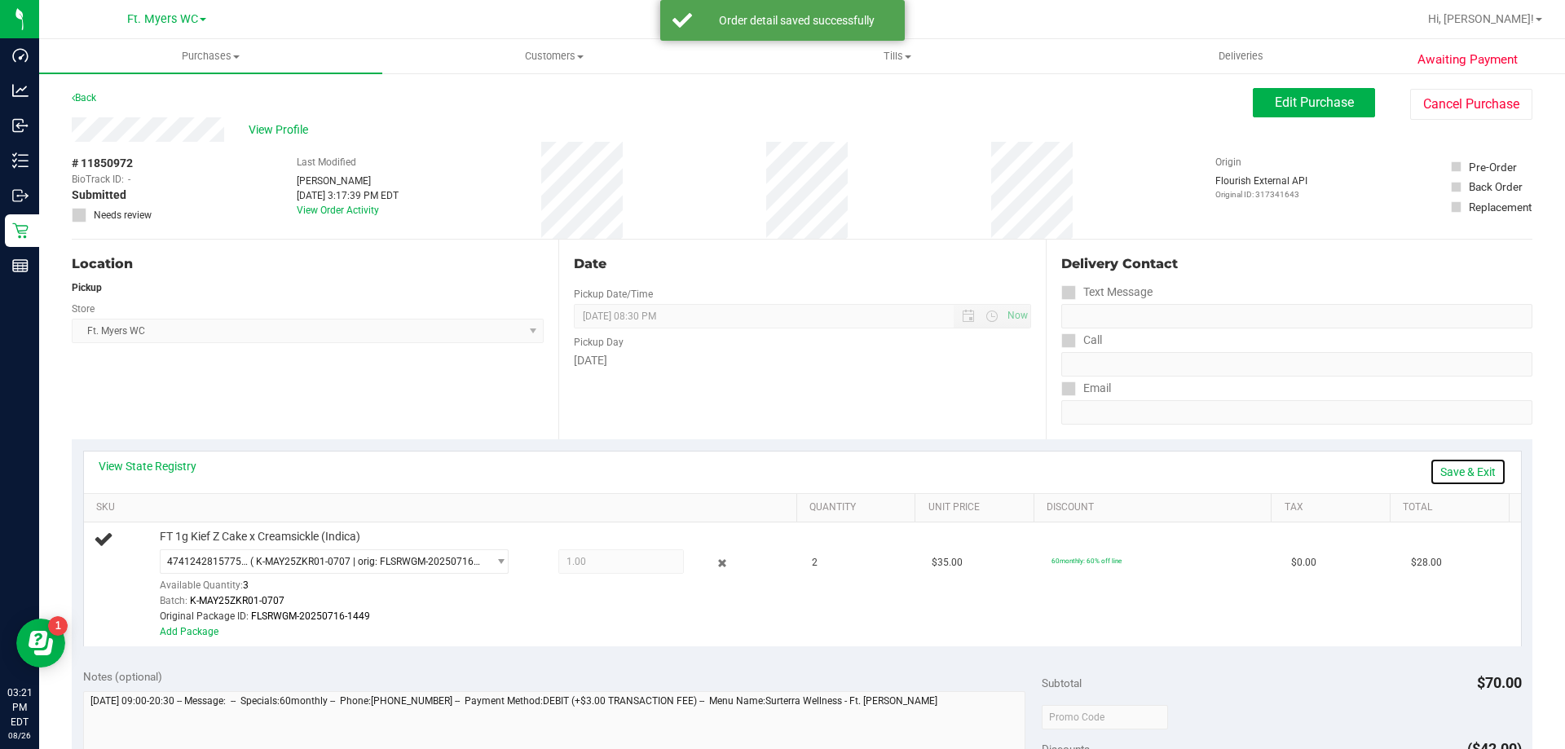
click at [1472, 470] on link "Save & Exit" at bounding box center [1468, 472] width 77 height 28
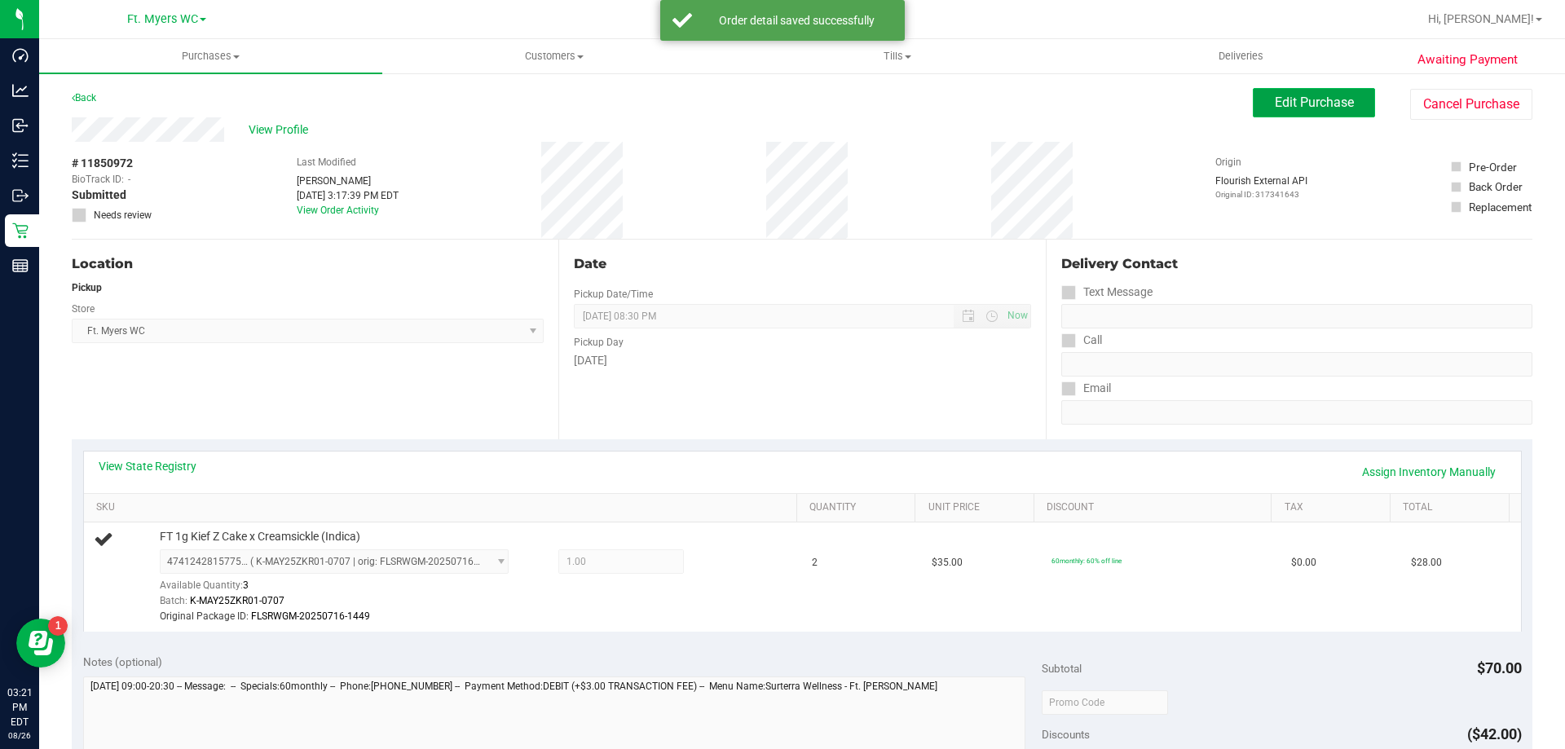
click at [1305, 101] on span "Edit Purchase" at bounding box center [1314, 102] width 79 height 15
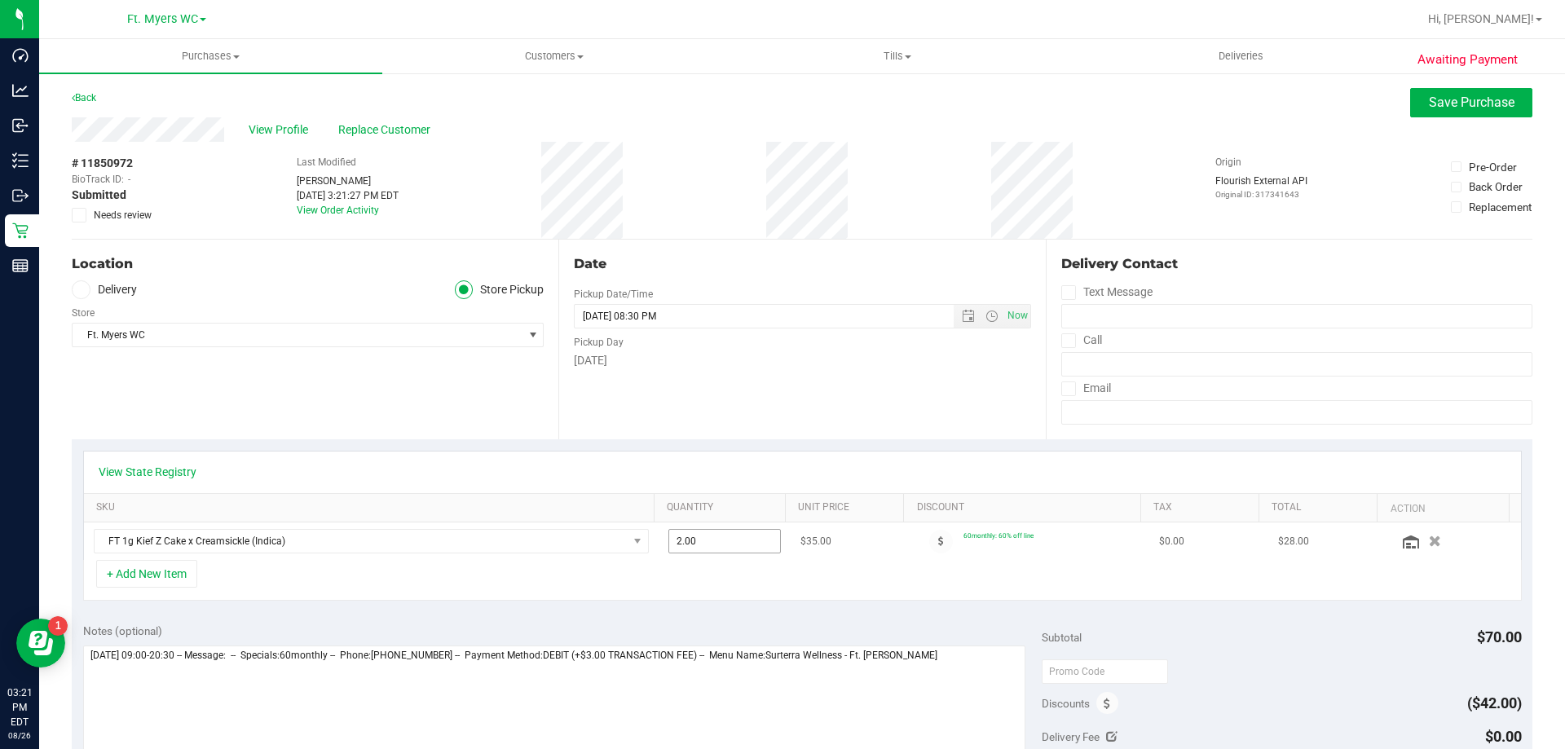
click at [722, 540] on span "2.00 2" at bounding box center [724, 541] width 113 height 24
type input "1"
type input "1.00"
click at [732, 568] on div "+ Add New Item" at bounding box center [802, 580] width 1439 height 41
click at [1444, 91] on button "Save Purchase" at bounding box center [1471, 102] width 122 height 29
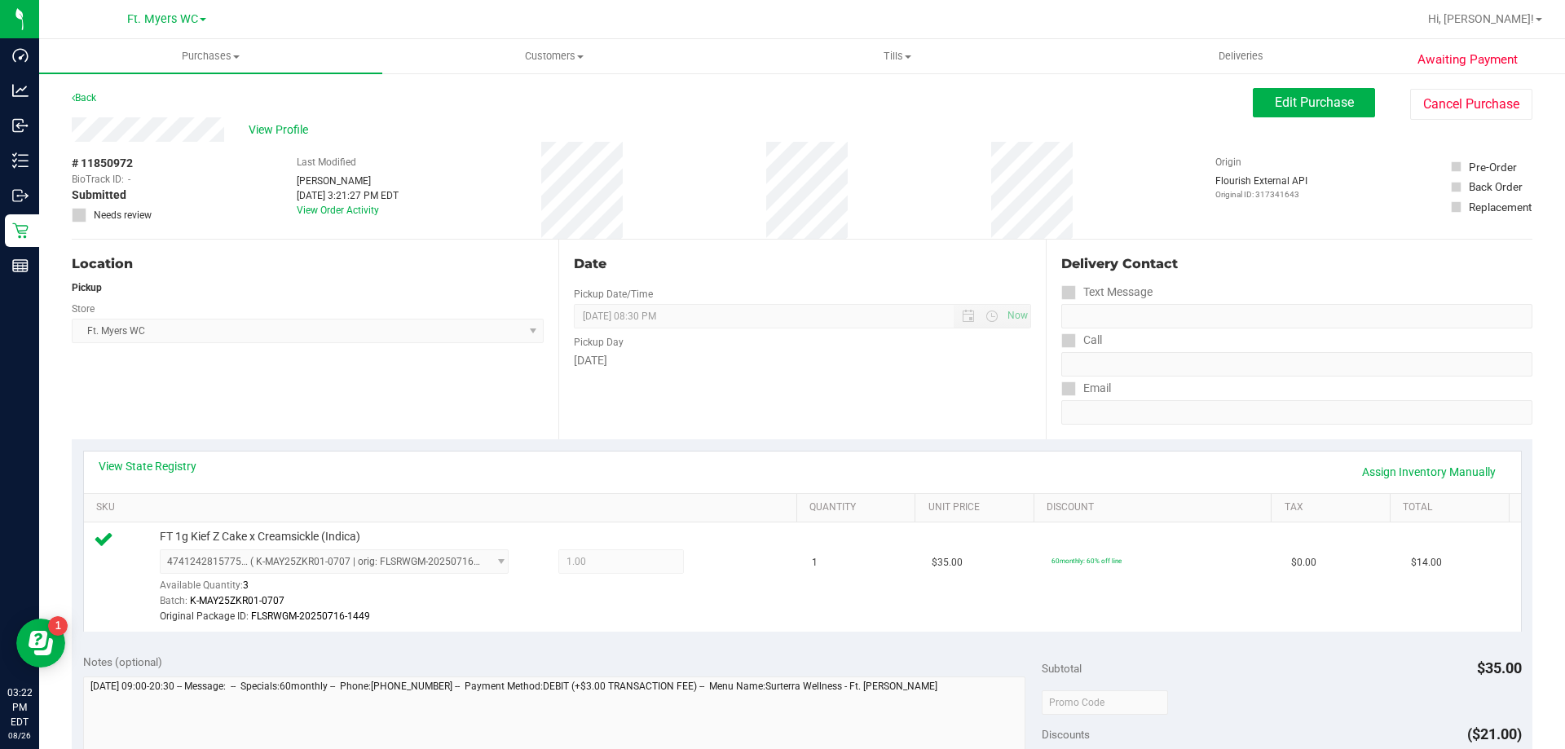
scroll to position [163, 0]
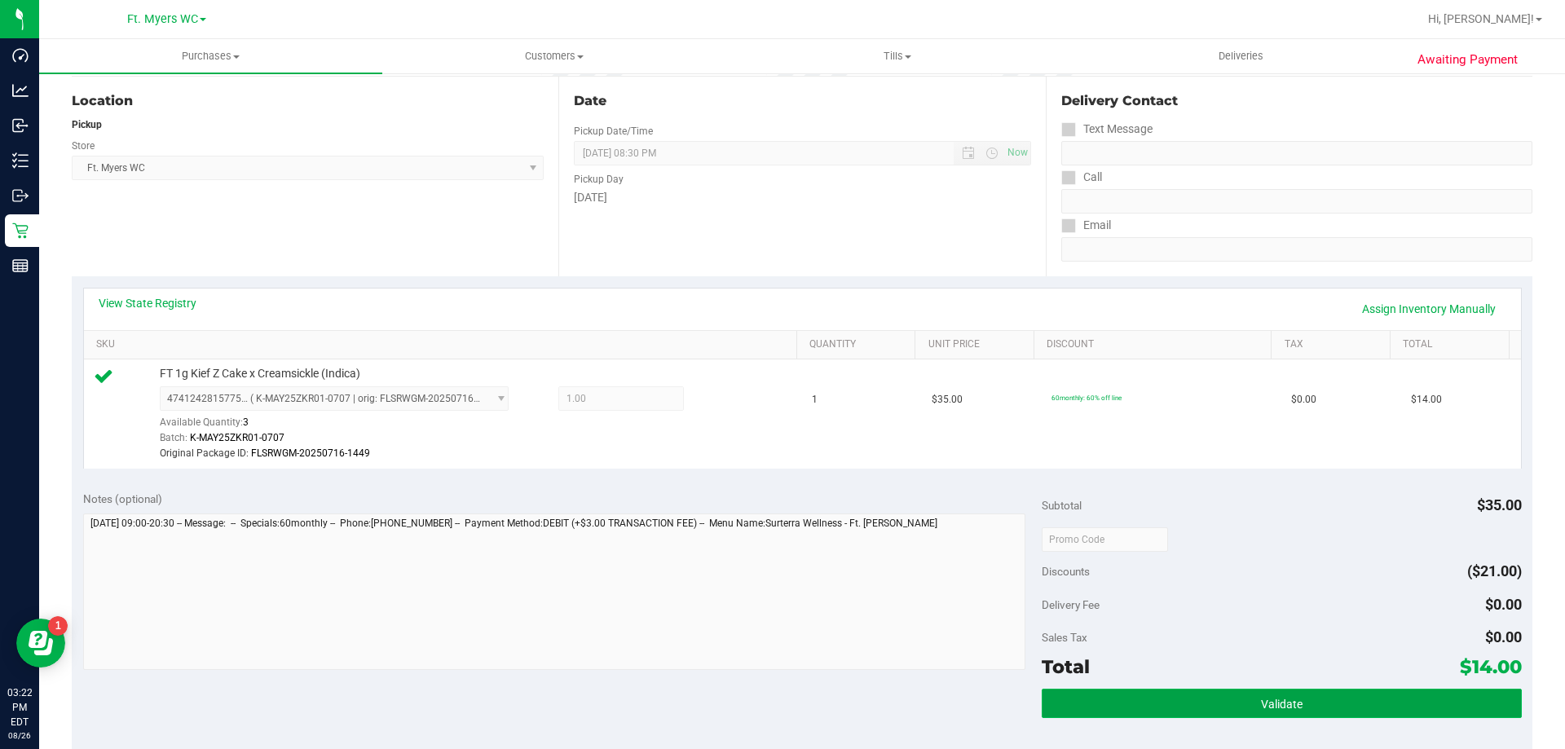
click at [1294, 714] on button "Validate" at bounding box center [1281, 703] width 479 height 29
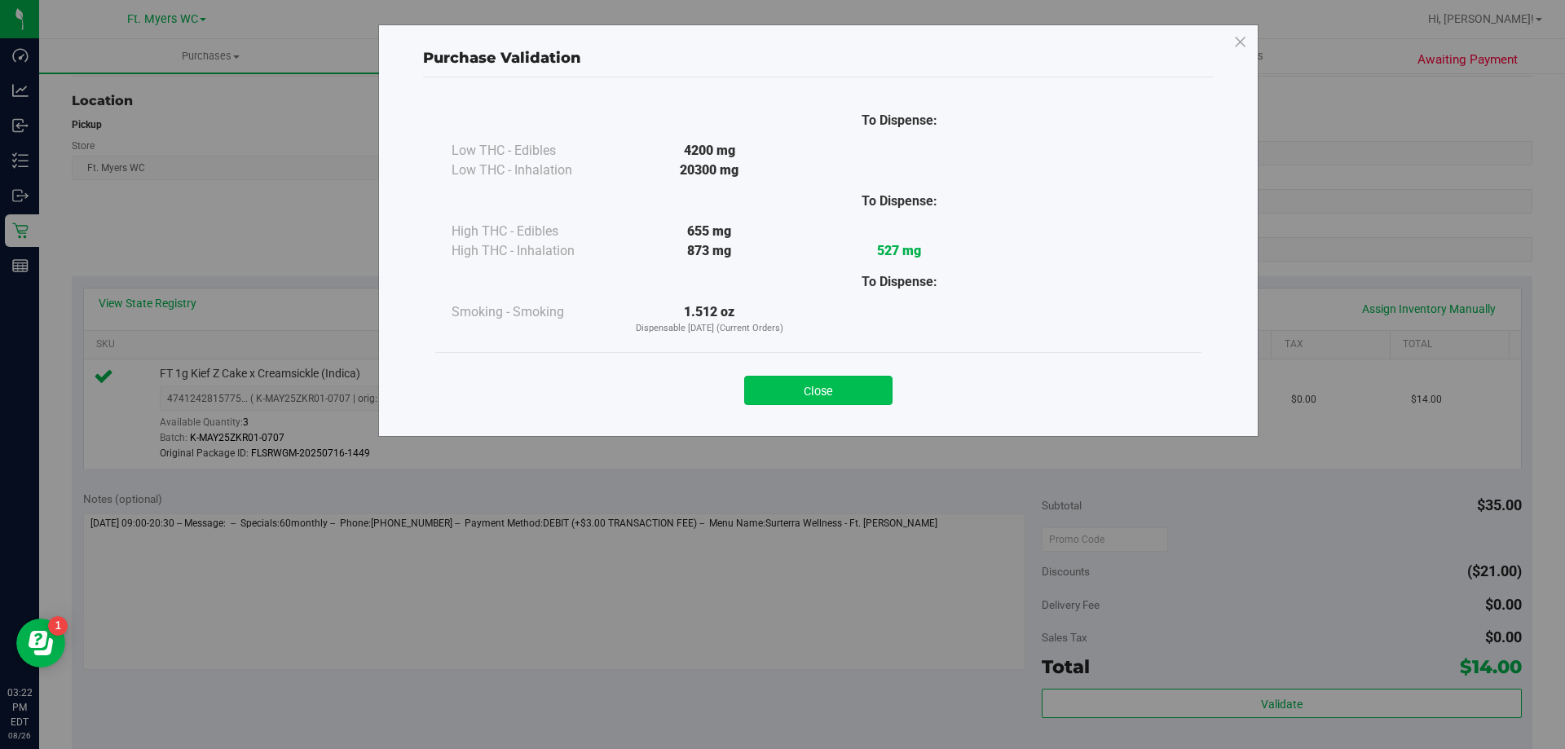
click at [837, 390] on button "Close" at bounding box center [818, 390] width 148 height 29
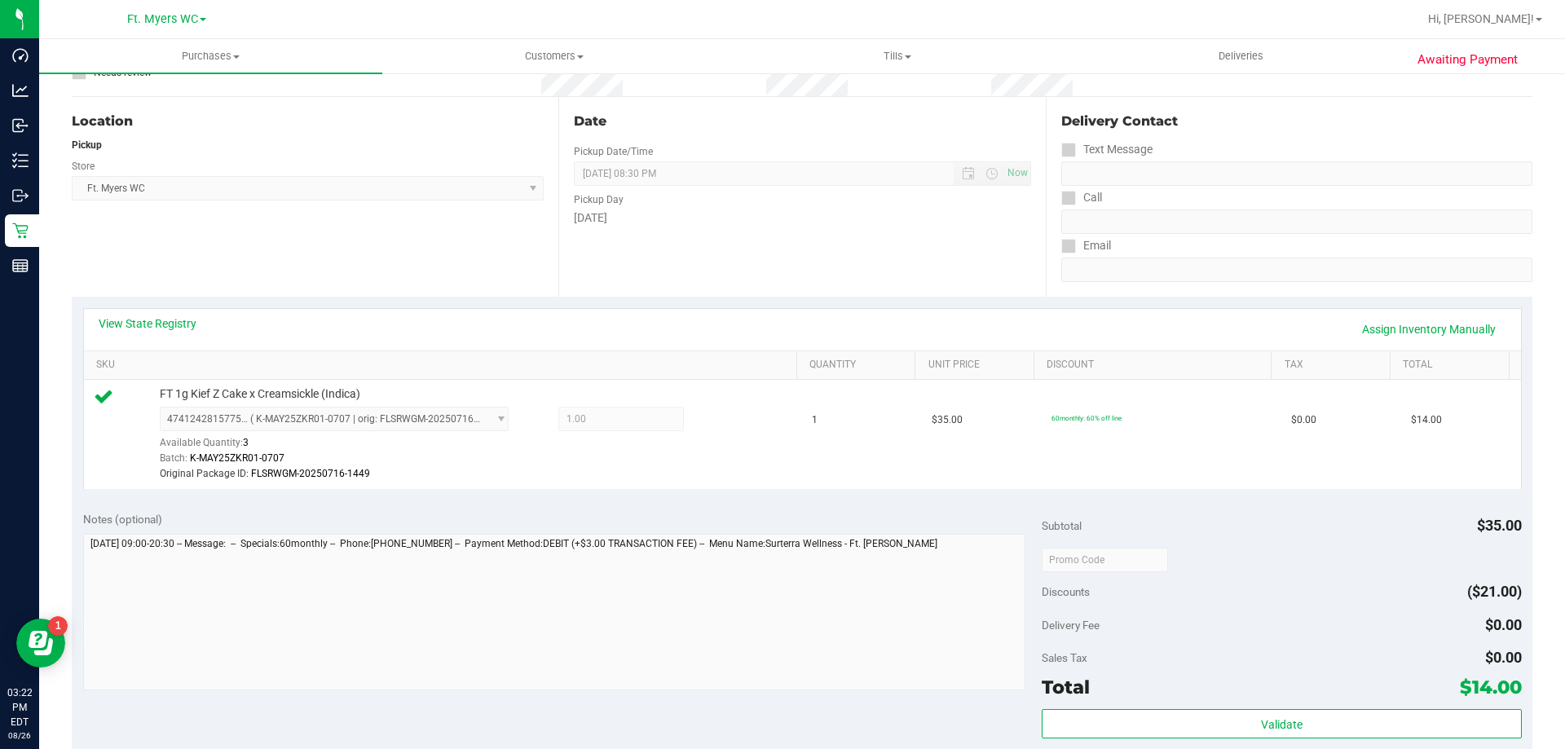
scroll to position [408, 0]
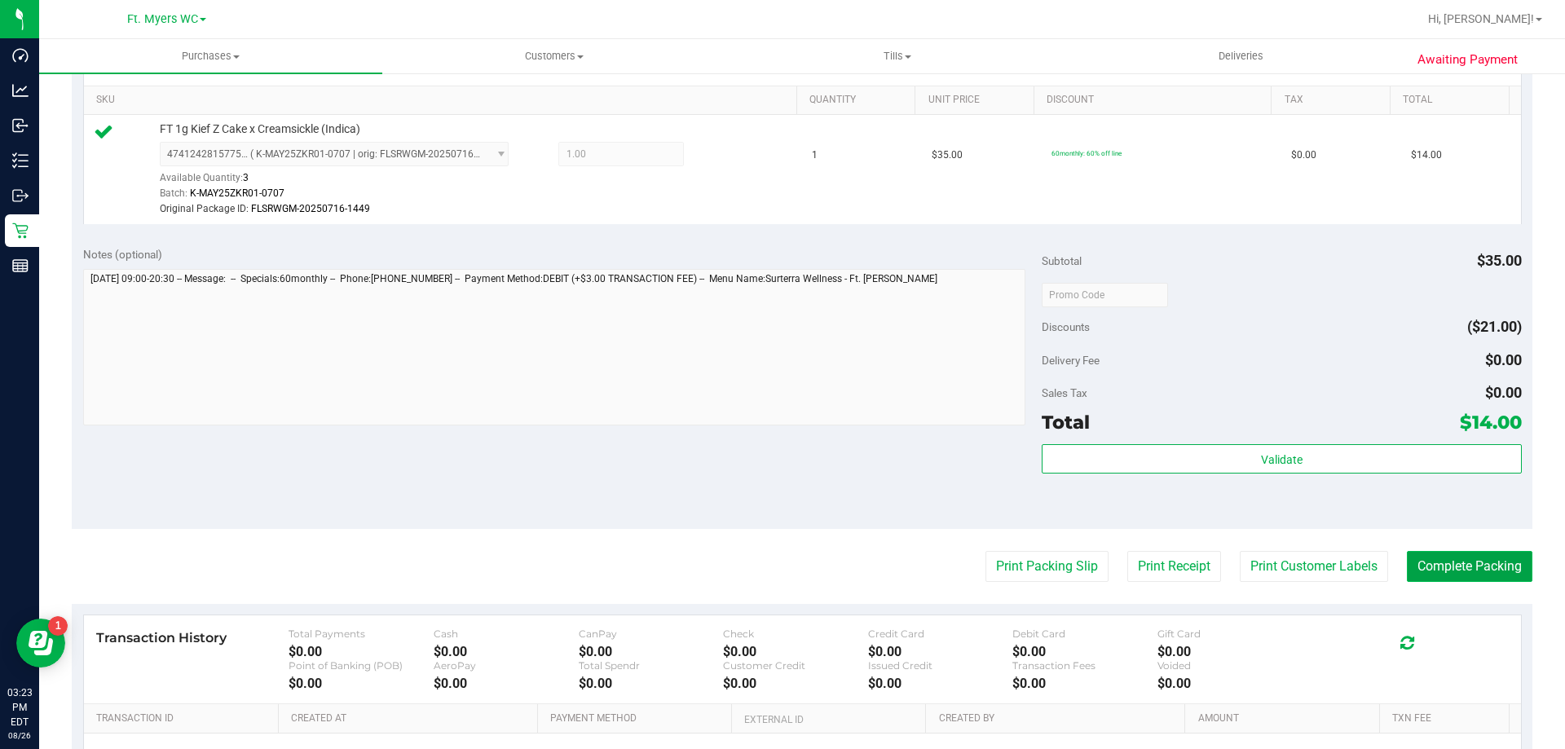
click at [1422, 576] on button "Complete Packing" at bounding box center [1470, 566] width 126 height 31
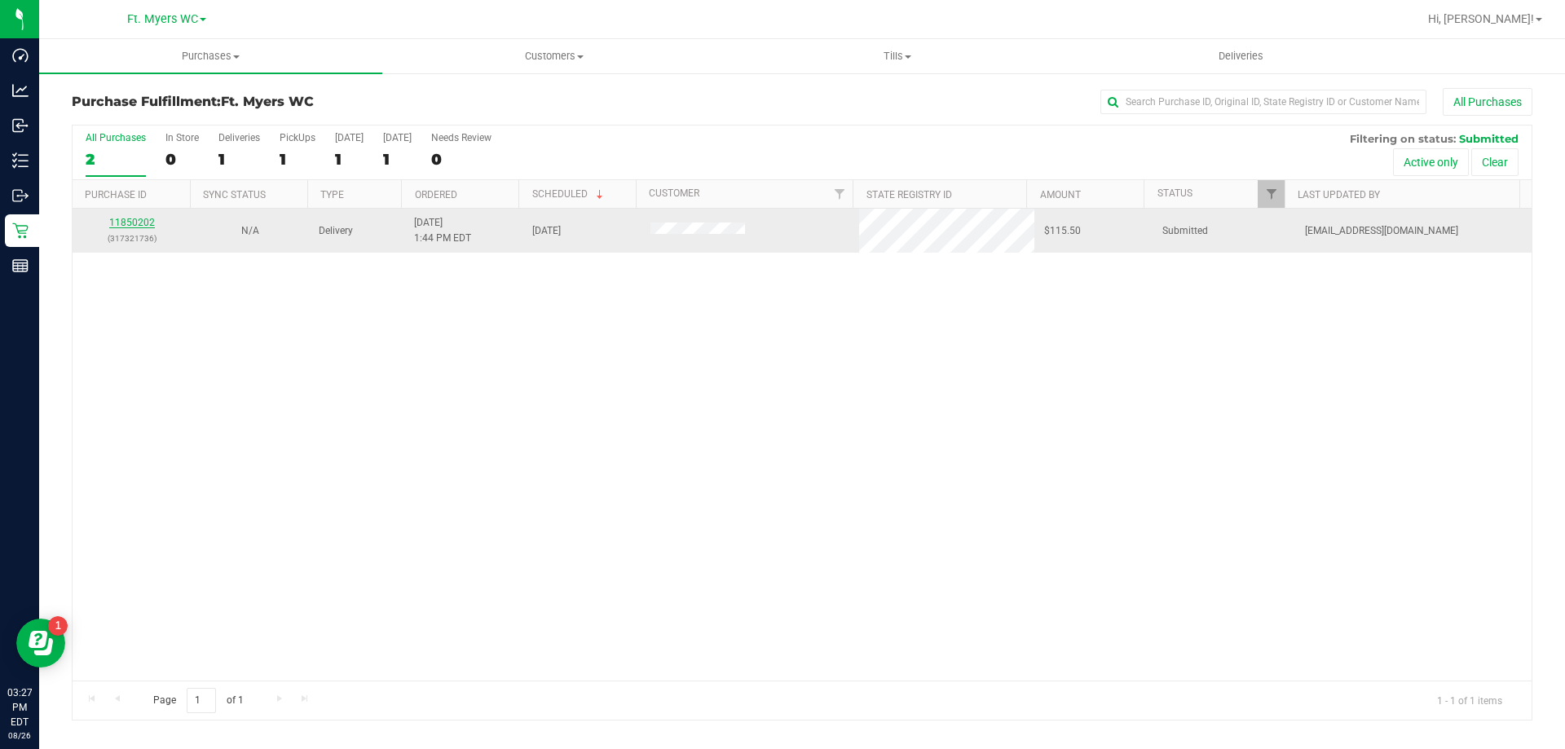
click at [148, 222] on link "11850202" at bounding box center [132, 222] width 46 height 11
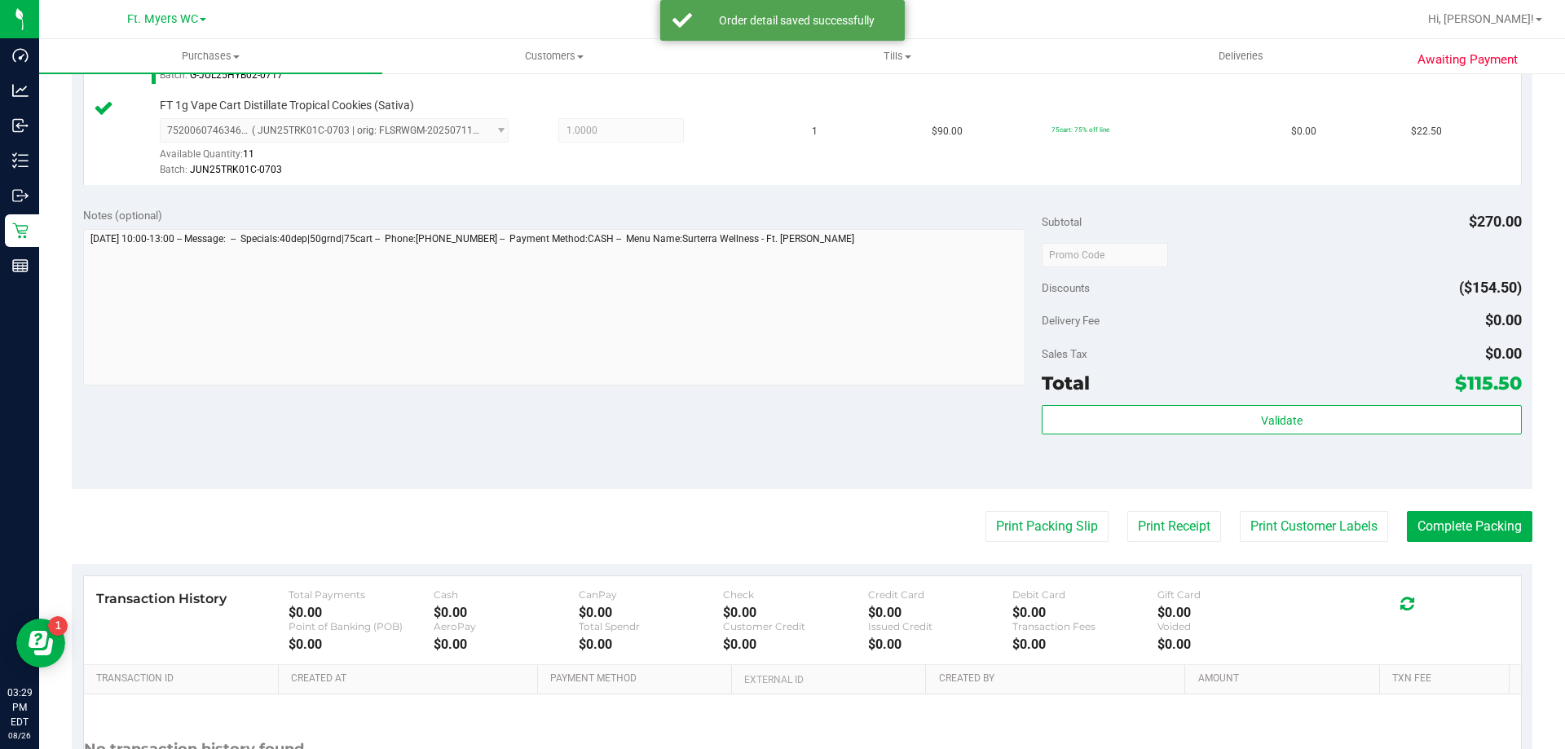
scroll to position [734, 0]
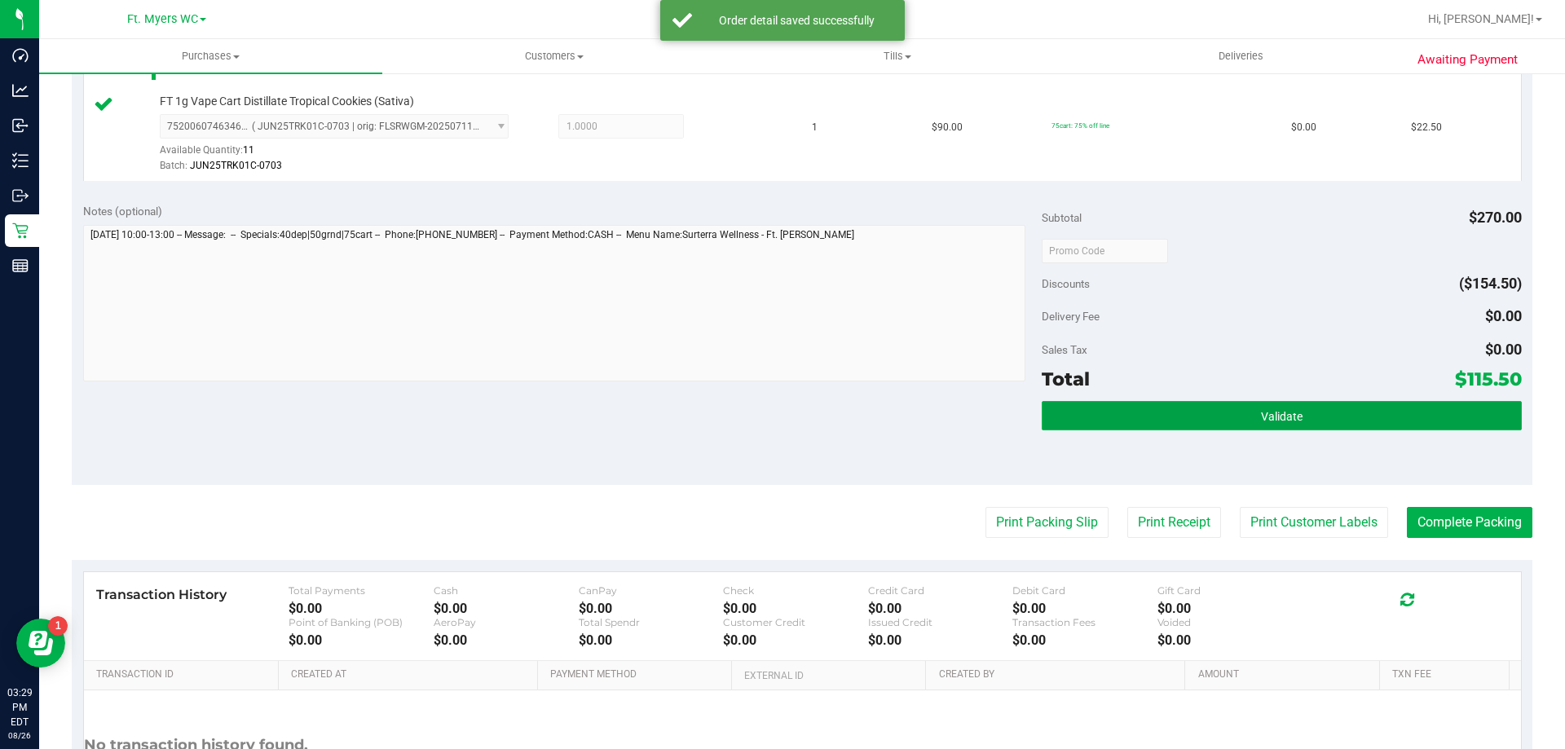
click at [1113, 425] on button "Validate" at bounding box center [1281, 415] width 479 height 29
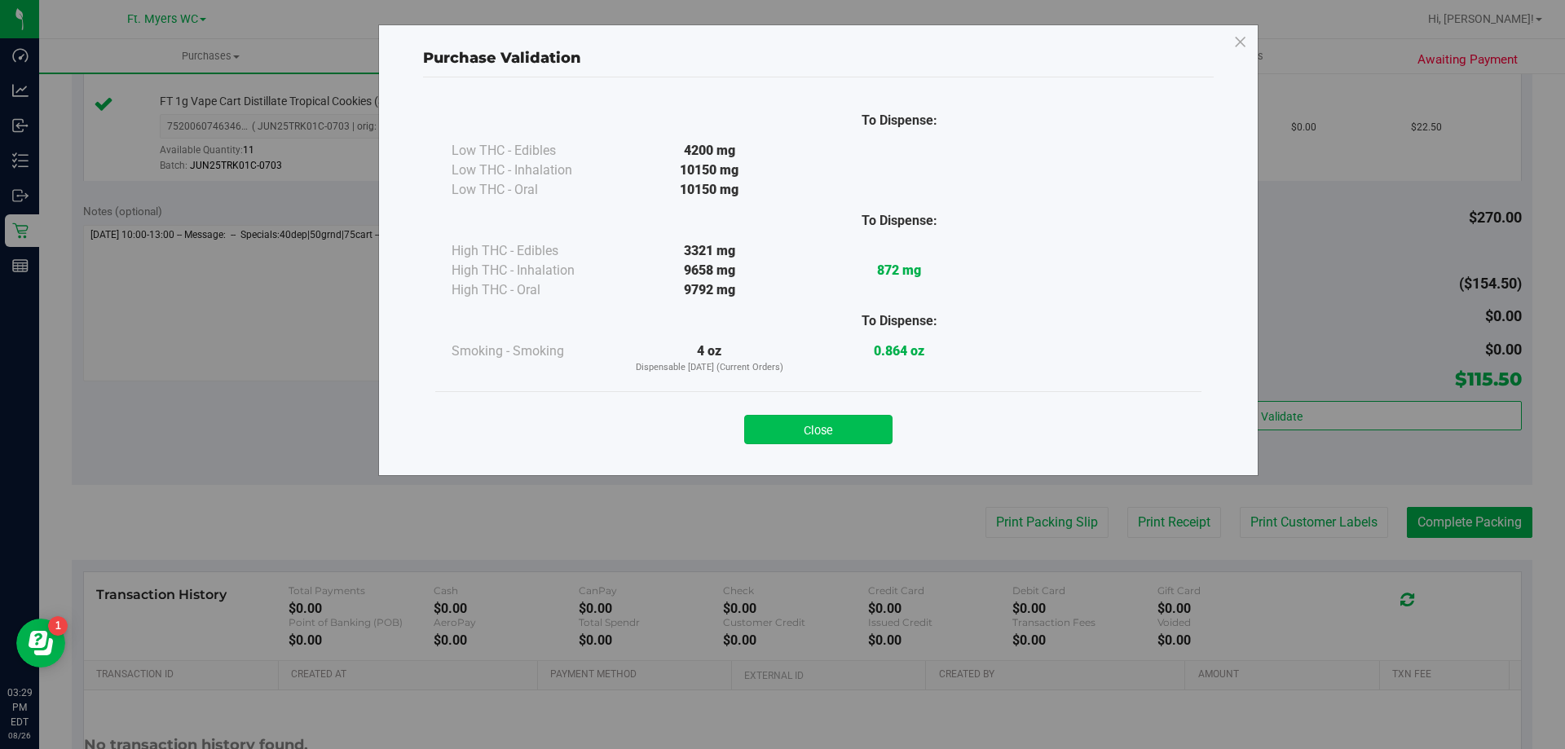
click at [754, 433] on button "Close" at bounding box center [818, 429] width 148 height 29
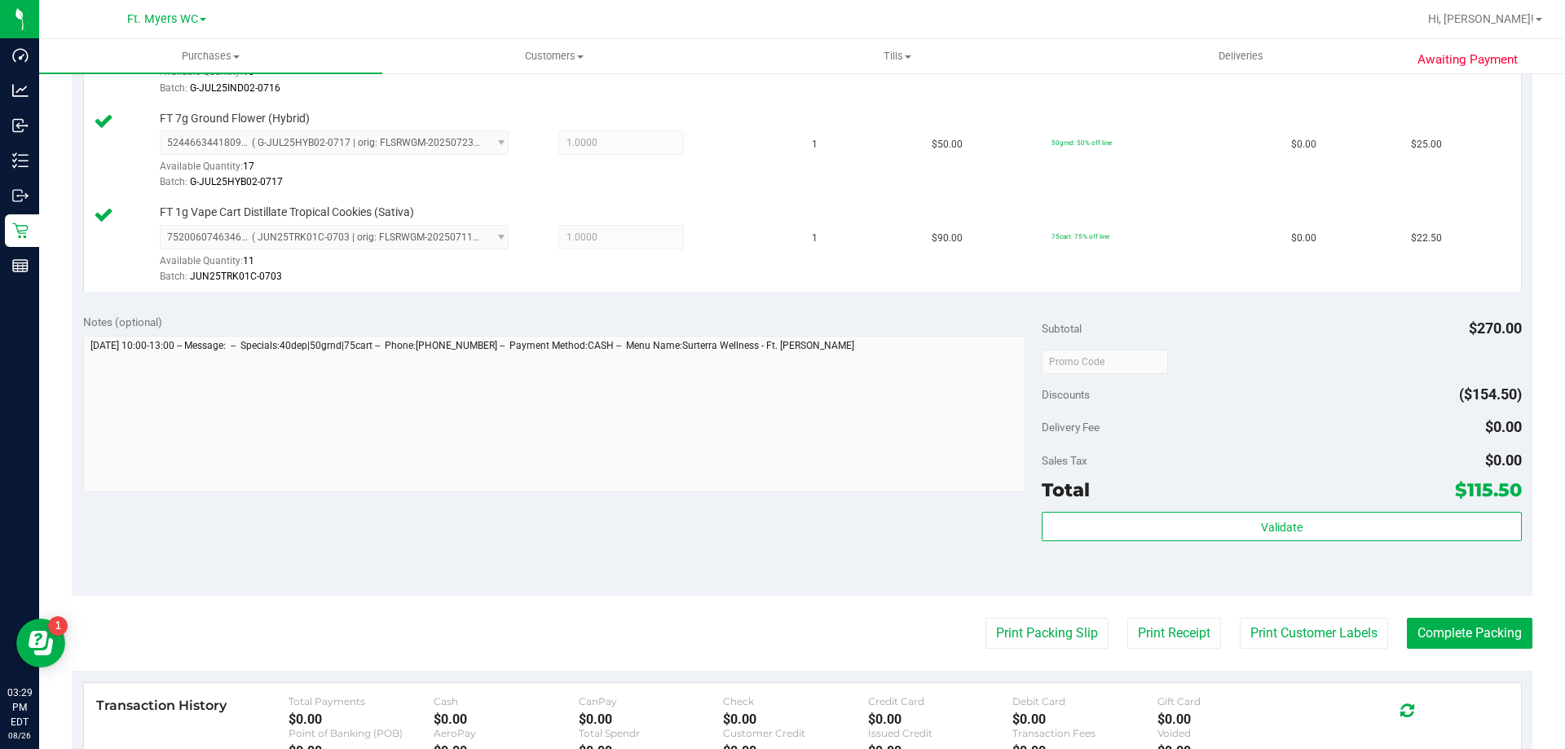
scroll to position [652, 0]
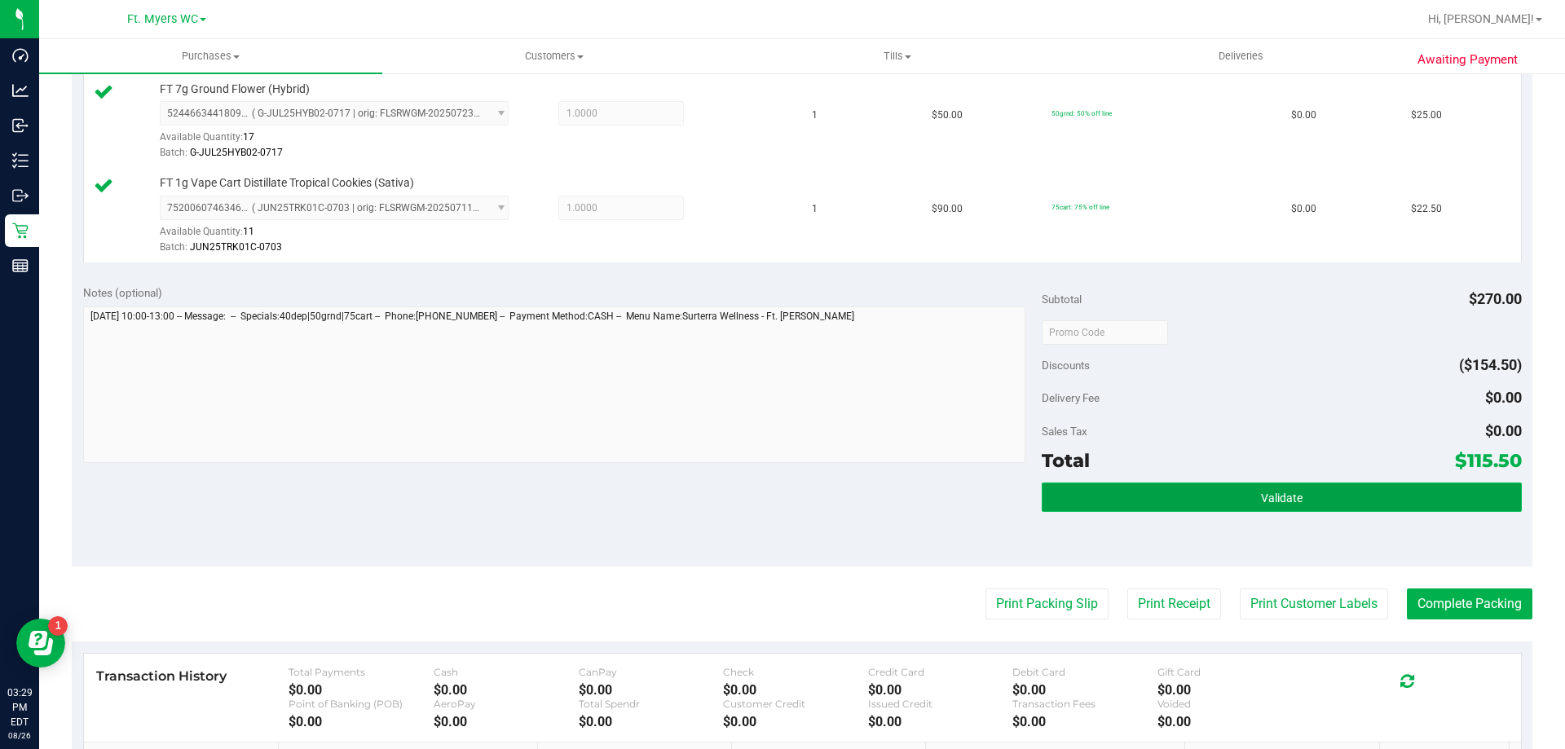
click at [1204, 496] on button "Validate" at bounding box center [1281, 497] width 479 height 29
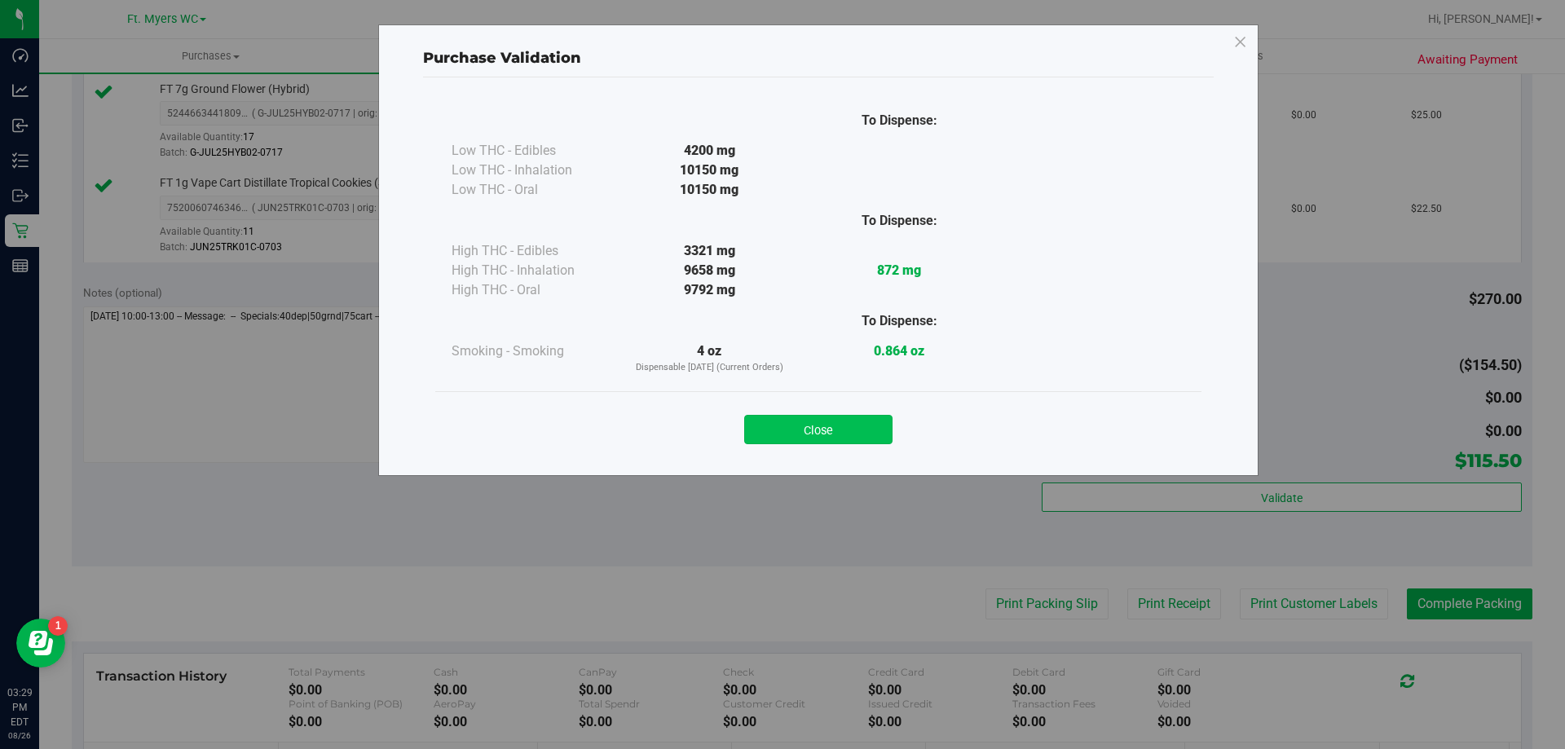
click at [791, 422] on button "Close" at bounding box center [818, 429] width 148 height 29
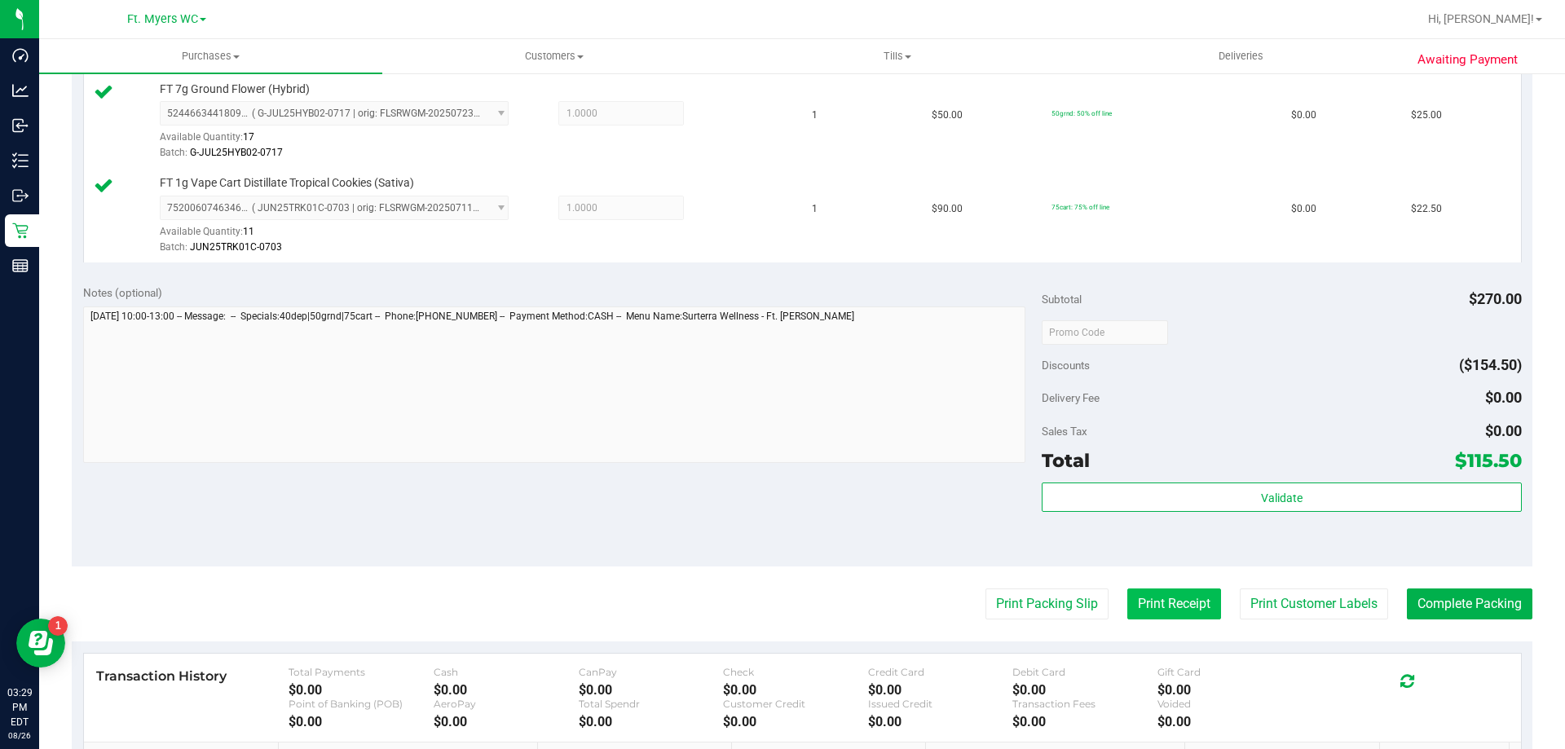
click at [1175, 607] on button "Print Receipt" at bounding box center [1174, 604] width 94 height 31
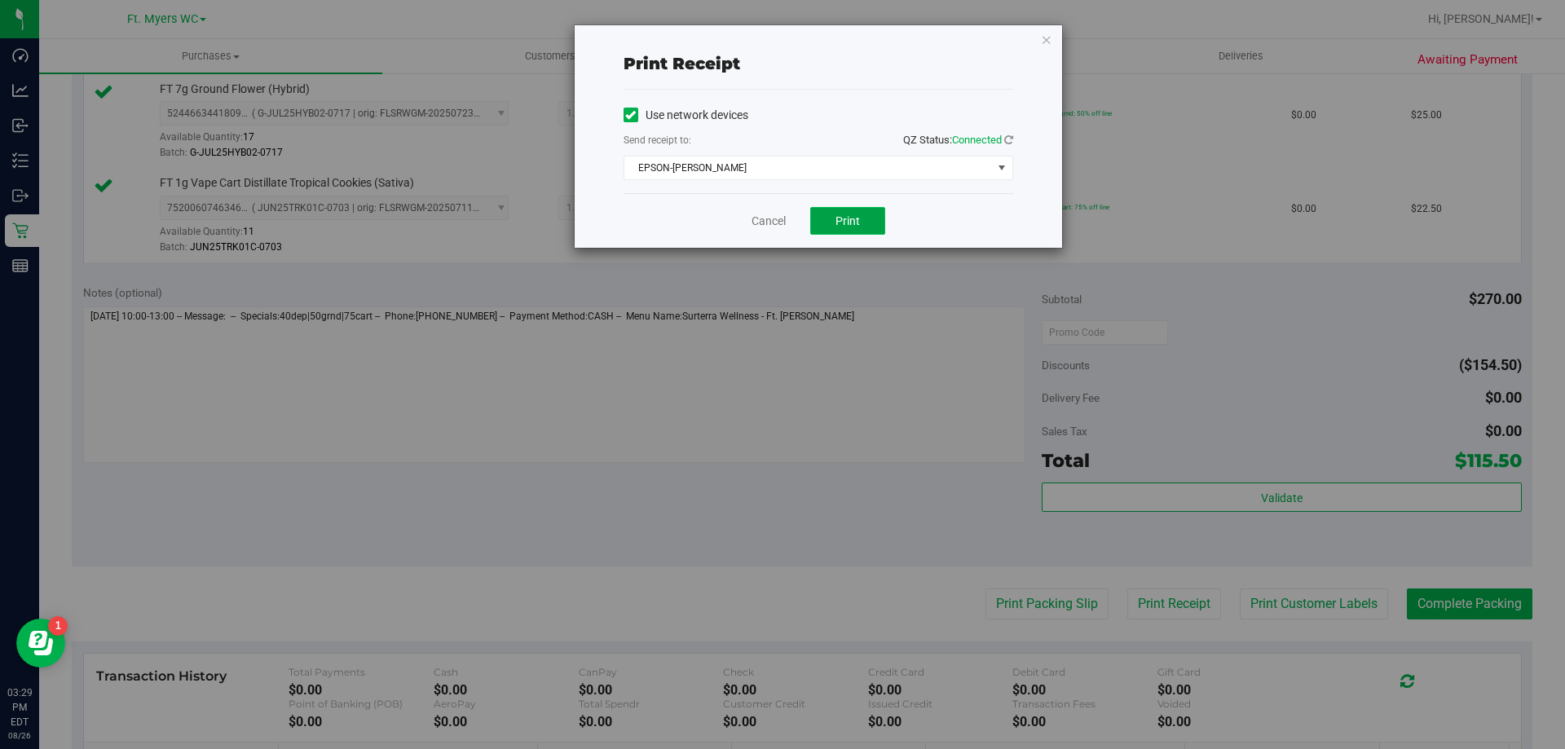
click at [869, 224] on button "Print" at bounding box center [847, 221] width 75 height 28
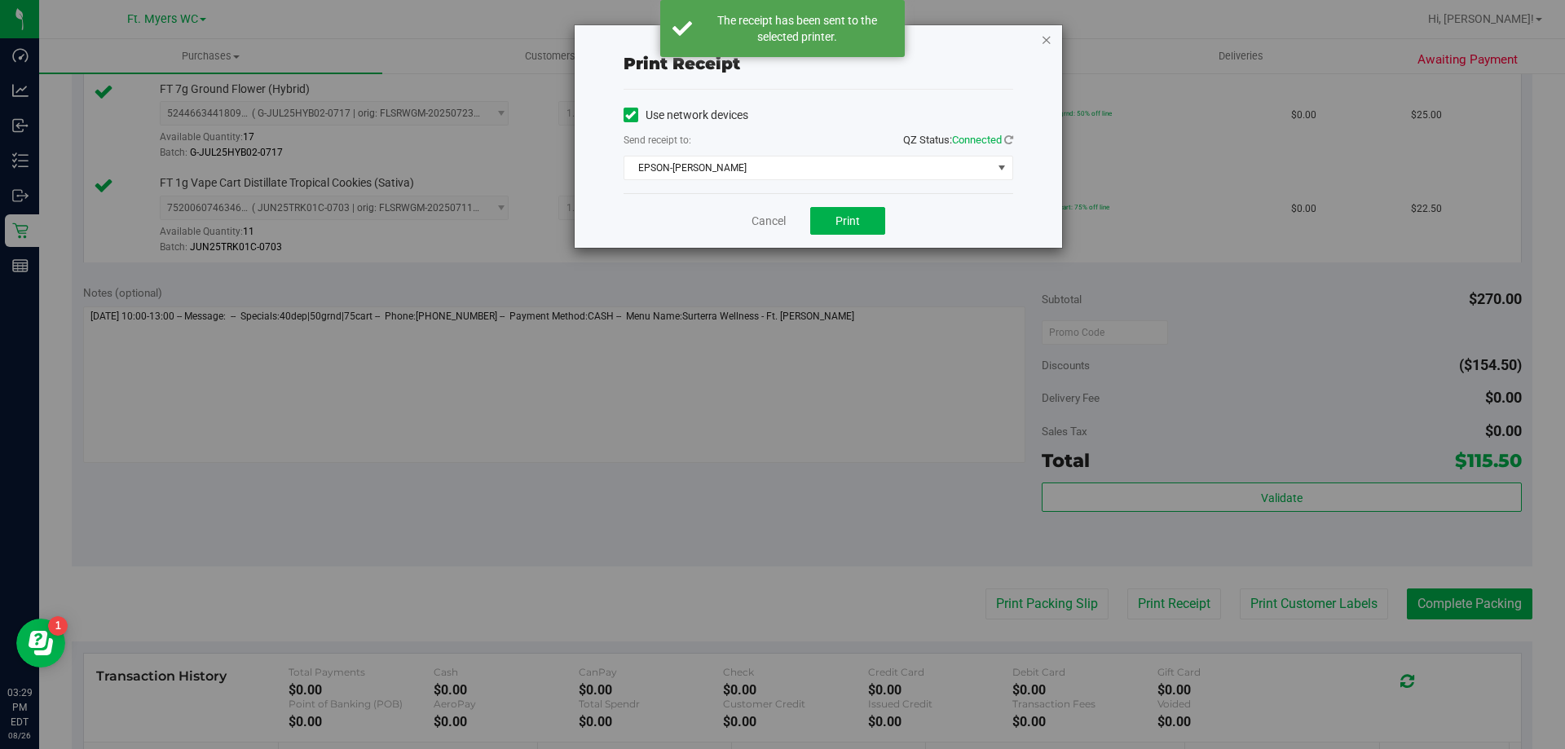
click at [1046, 45] on icon "button" at bounding box center [1046, 39] width 11 height 20
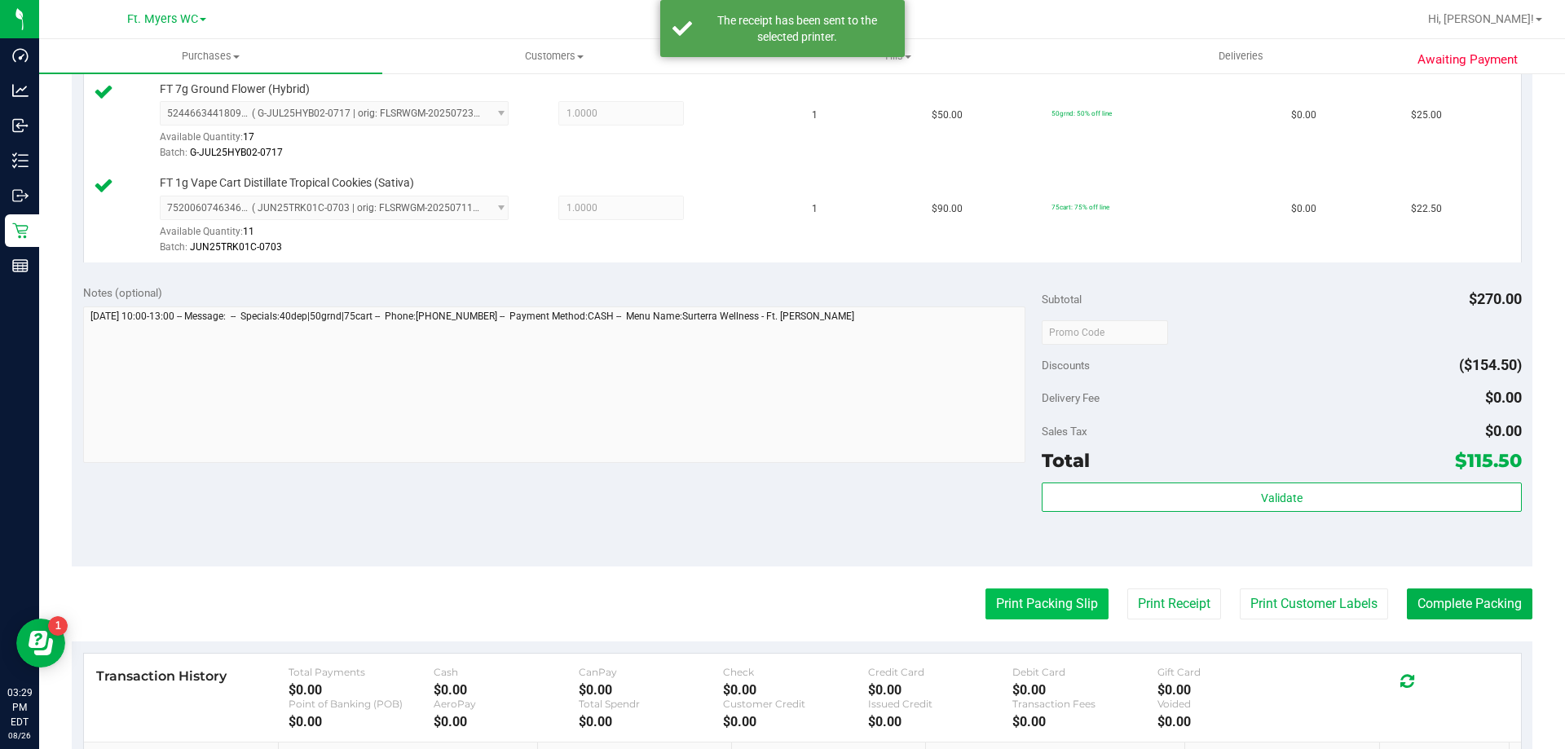
click at [1072, 612] on button "Print Packing Slip" at bounding box center [1046, 604] width 123 height 31
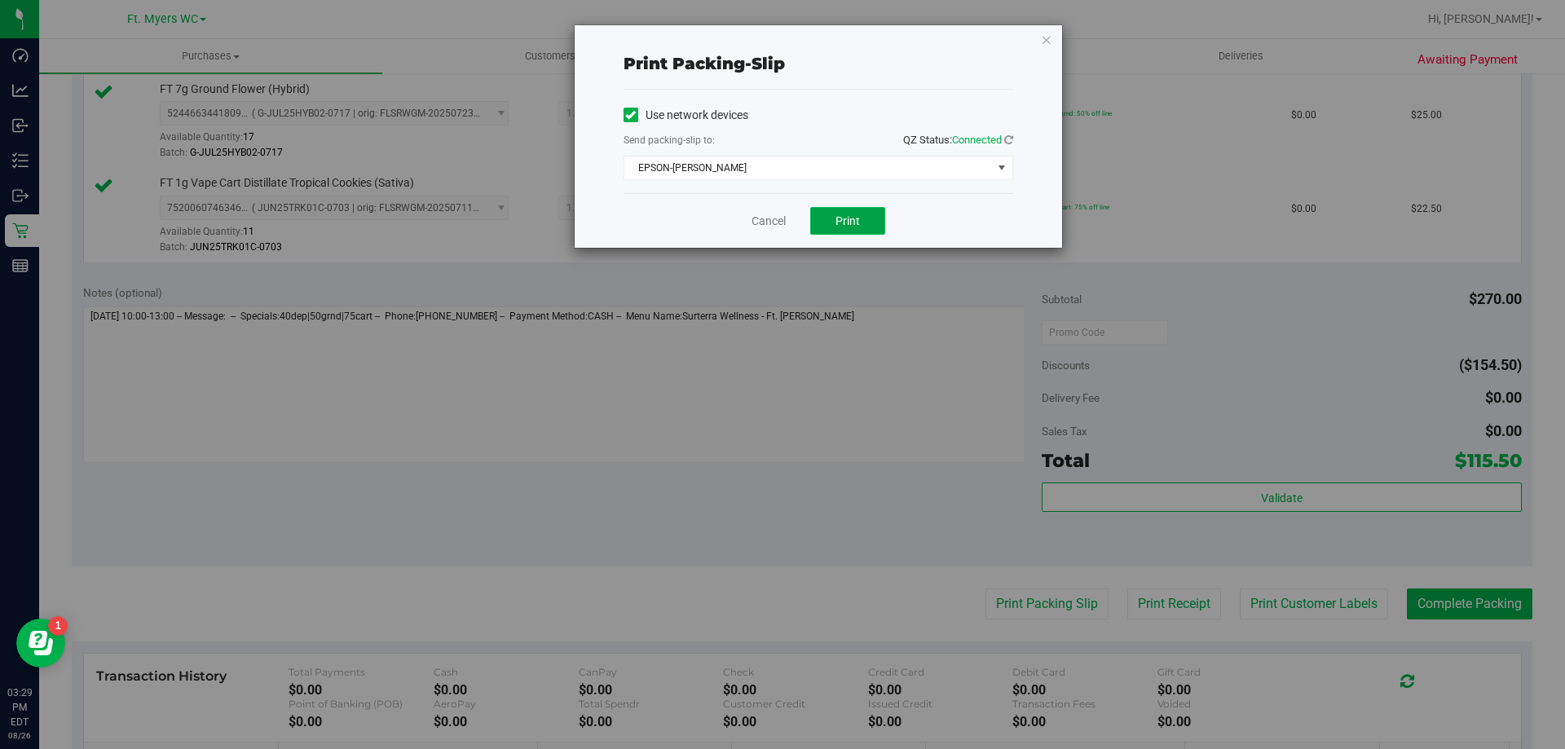
click at [858, 215] on span "Print" at bounding box center [848, 220] width 24 height 13
click at [777, 232] on div "Cancel Print" at bounding box center [819, 220] width 390 height 55
click at [778, 223] on link "Cancel" at bounding box center [769, 221] width 34 height 17
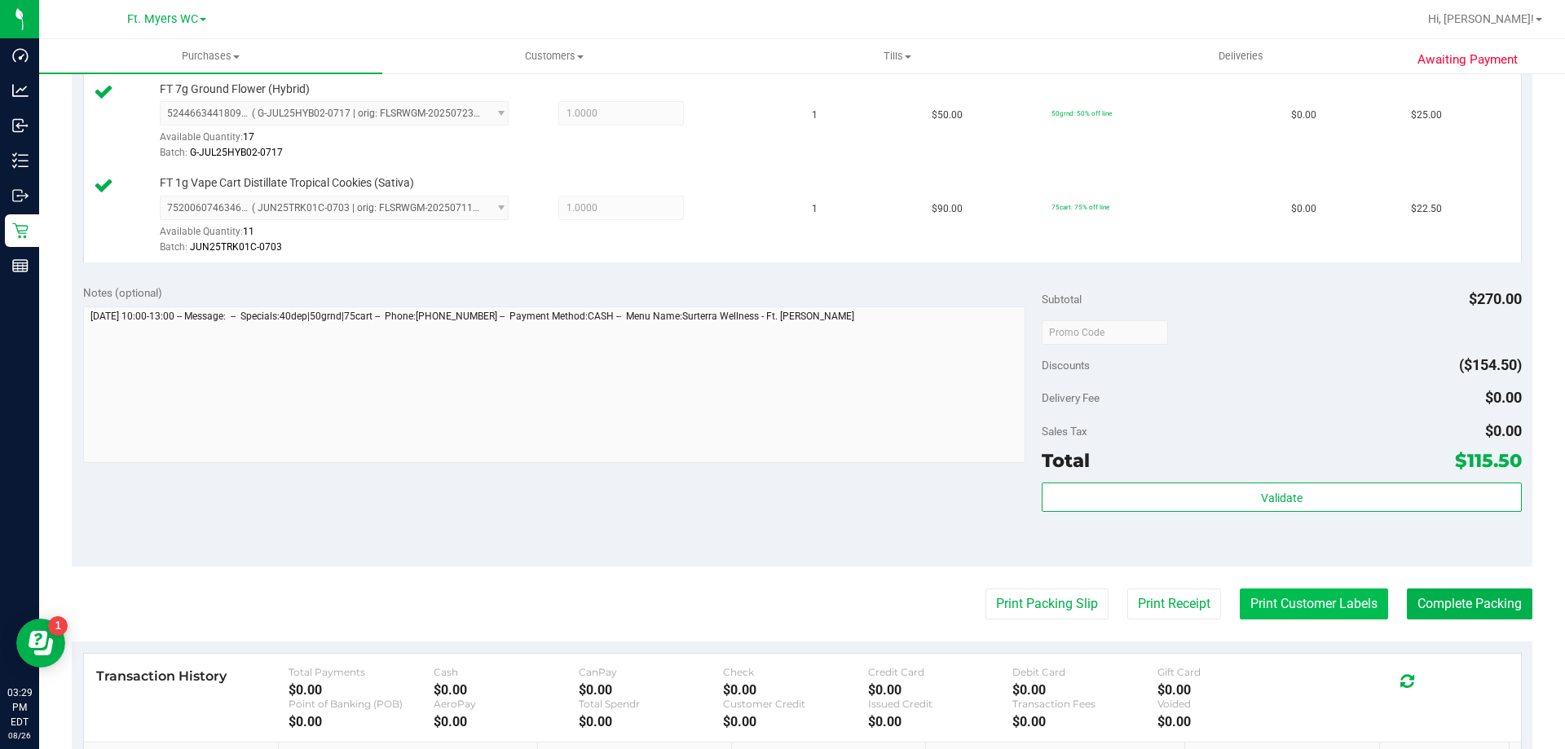
click at [1290, 611] on button "Print Customer Labels" at bounding box center [1314, 604] width 148 height 31
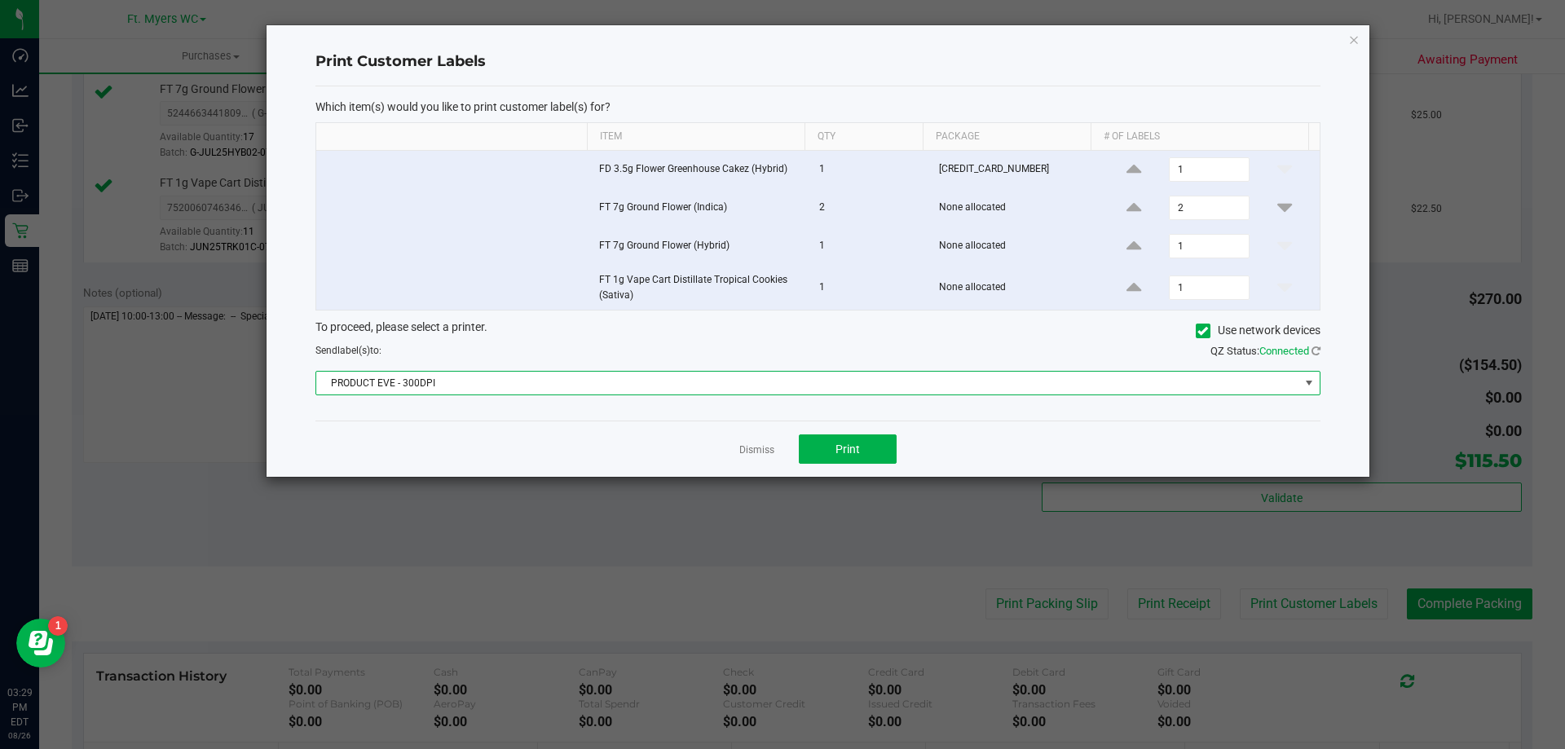
click at [840, 376] on span "PRODUCT EVE - 300DPI" at bounding box center [807, 383] width 983 height 23
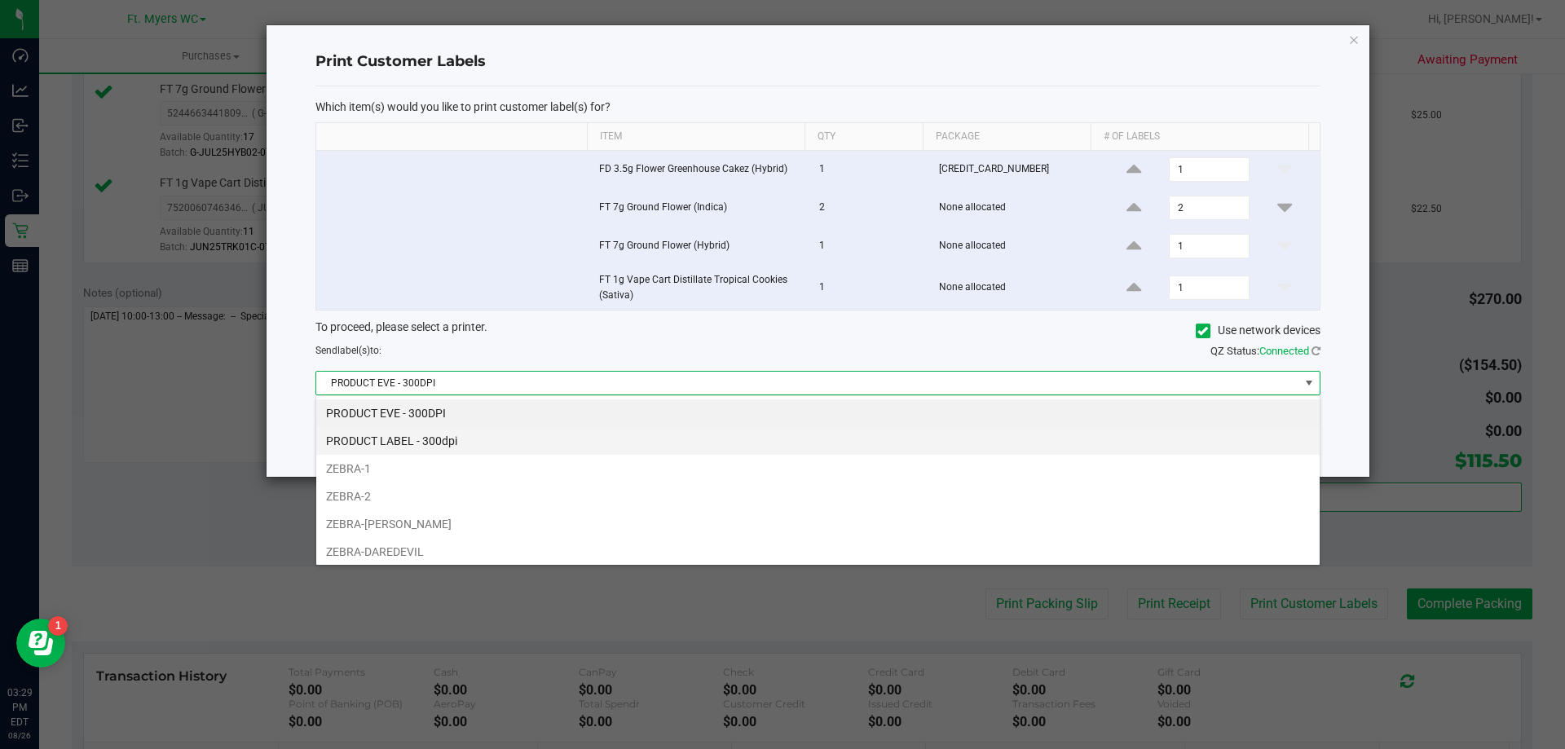
scroll to position [24, 1004]
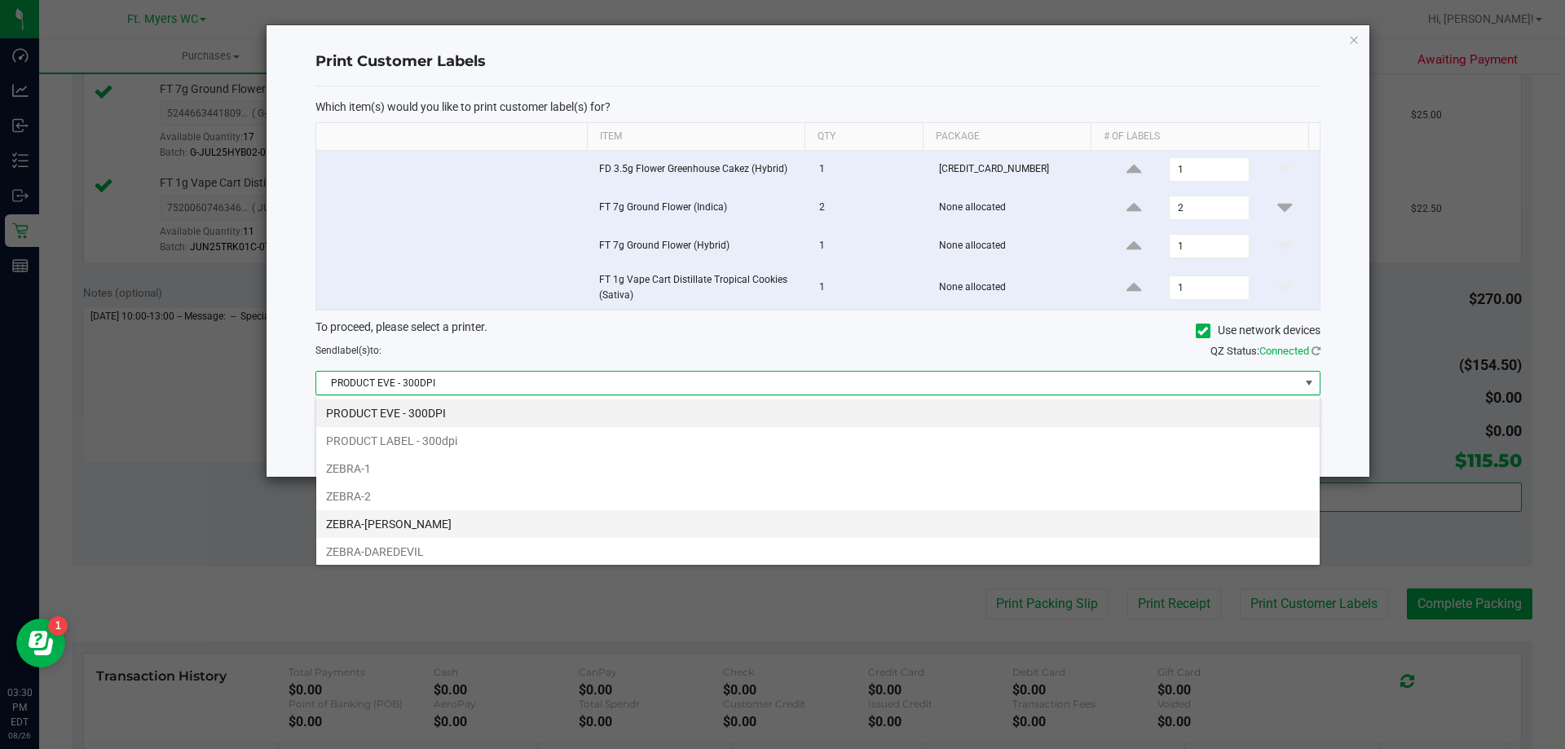
click at [615, 529] on li "ZEBRA-[PERSON_NAME]" at bounding box center [817, 524] width 1003 height 28
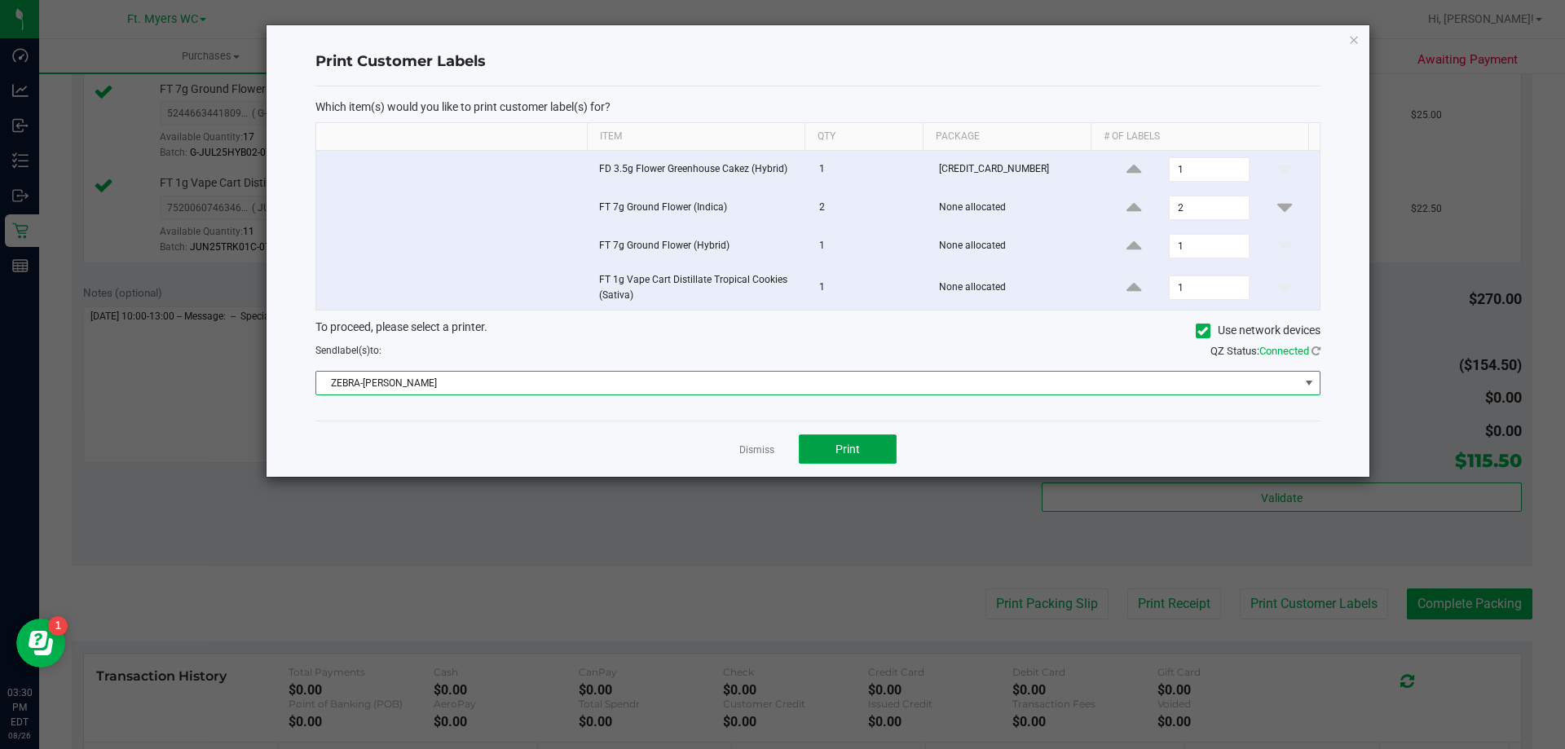
click at [839, 443] on span "Print" at bounding box center [848, 449] width 24 height 13
click at [840, 445] on span "Print" at bounding box center [848, 449] width 24 height 13
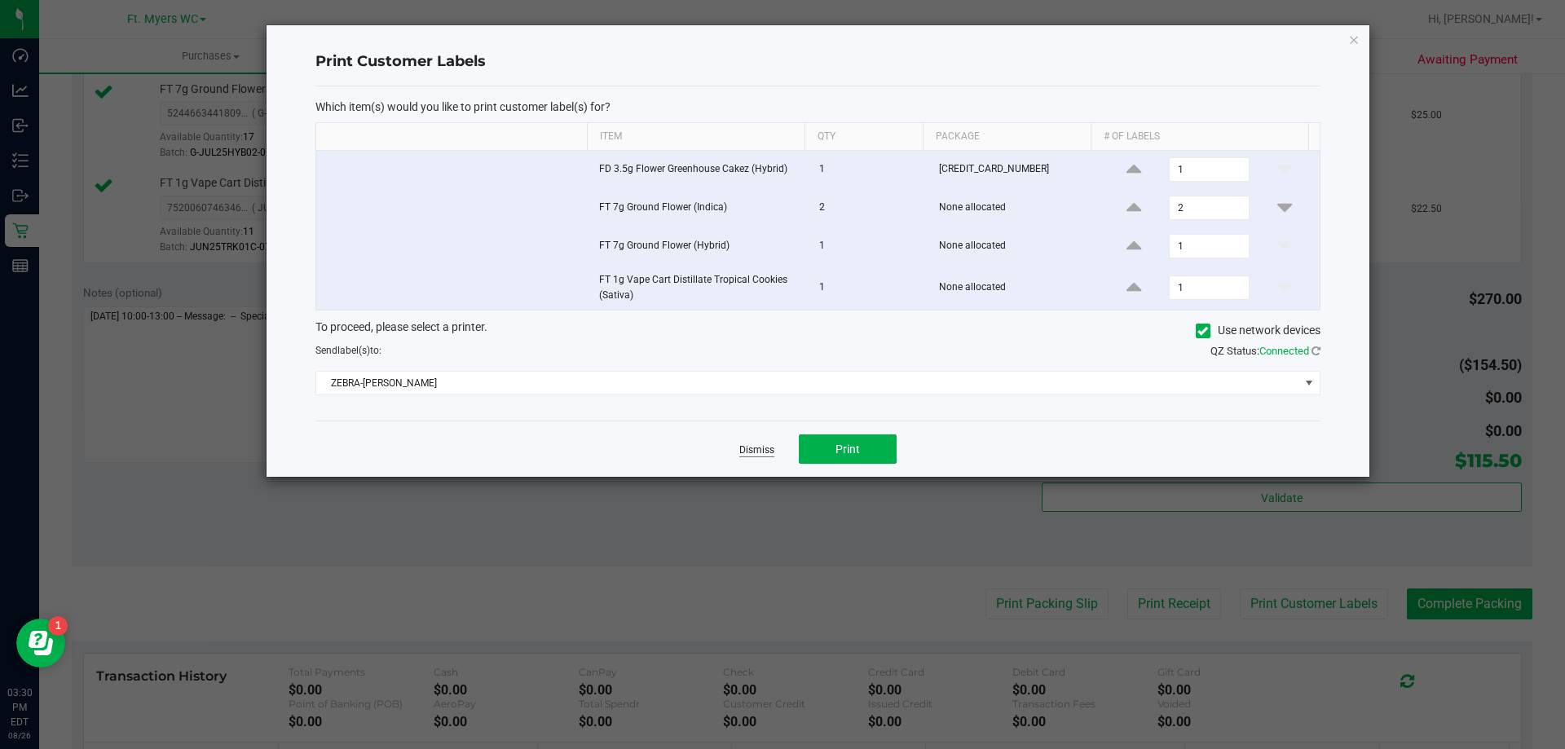
click at [752, 451] on link "Dismiss" at bounding box center [756, 450] width 35 height 14
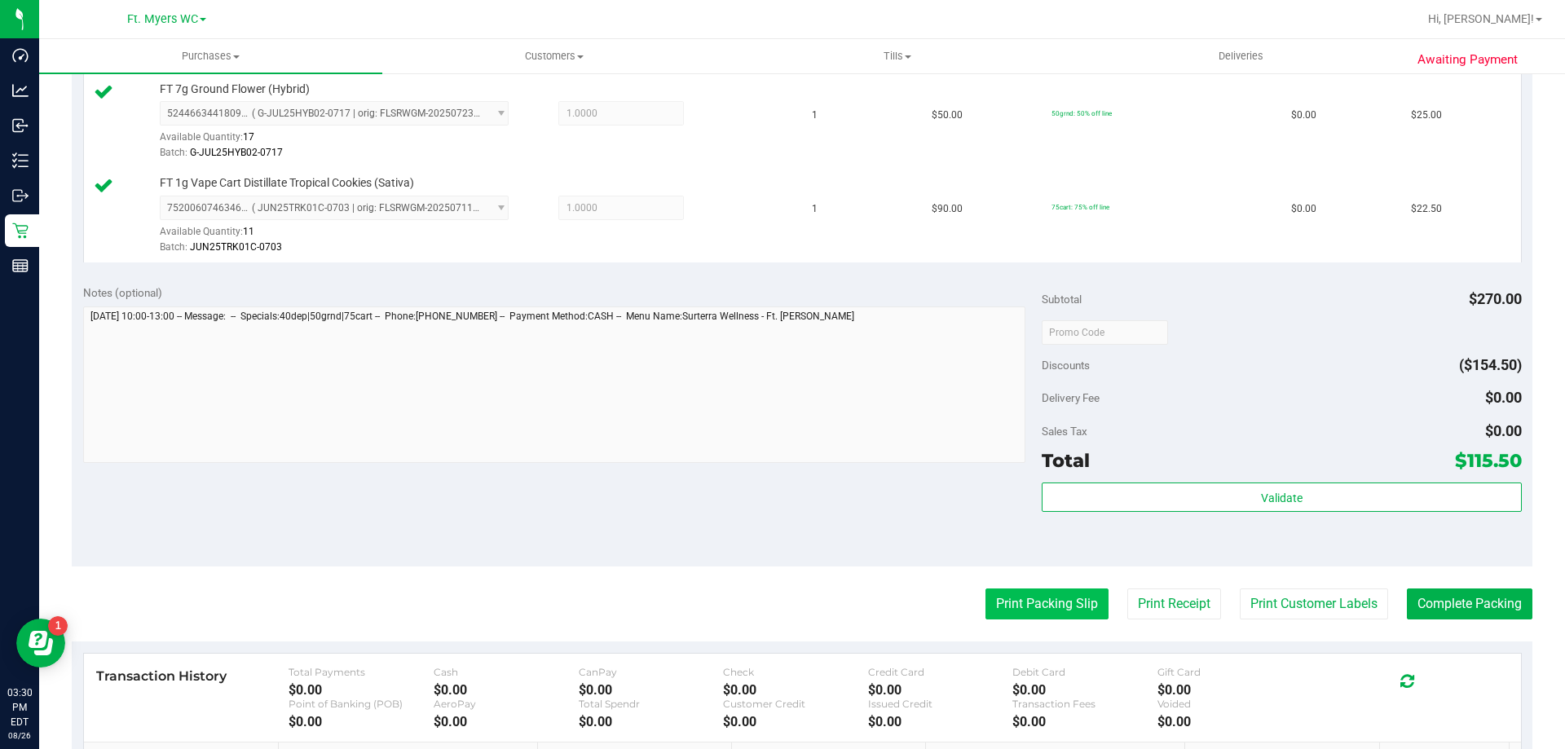
click at [1043, 599] on button "Print Packing Slip" at bounding box center [1046, 604] width 123 height 31
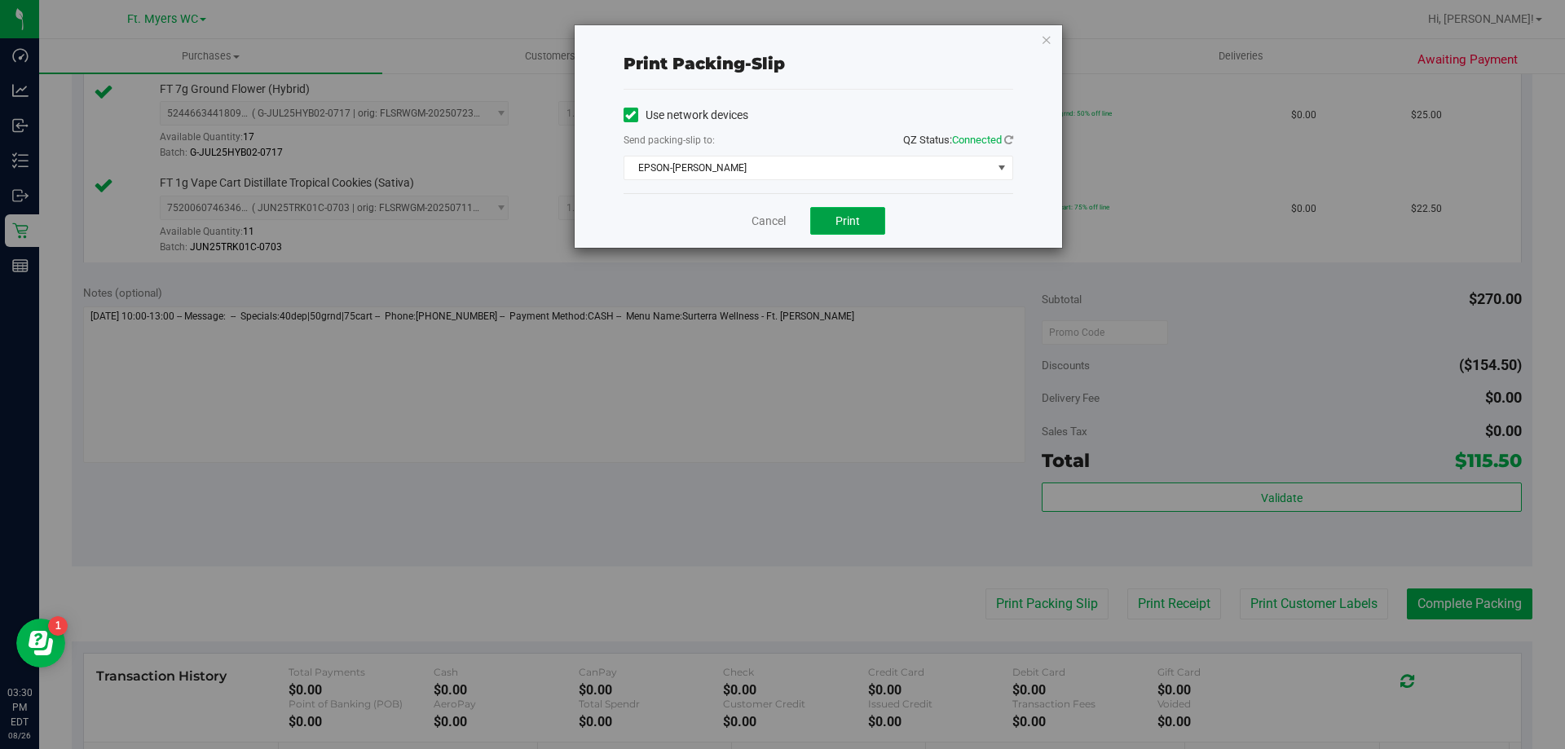
click at [844, 208] on button "Print" at bounding box center [847, 221] width 75 height 28
click at [774, 215] on link "Cancel" at bounding box center [769, 221] width 34 height 17
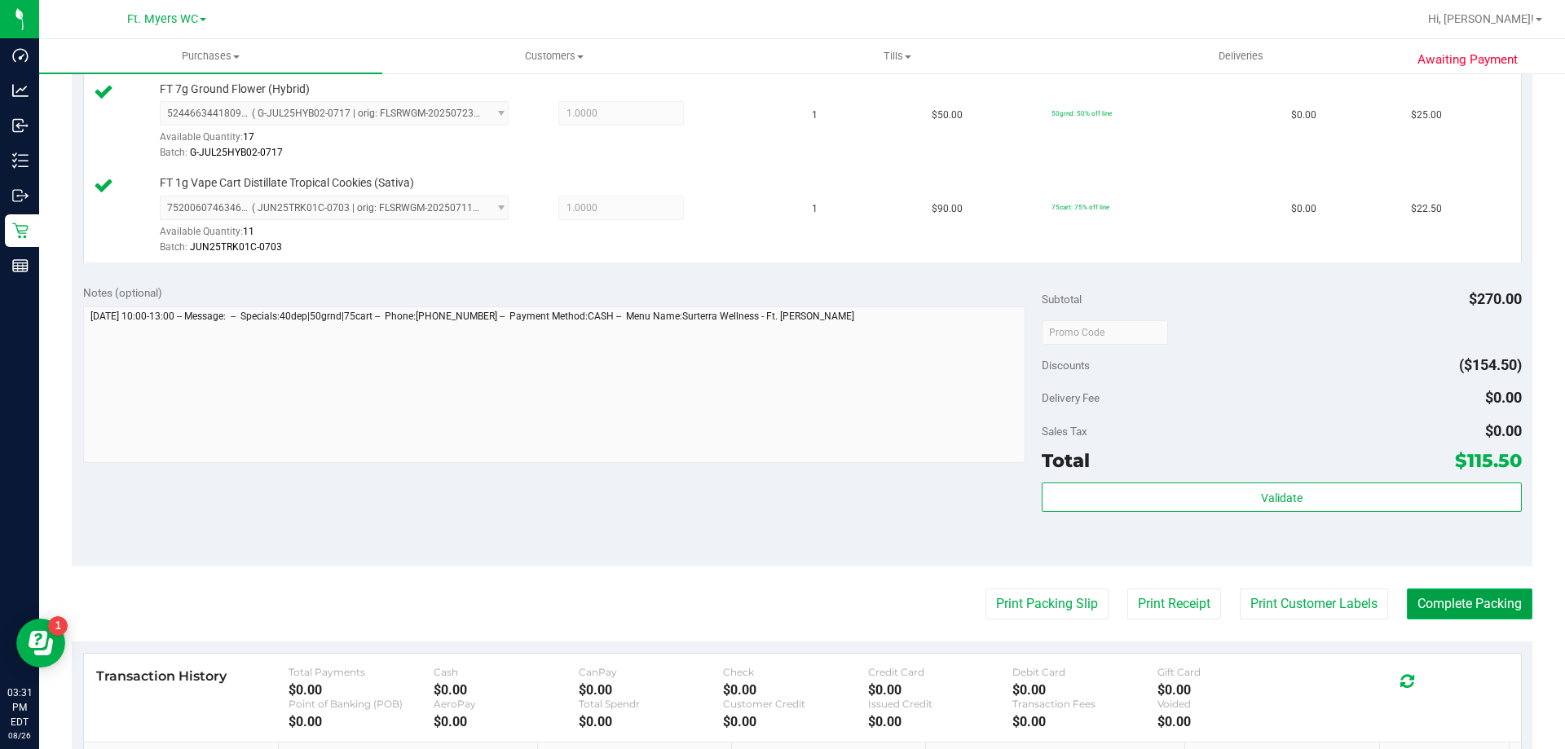
click at [1484, 606] on button "Complete Packing" at bounding box center [1470, 604] width 126 height 31
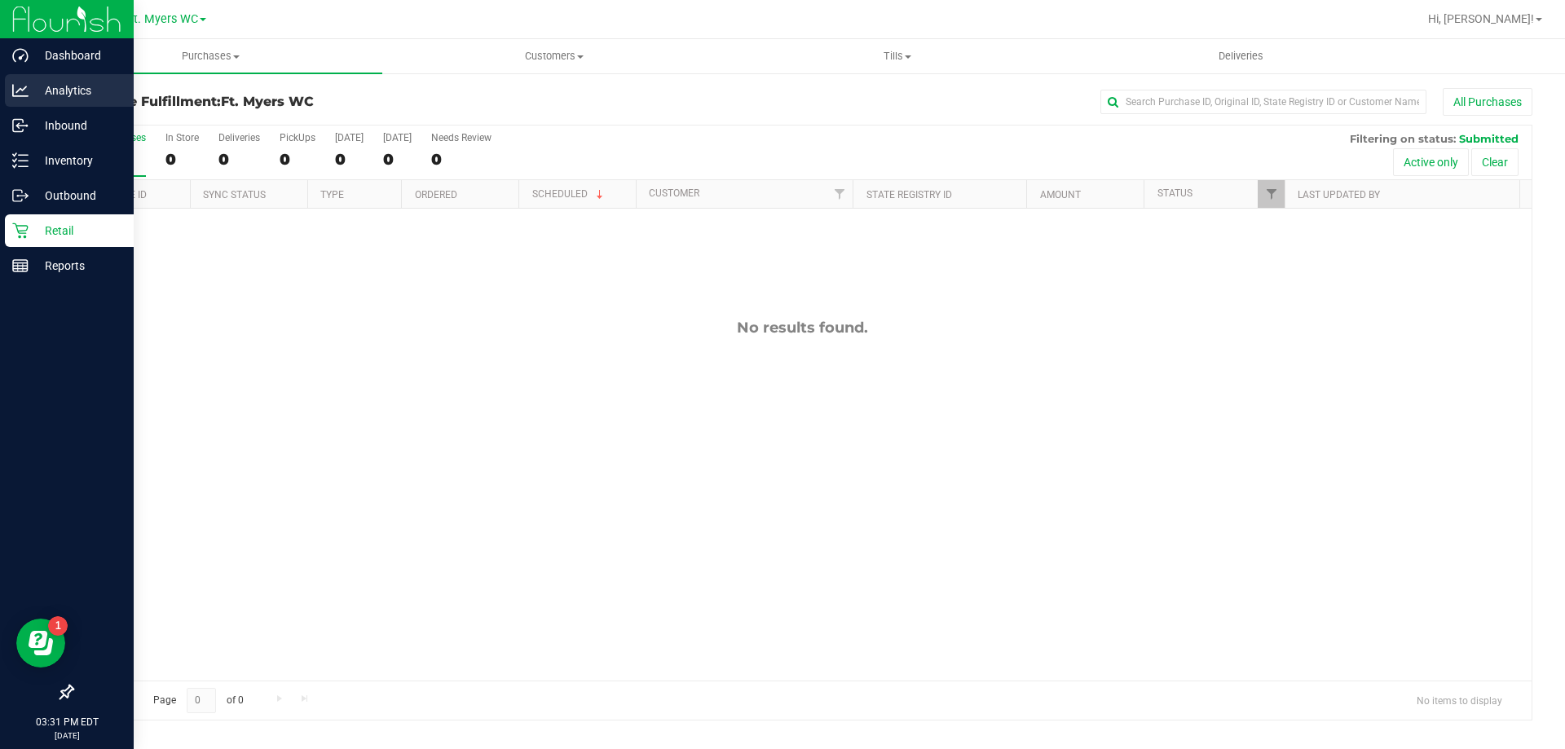
click at [81, 83] on p "Analytics" at bounding box center [78, 91] width 98 height 20
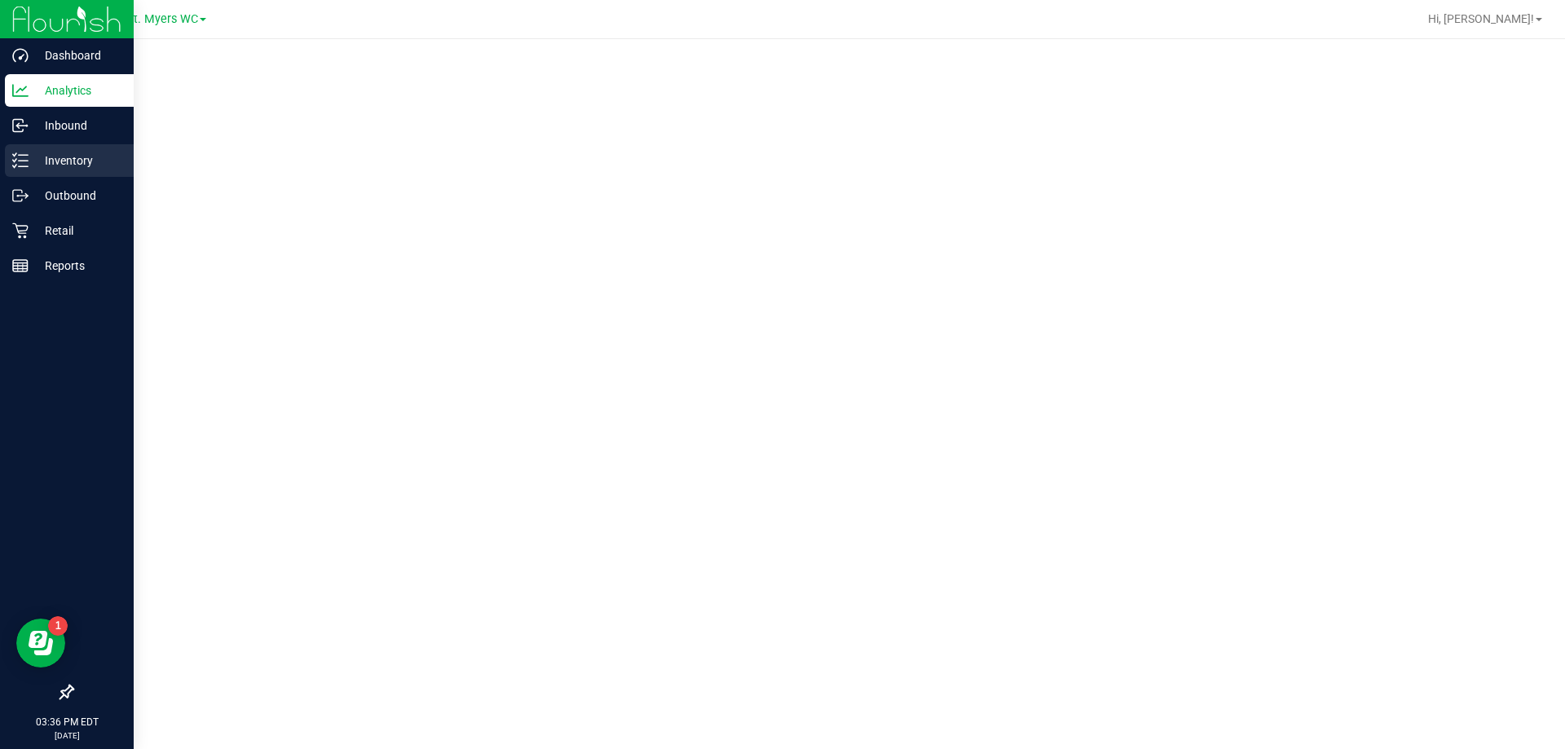
click at [24, 166] on line at bounding box center [23, 166] width 9 height 0
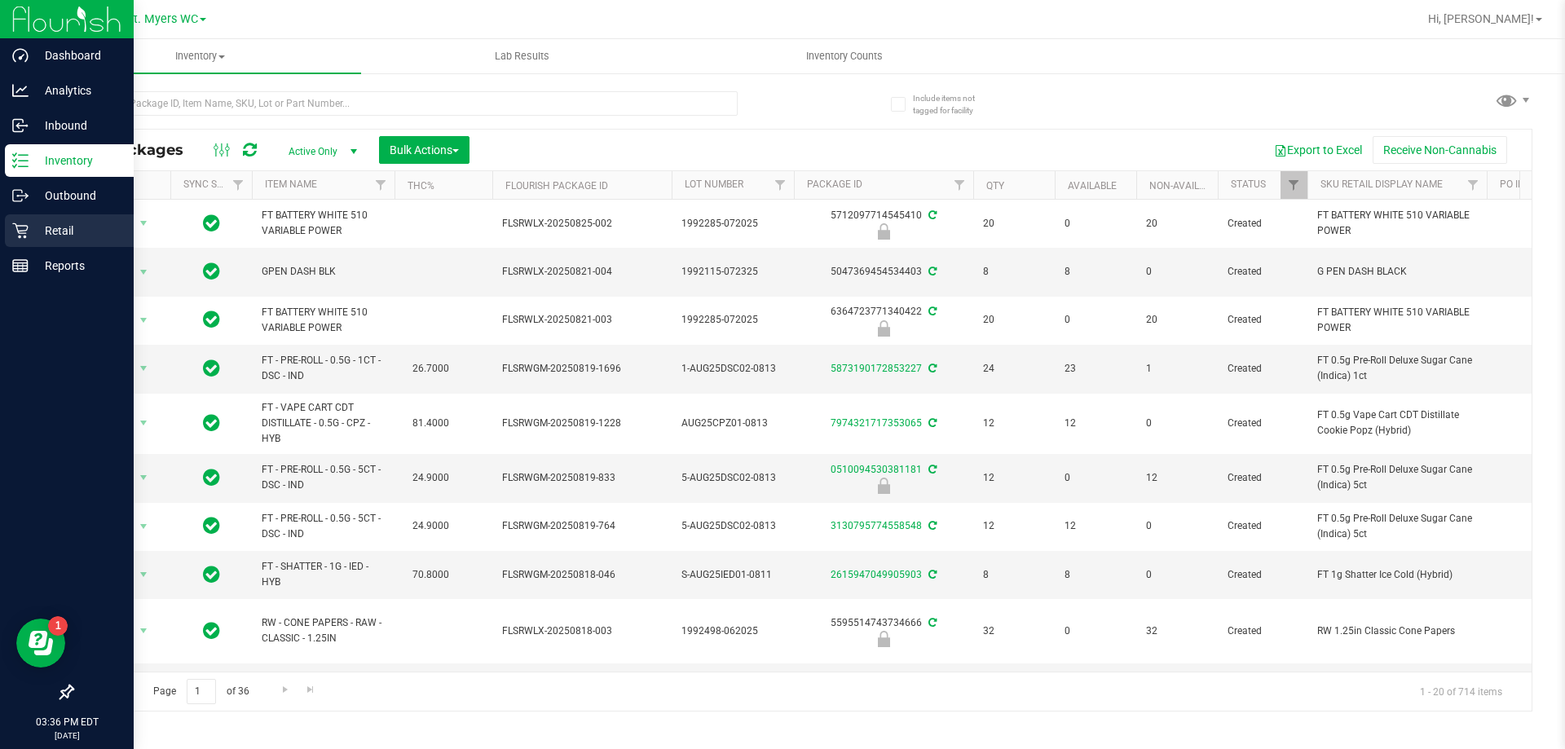
click at [25, 228] on icon at bounding box center [20, 231] width 16 height 16
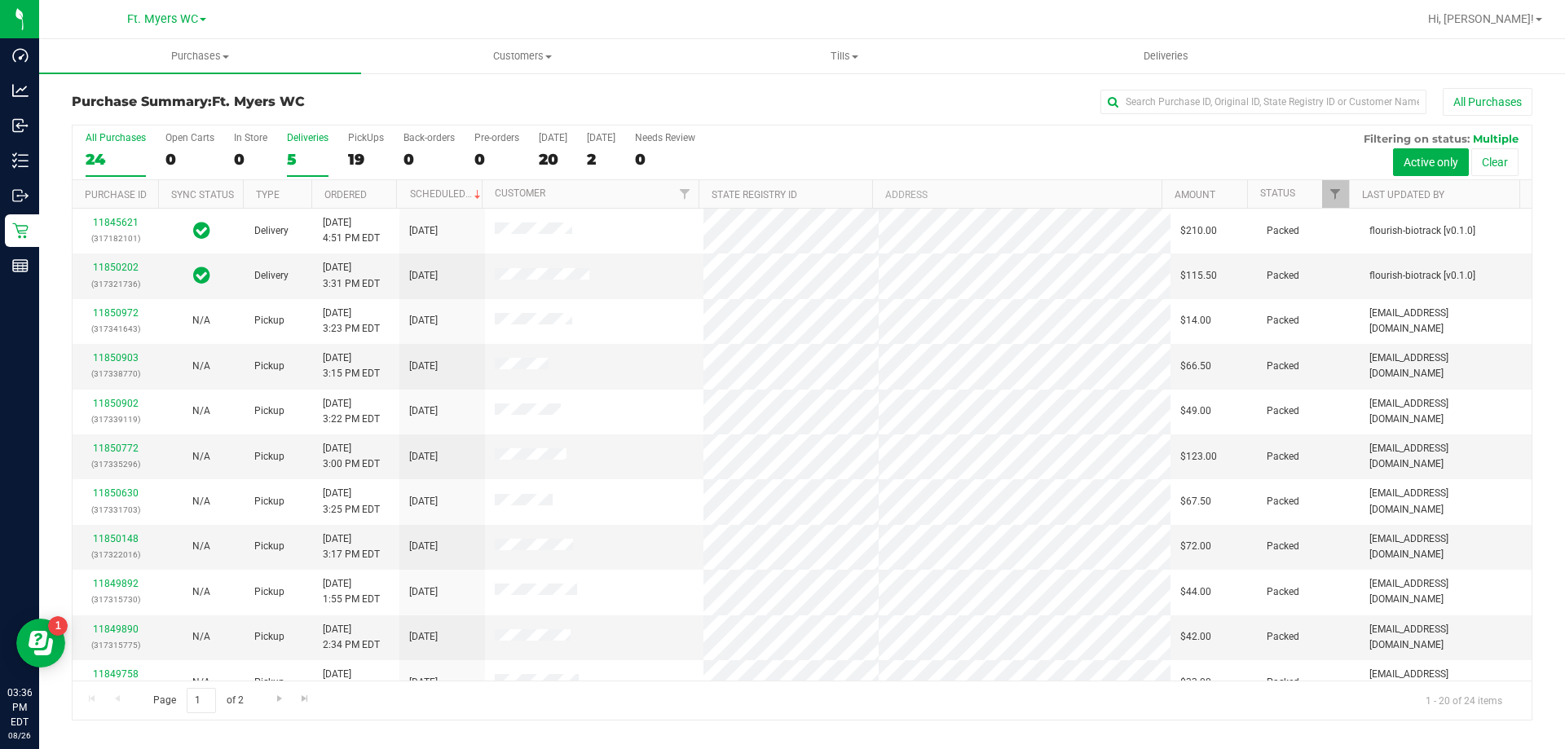
click at [314, 161] on div "5" at bounding box center [308, 159] width 42 height 19
click at [0, 0] on input "Deliveries 5" at bounding box center [0, 0] width 0 height 0
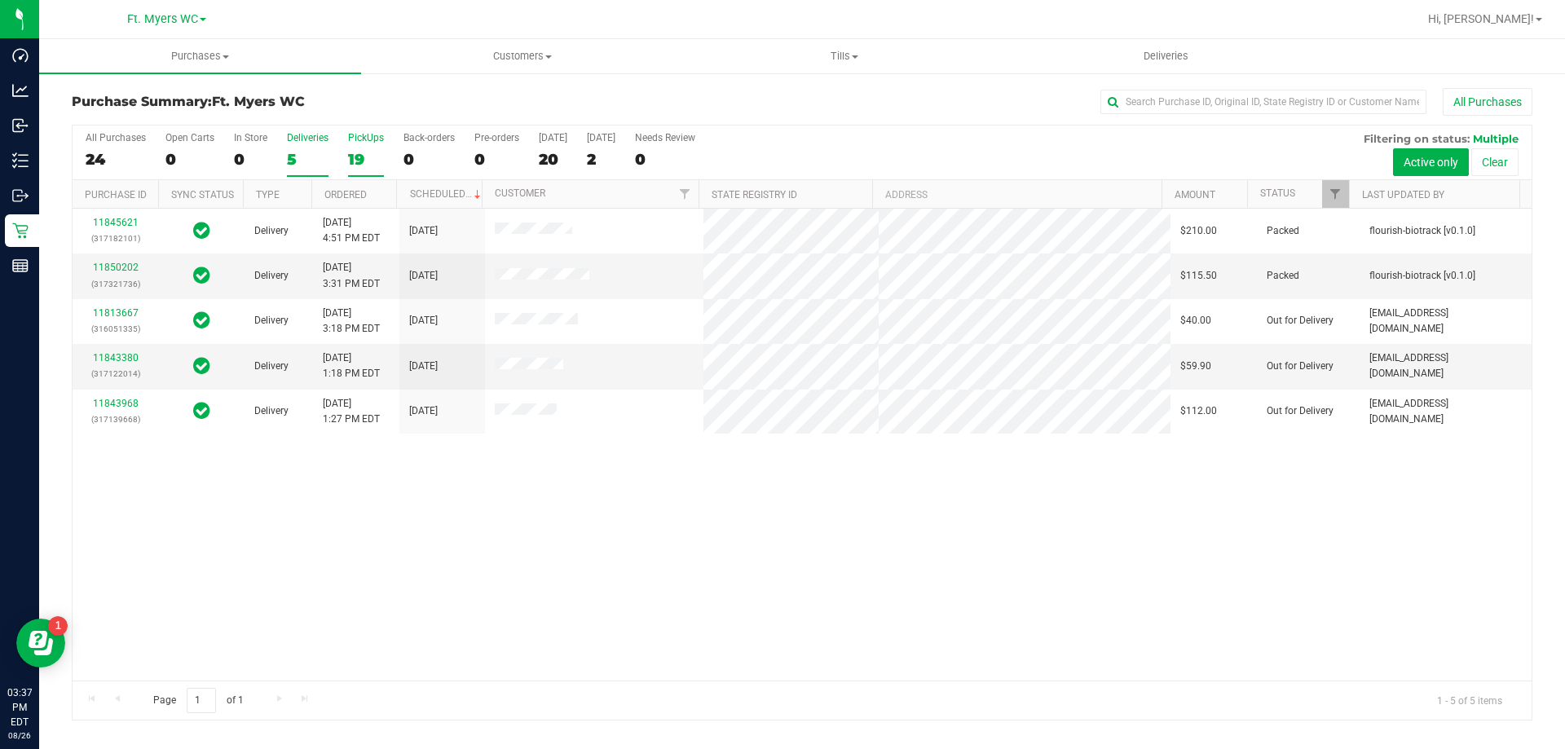
click at [373, 157] on div "19" at bounding box center [366, 159] width 36 height 19
click at [0, 0] on input "PickUps 19" at bounding box center [0, 0] width 0 height 0
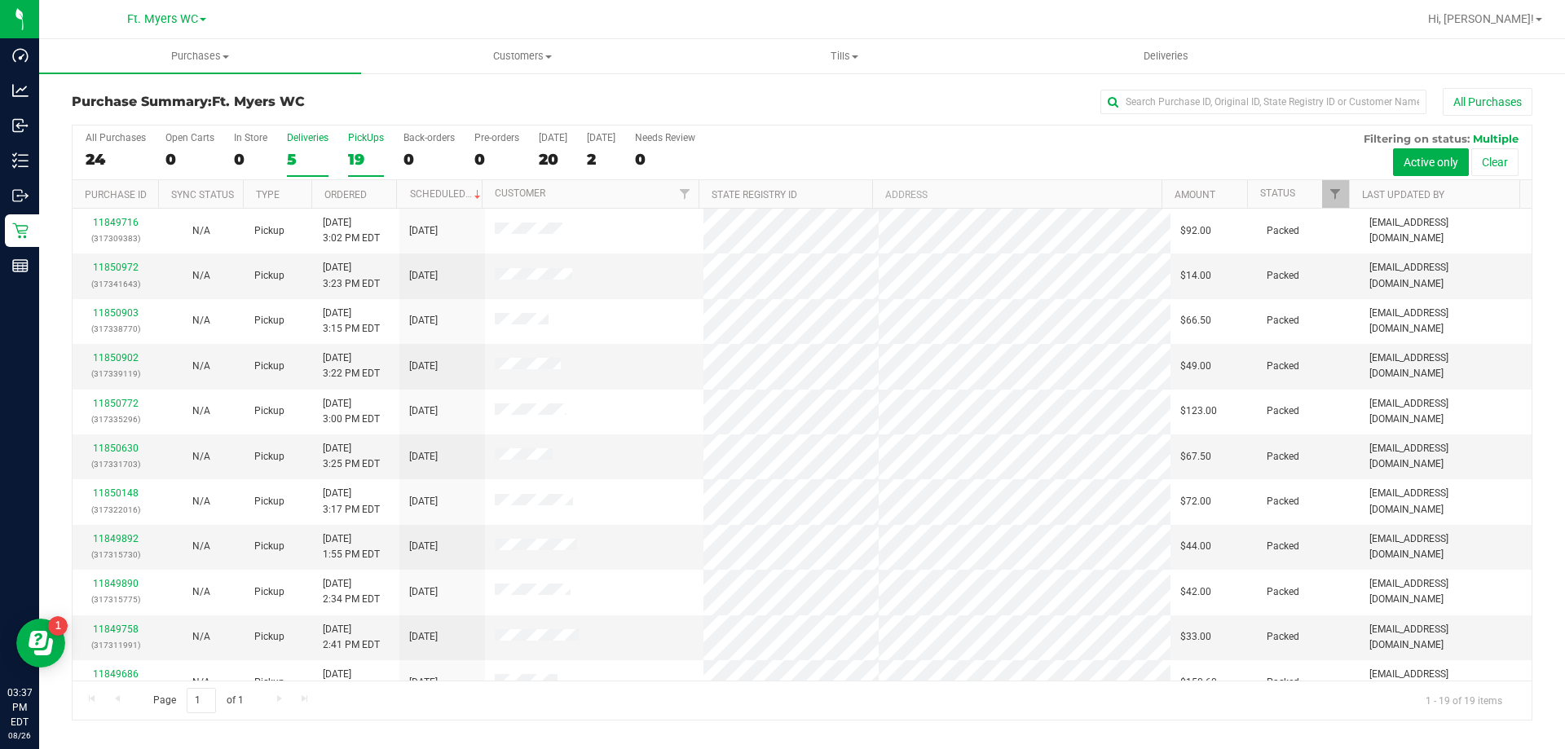
click at [299, 161] on div "5" at bounding box center [308, 159] width 42 height 19
click at [0, 0] on input "Deliveries 5" at bounding box center [0, 0] width 0 height 0
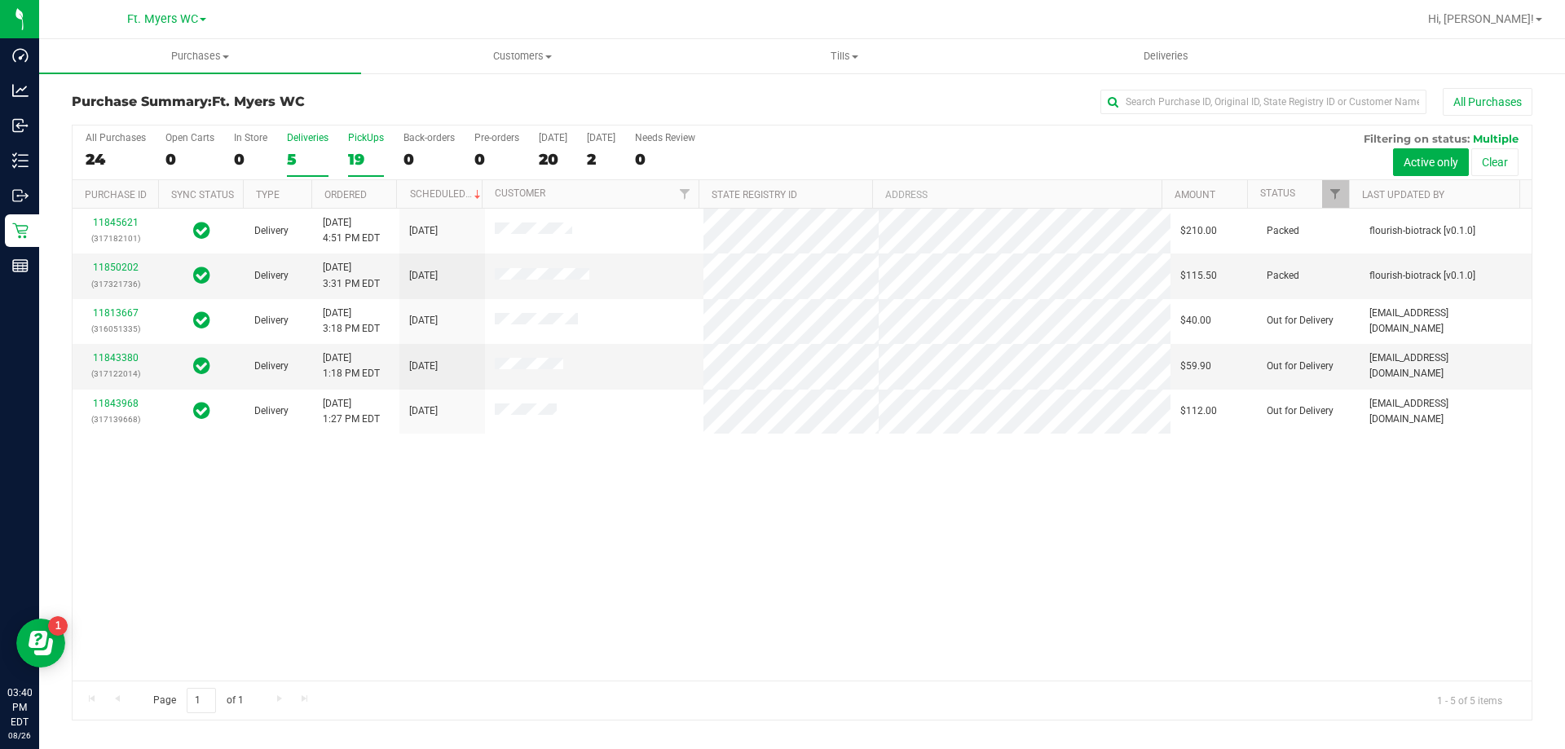
click at [350, 140] on div "PickUps" at bounding box center [366, 137] width 36 height 11
click at [0, 0] on input "PickUps 19" at bounding box center [0, 0] width 0 height 0
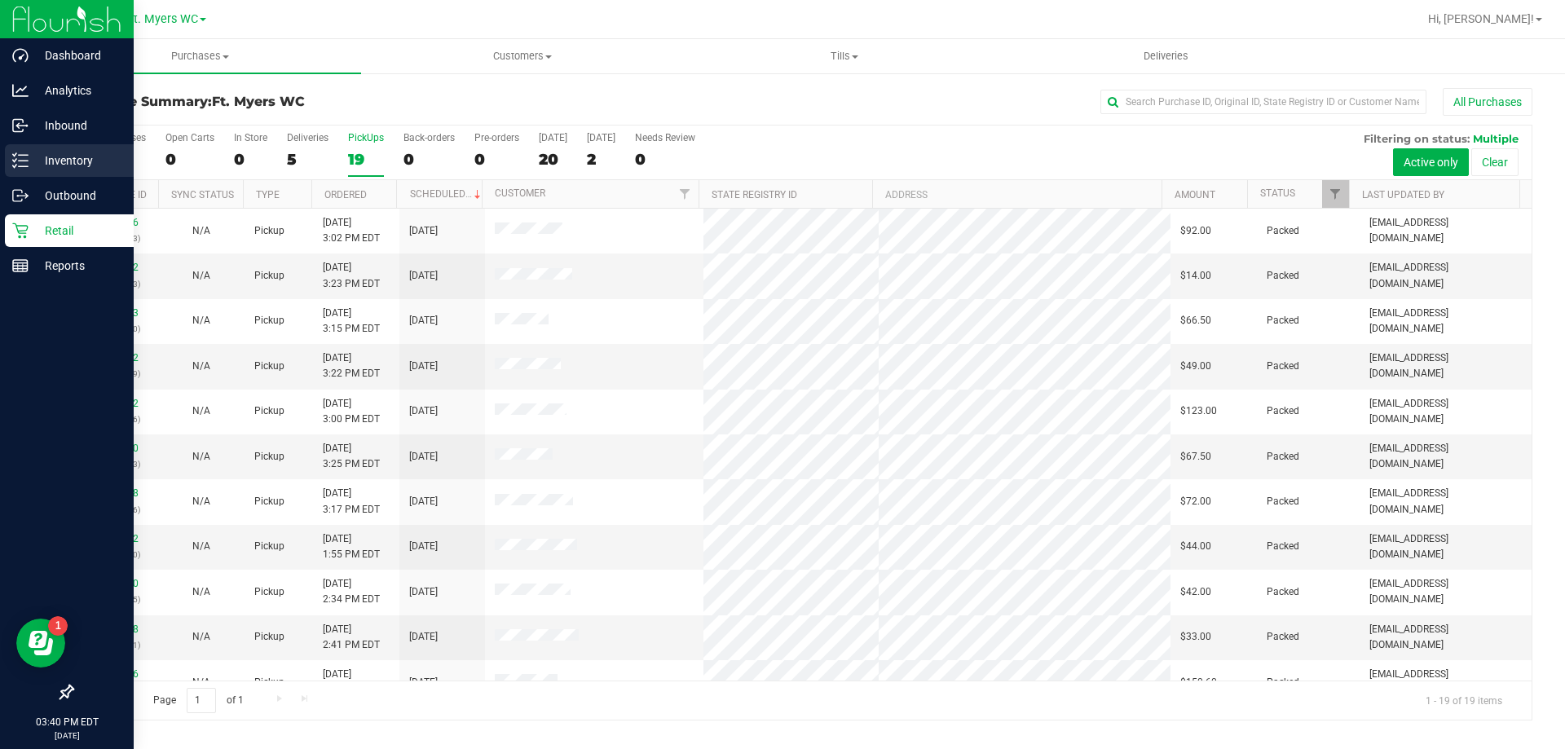
click at [14, 156] on icon at bounding box center [14, 154] width 3 height 2
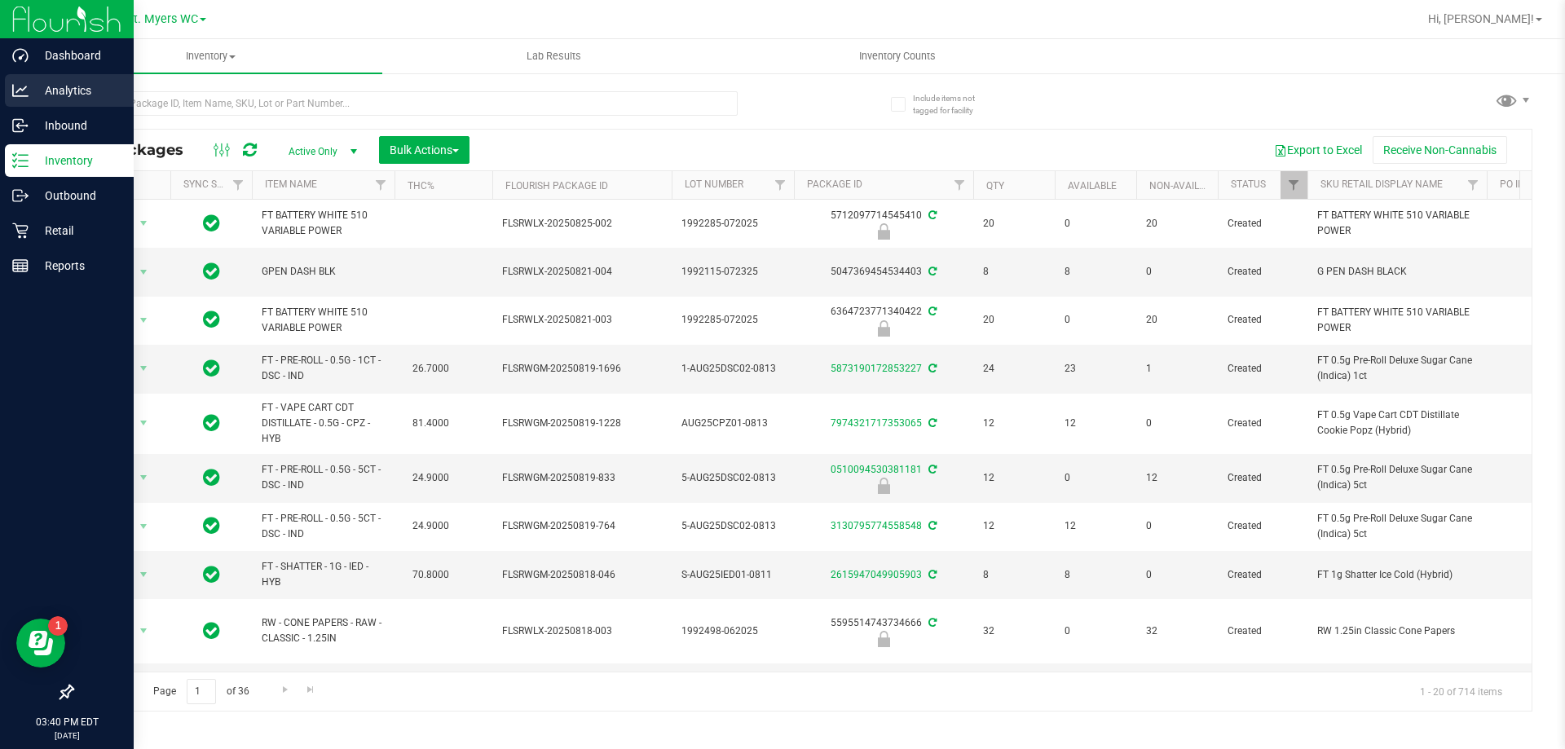
click at [64, 76] on div "Analytics" at bounding box center [69, 90] width 129 height 33
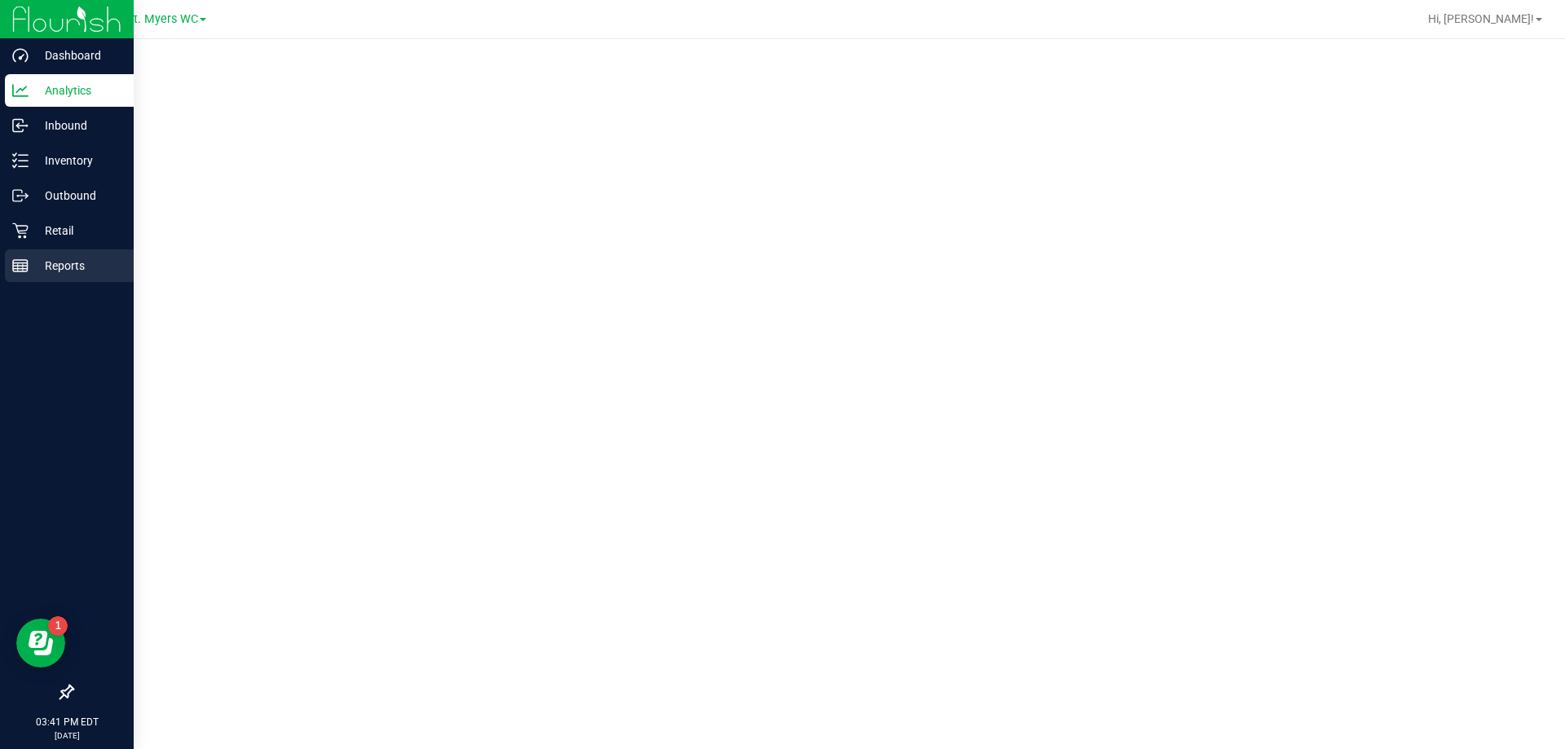
click at [31, 253] on div "Reports" at bounding box center [69, 265] width 129 height 33
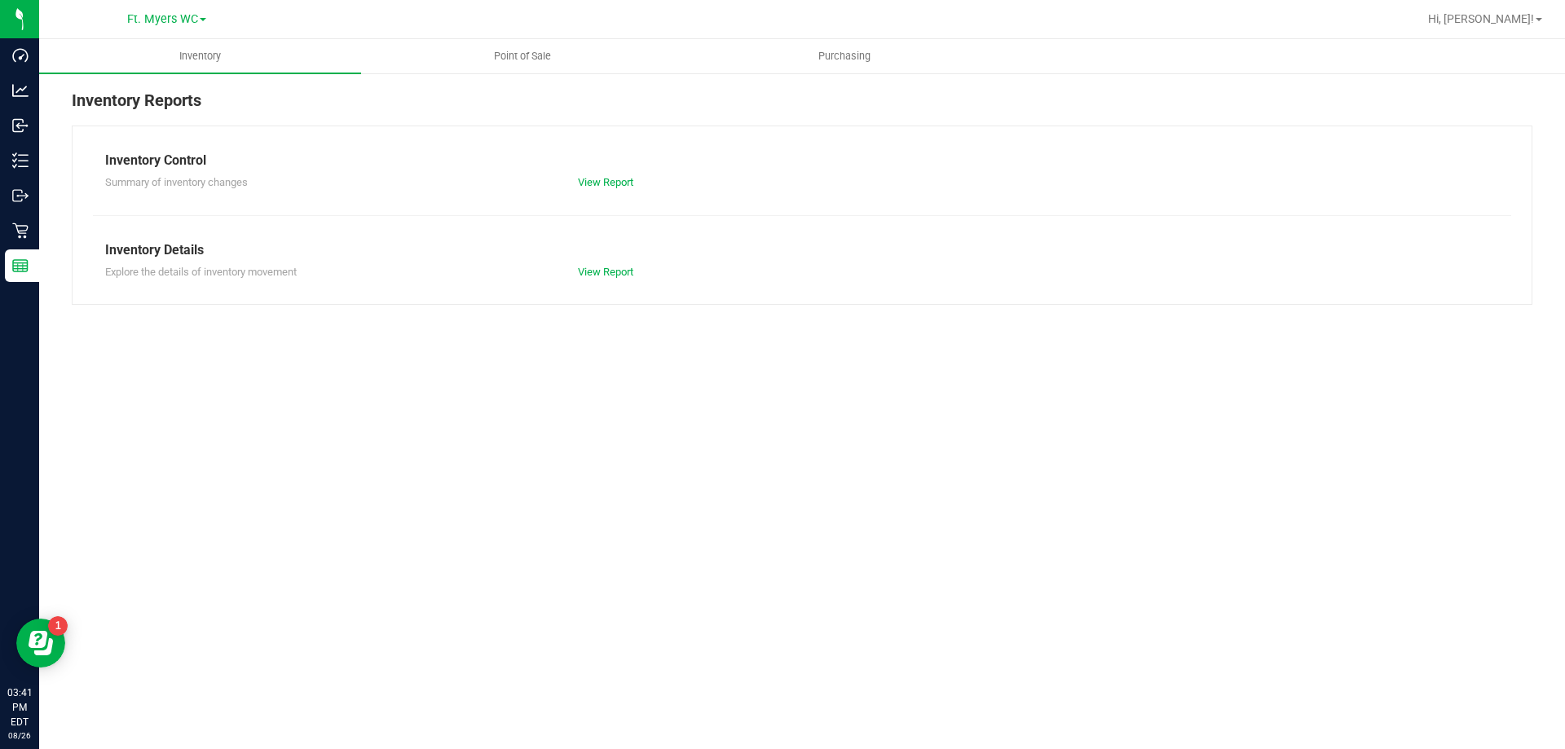
click at [621, 262] on div "Explore the details of inventory movement View Report" at bounding box center [802, 270] width 1418 height 20
click at [614, 267] on link "View Report" at bounding box center [605, 272] width 55 height 12
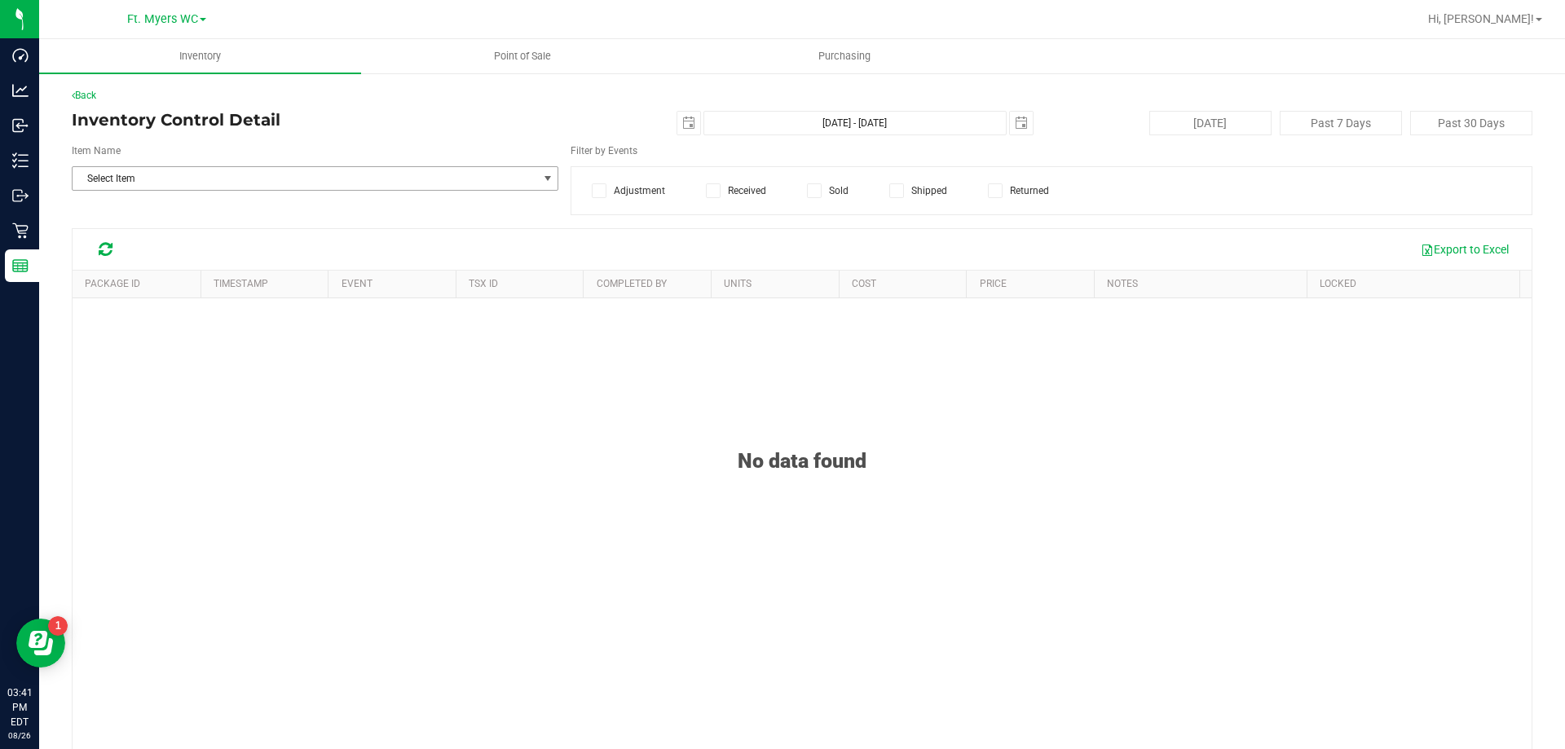
click at [505, 176] on span "Select Item" at bounding box center [305, 178] width 465 height 23
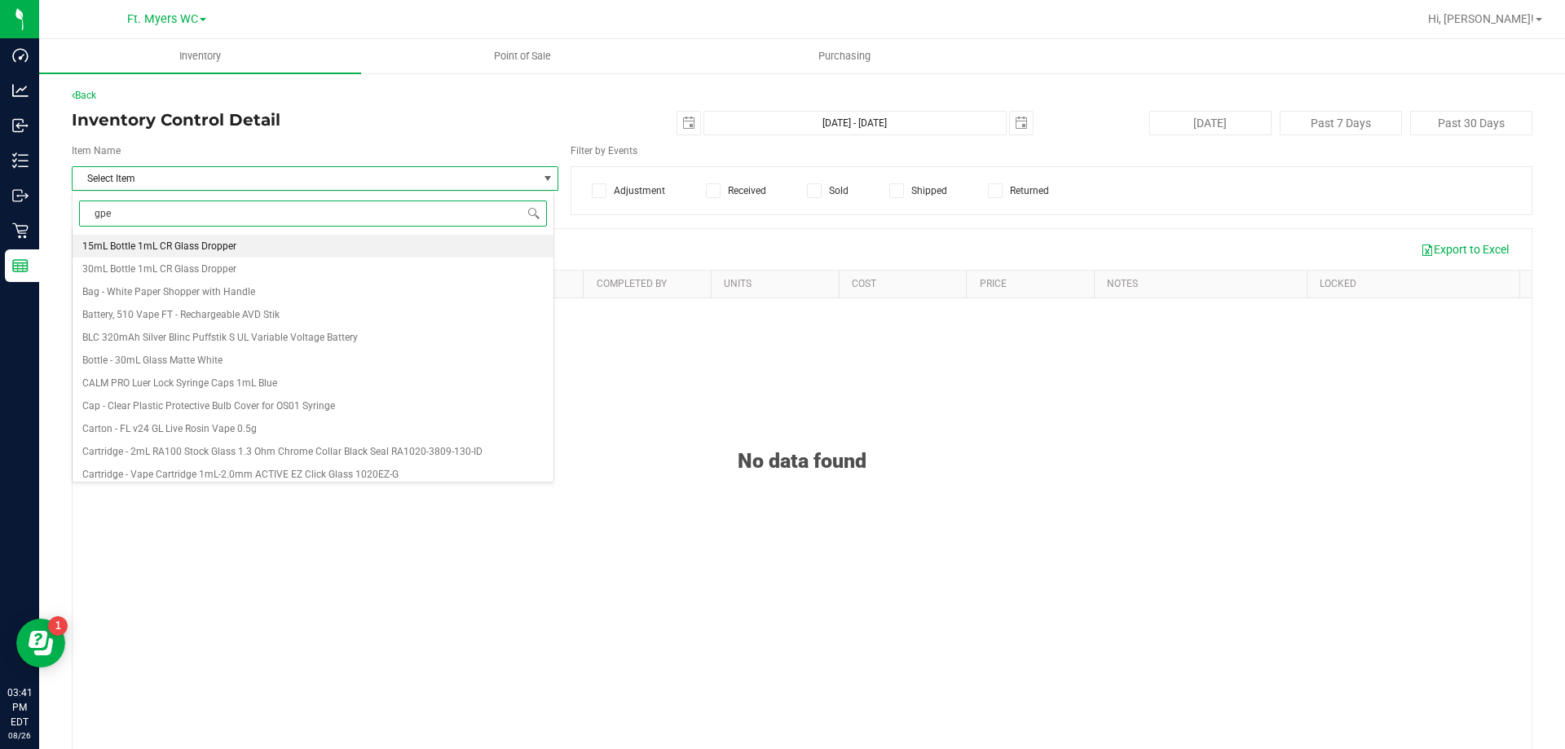
type input "gpen"
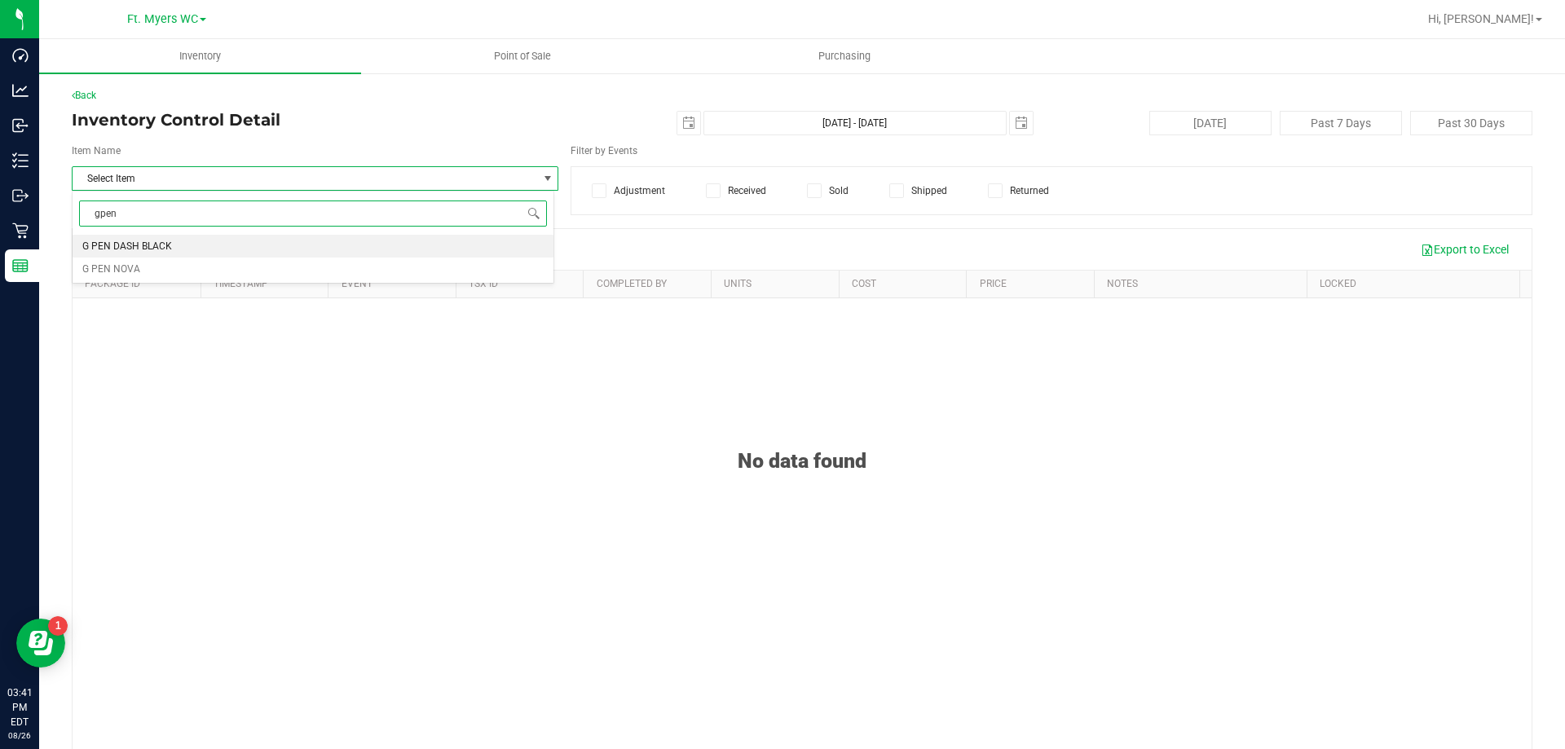
click at [373, 254] on li "G PEN DASH BLACK" at bounding box center [313, 246] width 481 height 23
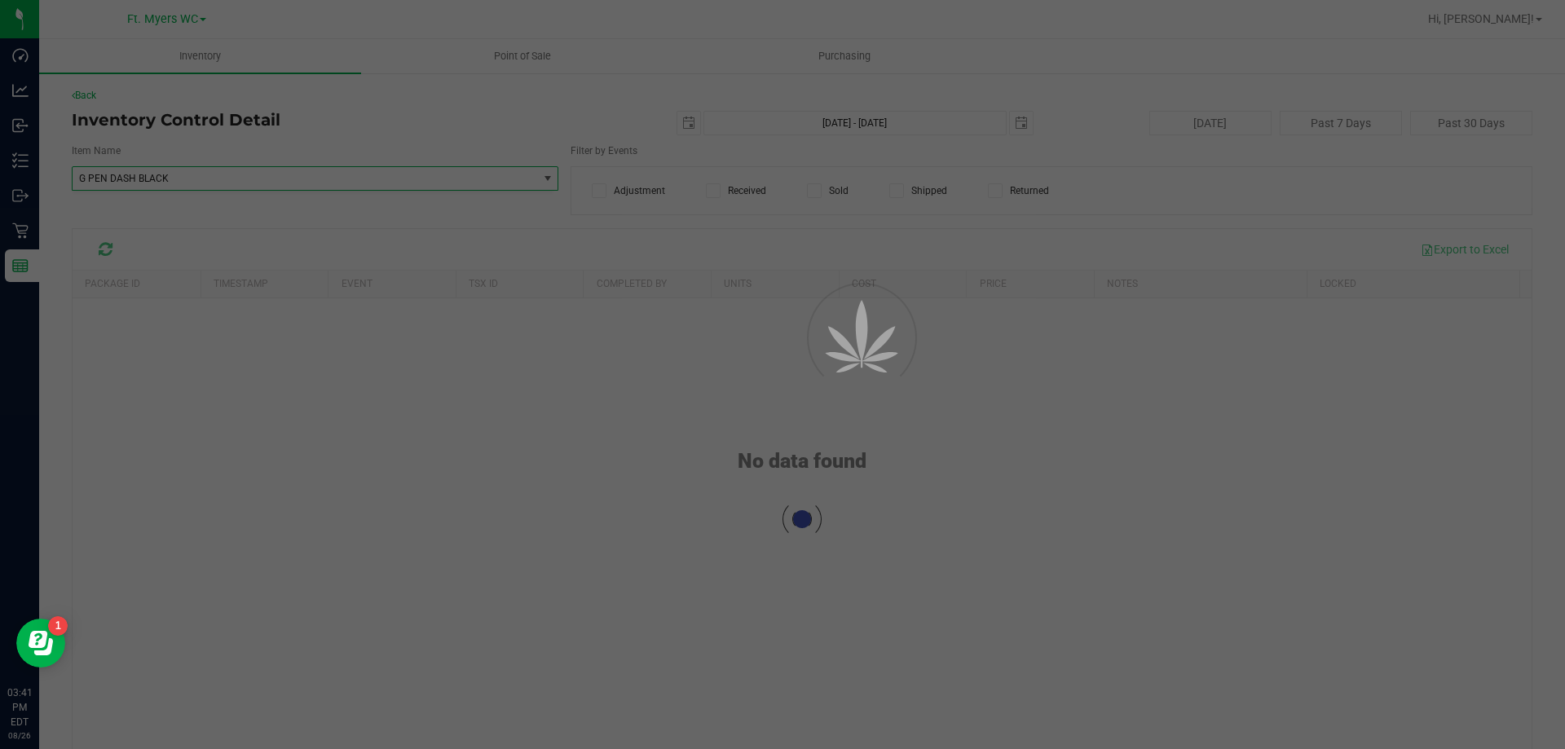
scroll to position [74770, 0]
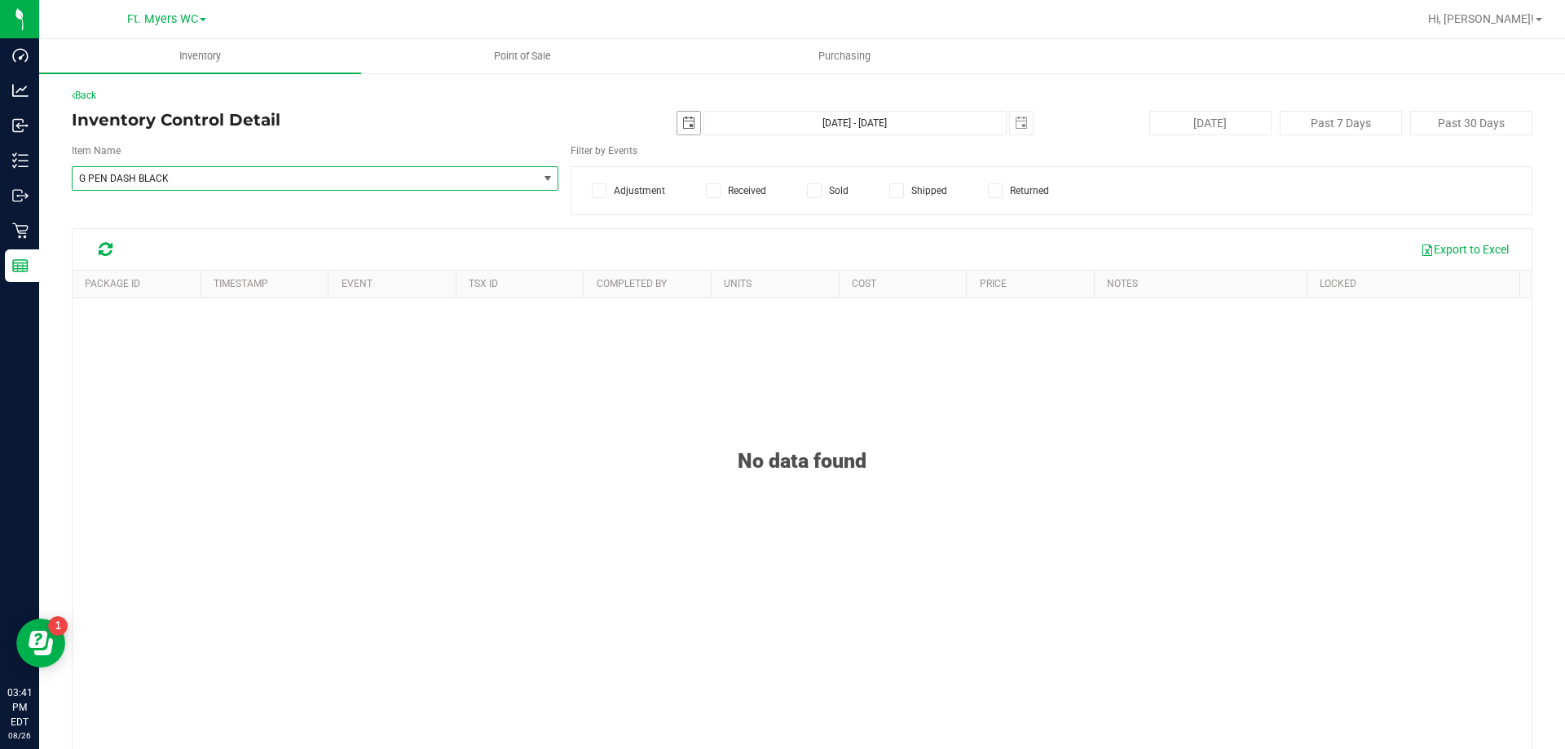
click at [682, 125] on span "select" at bounding box center [688, 123] width 13 height 13
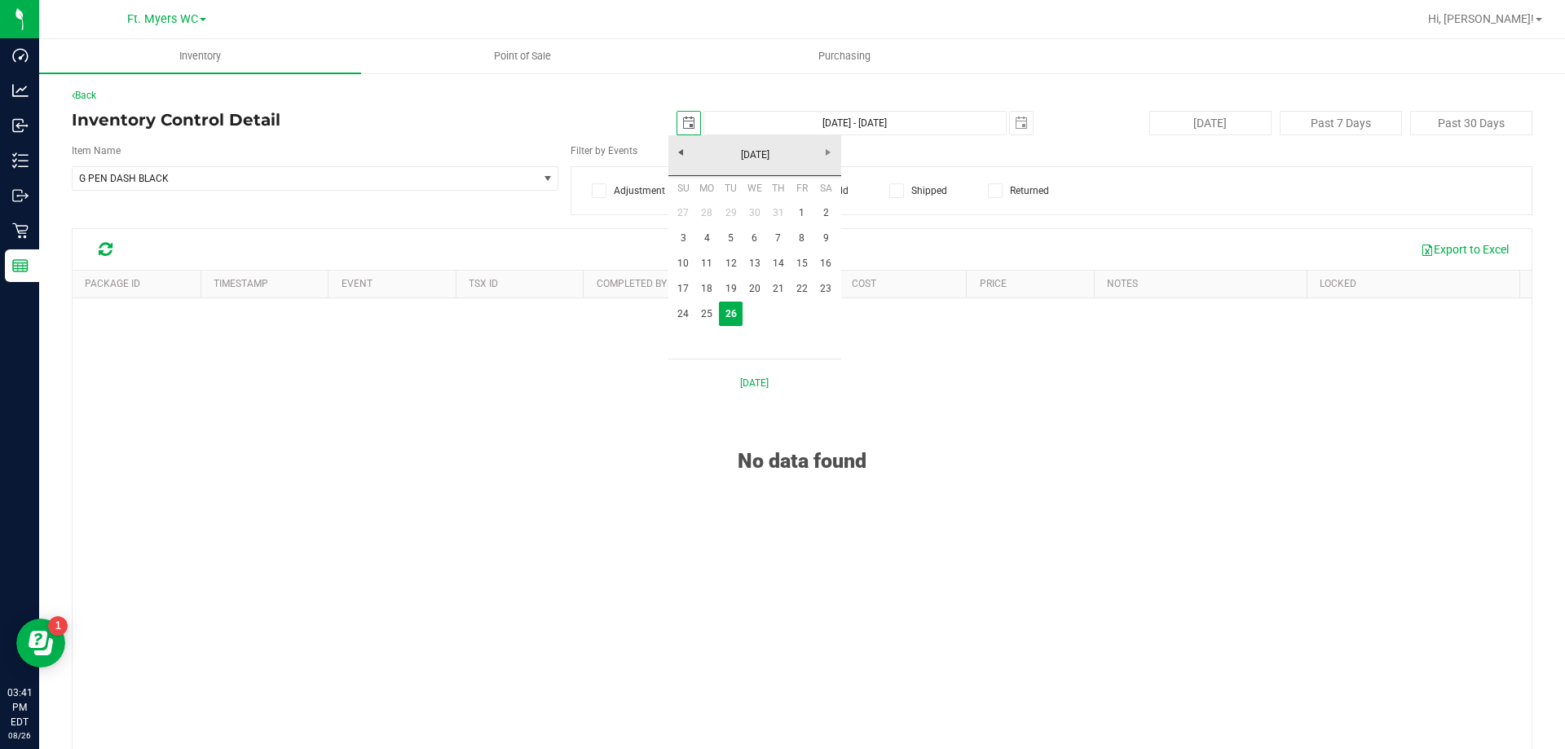
scroll to position [0, 41]
click at [809, 215] on link "1" at bounding box center [802, 213] width 24 height 25
type input "[DATE]"
type input "[DATE] - [DATE]"
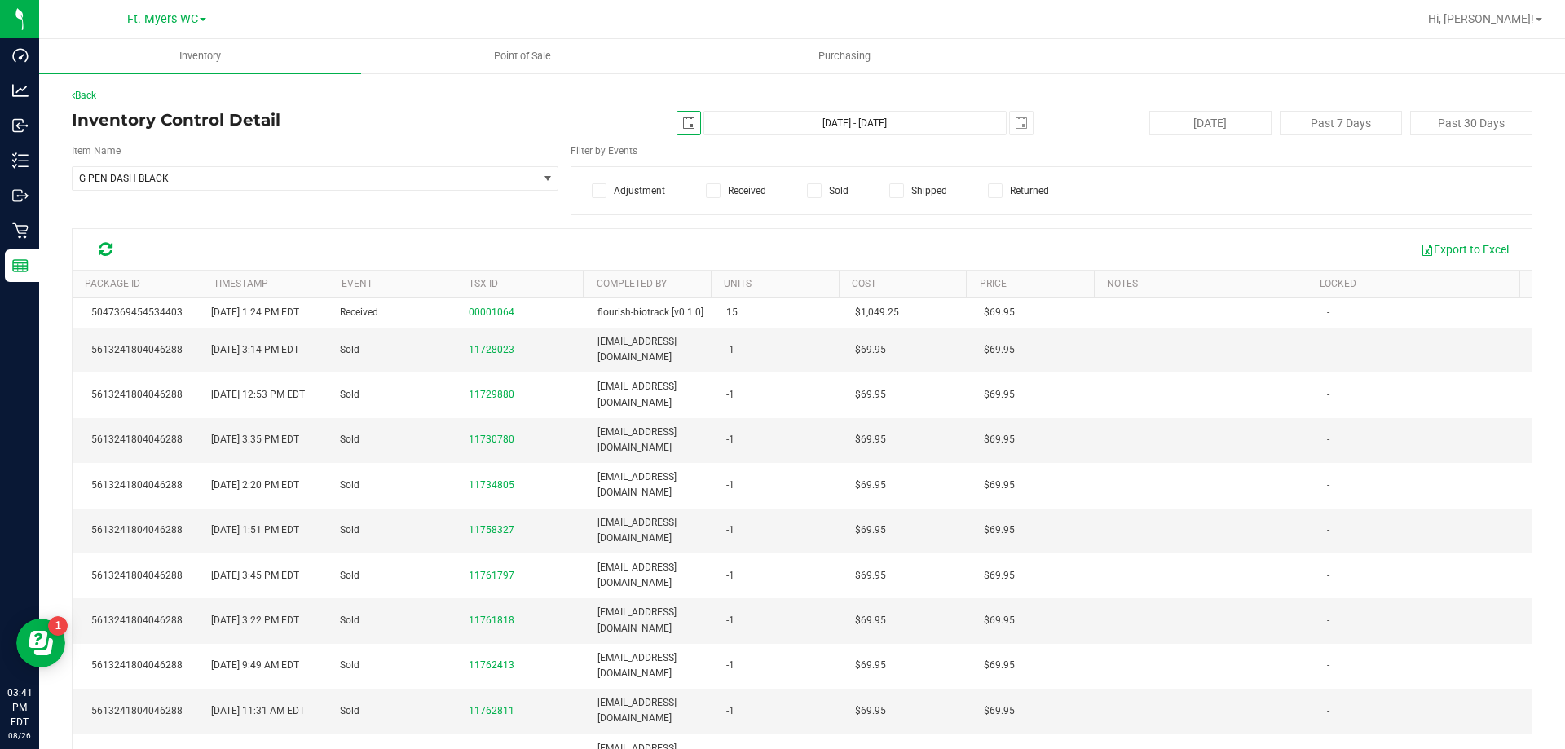
click at [684, 288] on th "Completed By" at bounding box center [647, 285] width 128 height 28
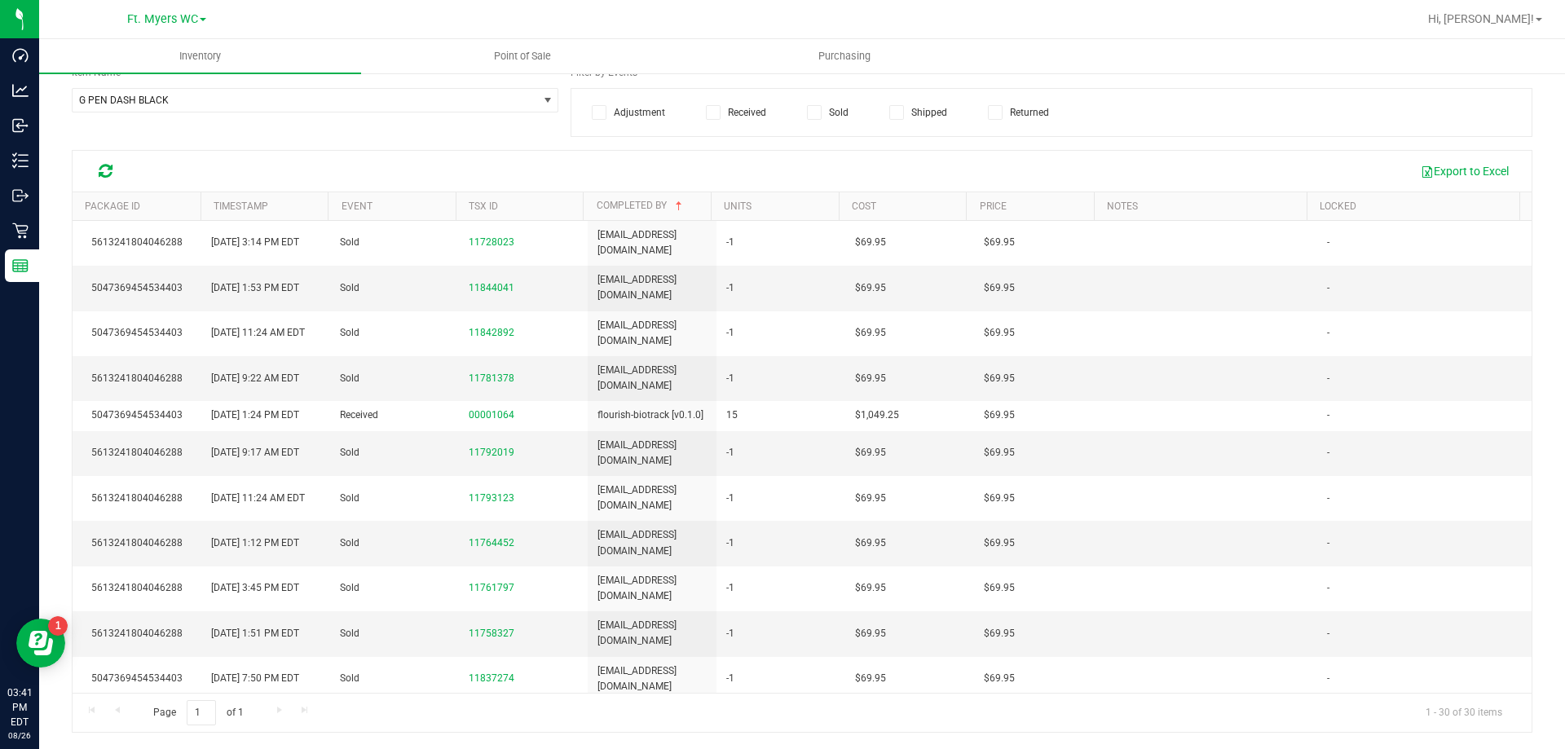
click at [817, 118] on span at bounding box center [814, 112] width 15 height 15
click at [0, 0] on input "Sold" at bounding box center [0, 0] width 0 height 0
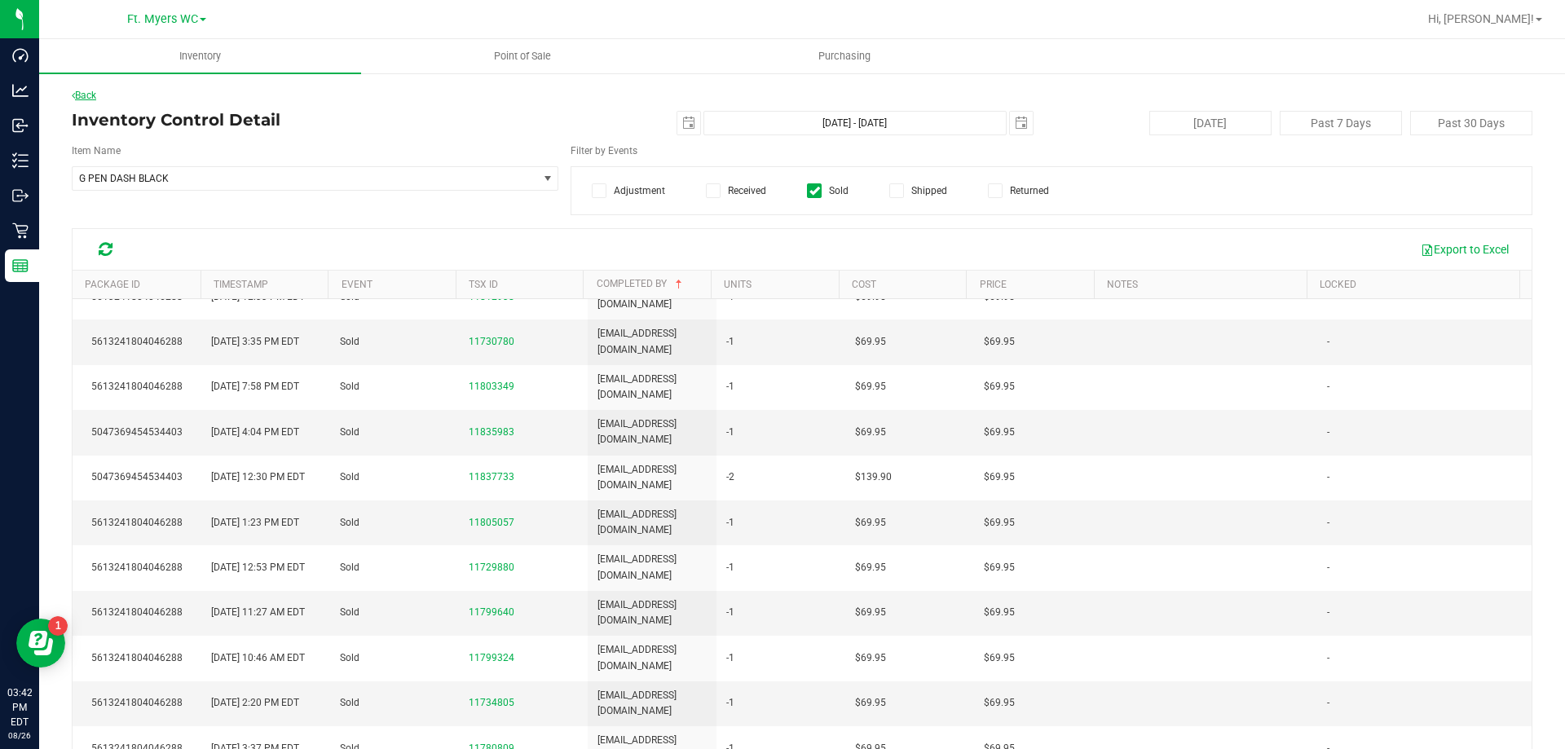
click at [84, 98] on link "Back" at bounding box center [84, 95] width 24 height 11
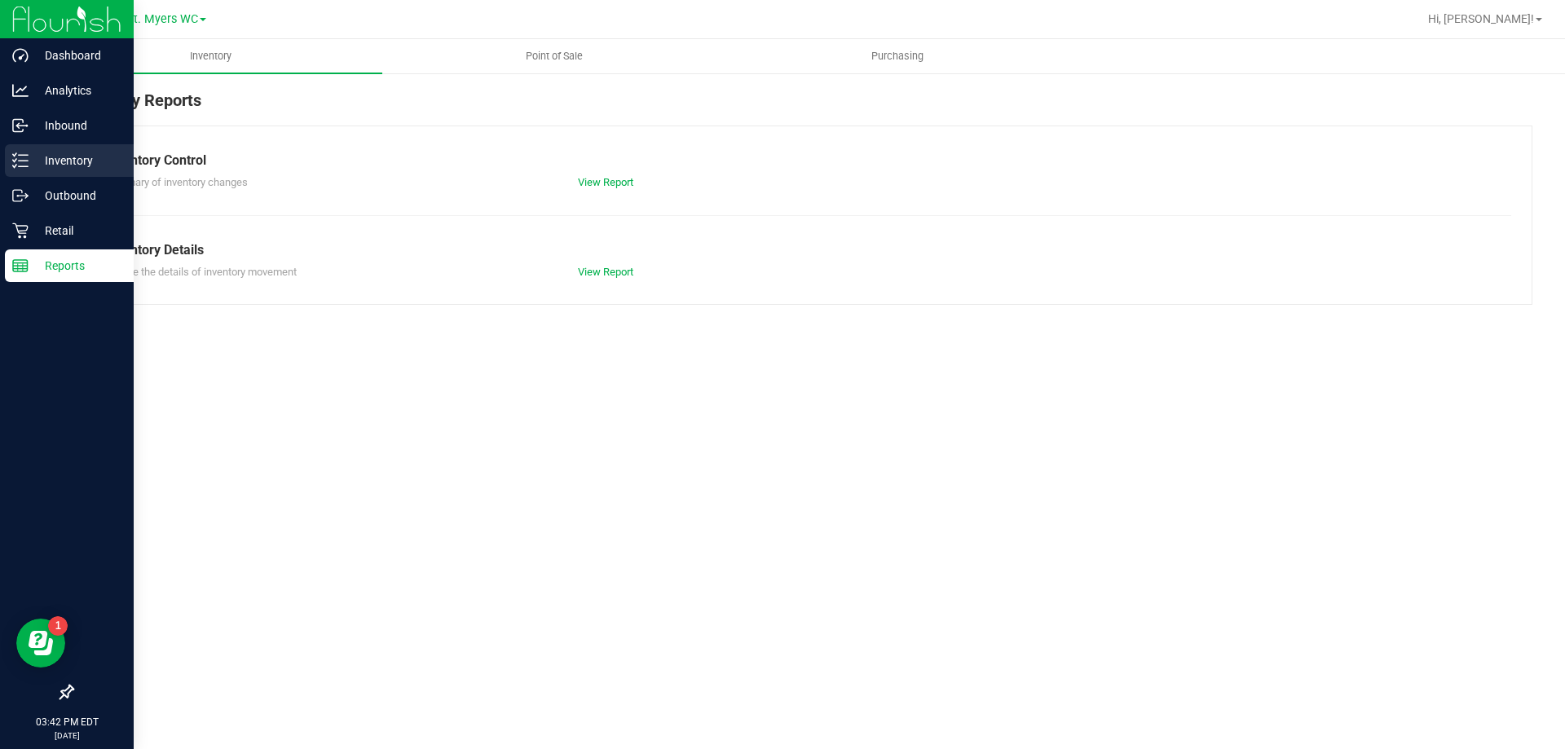
click at [22, 164] on icon at bounding box center [20, 160] width 16 height 16
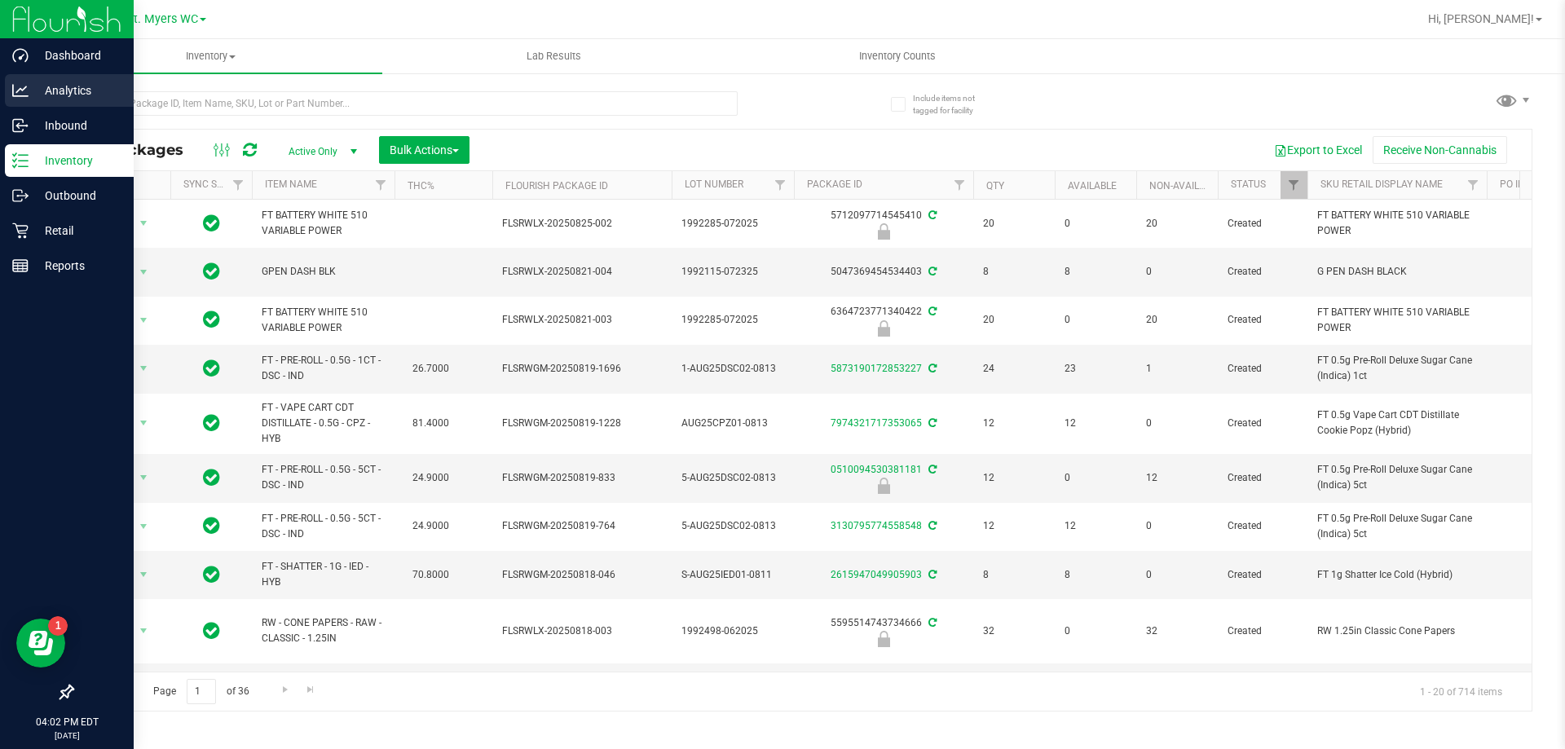
click at [0, 91] on link "Analytics" at bounding box center [67, 91] width 134 height 35
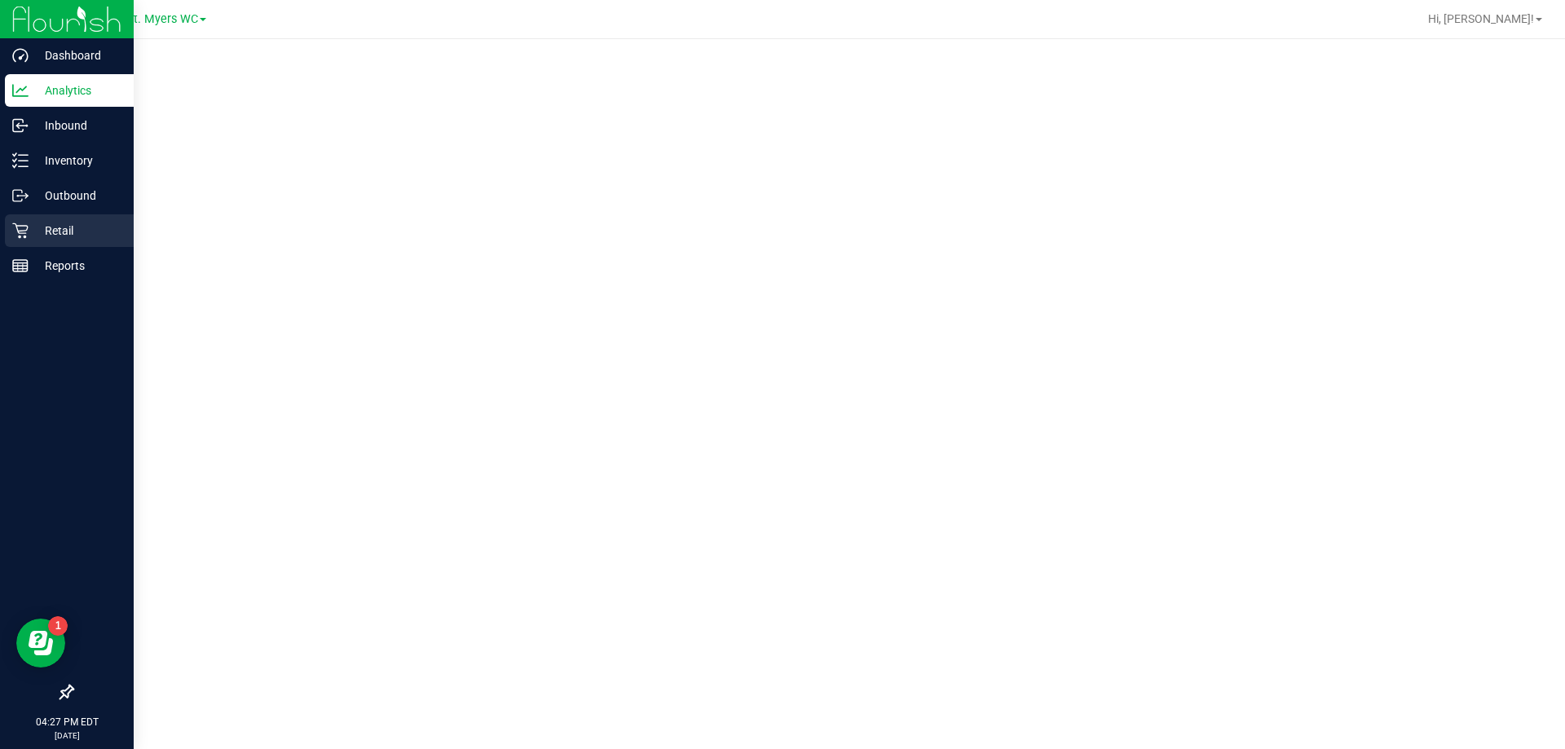
click at [56, 221] on p "Retail" at bounding box center [78, 231] width 98 height 20
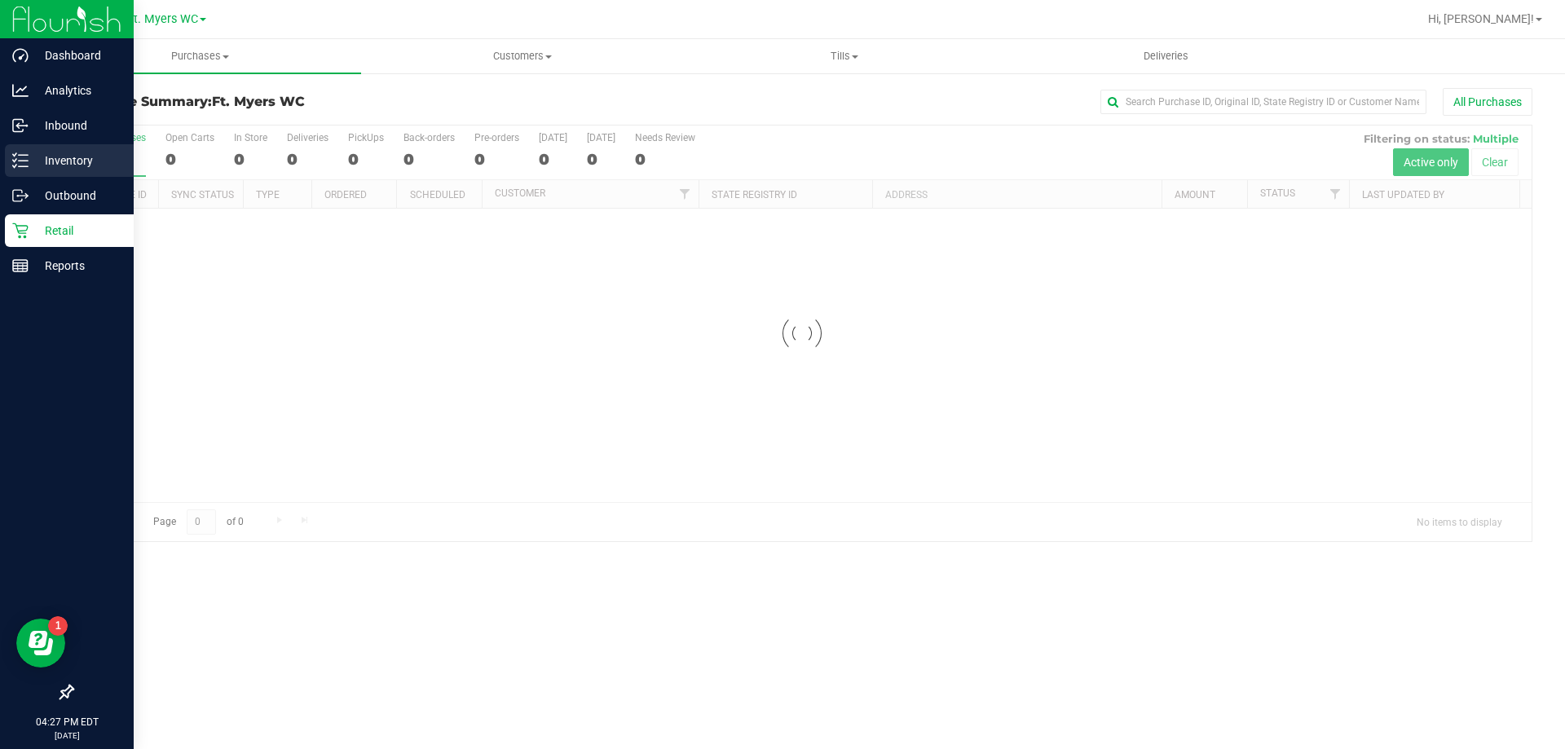
click at [58, 152] on p "Inventory" at bounding box center [78, 161] width 98 height 20
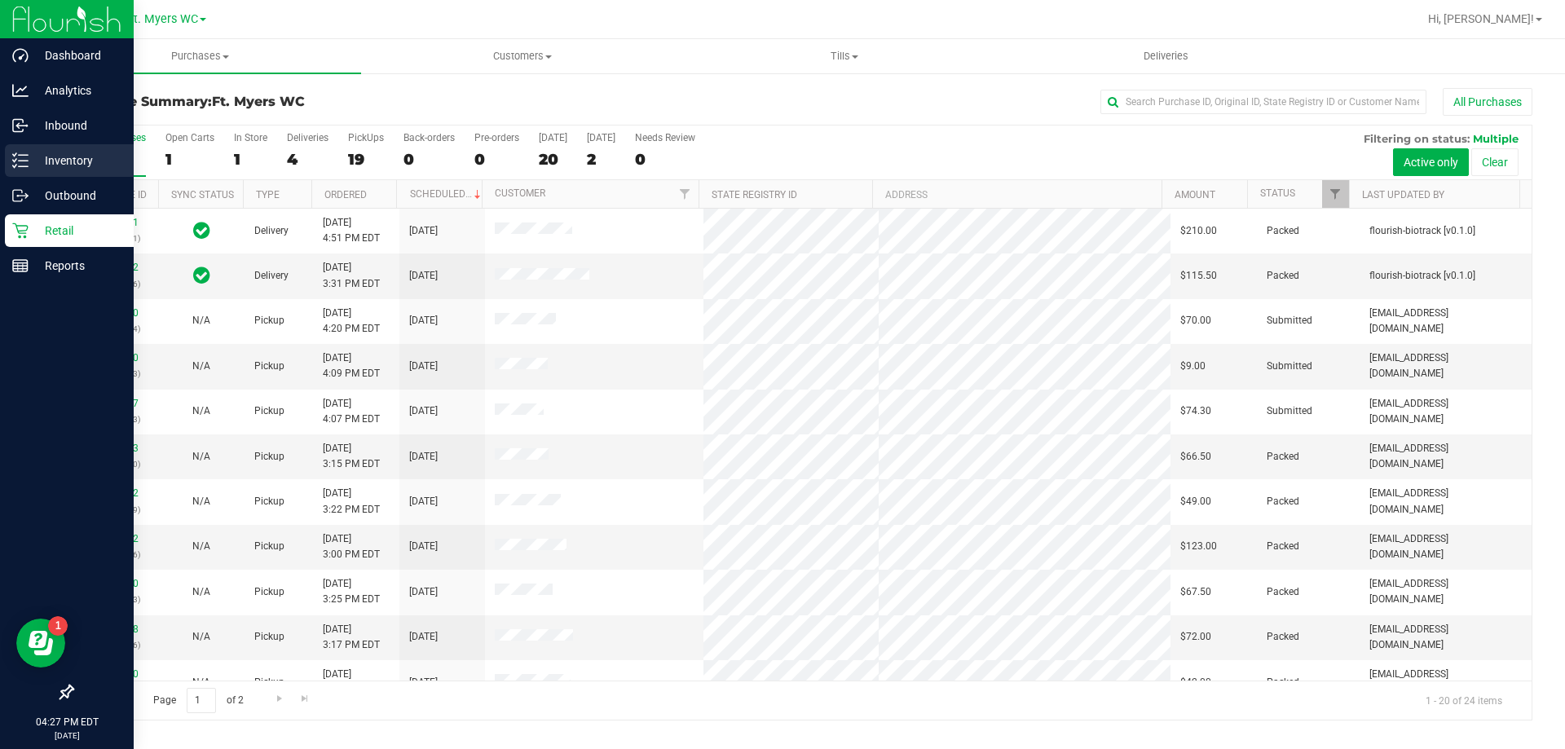
click at [54, 163] on p "Inventory" at bounding box center [78, 161] width 98 height 20
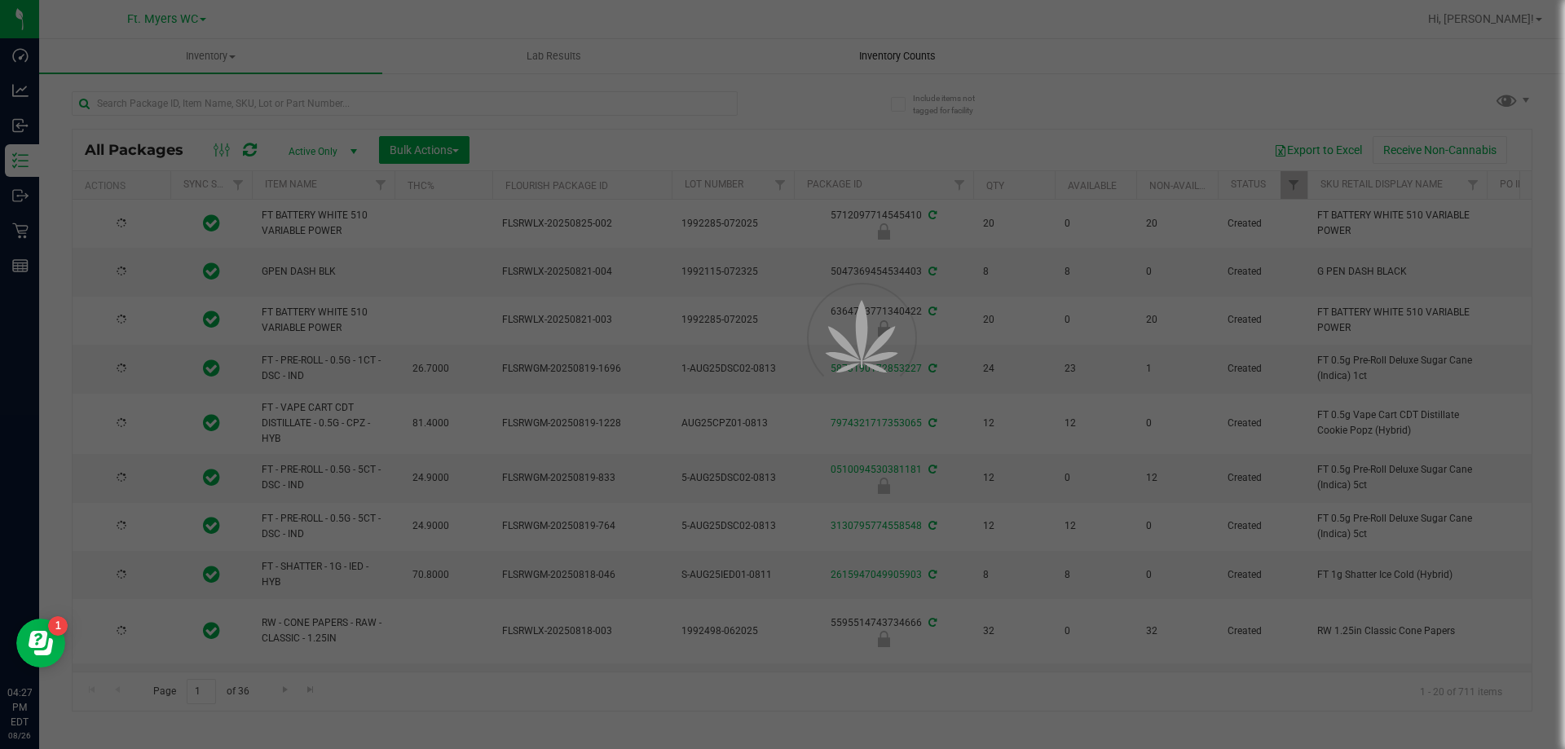
click at [902, 50] on div at bounding box center [782, 374] width 1565 height 749
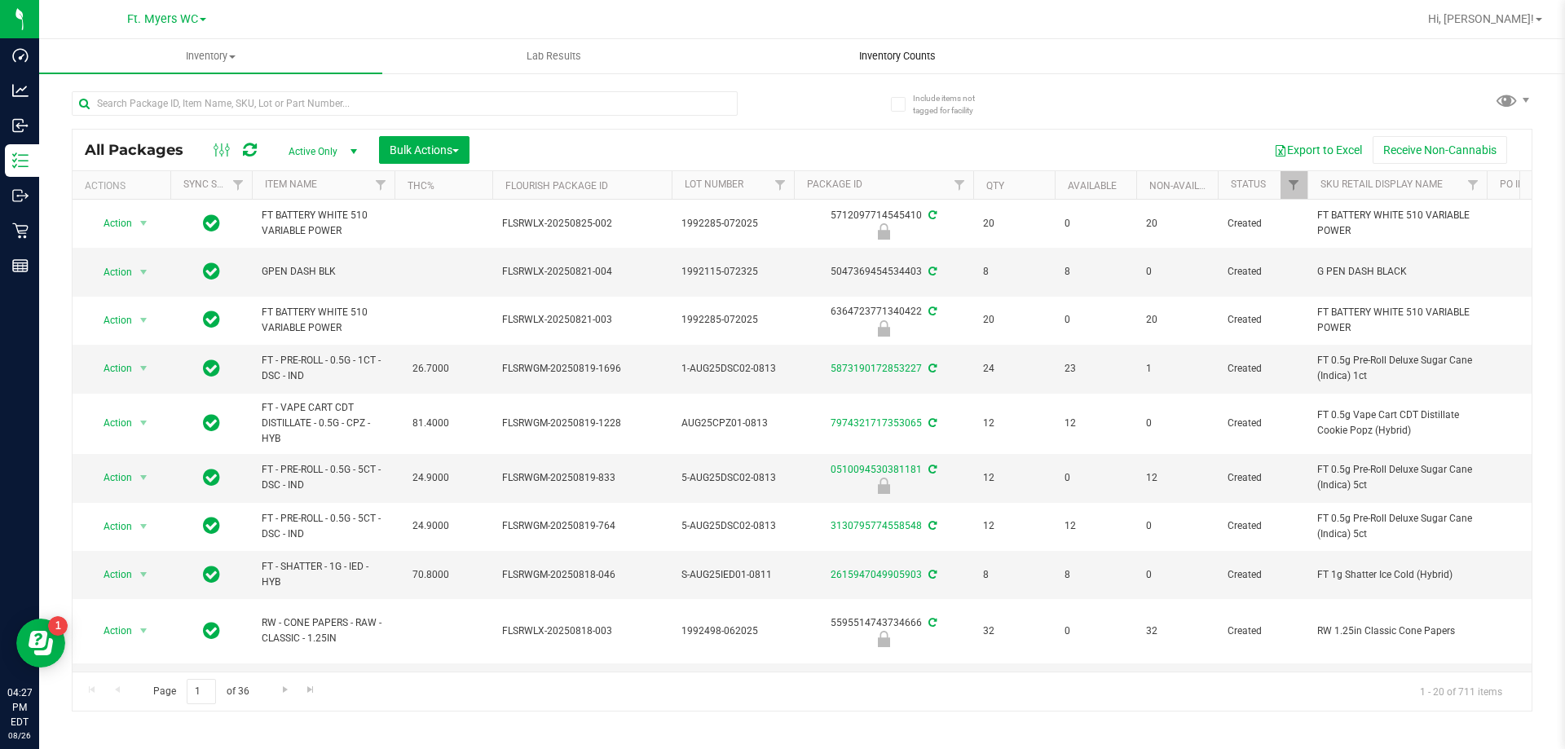
click at [893, 59] on span "Inventory Counts" at bounding box center [897, 56] width 121 height 15
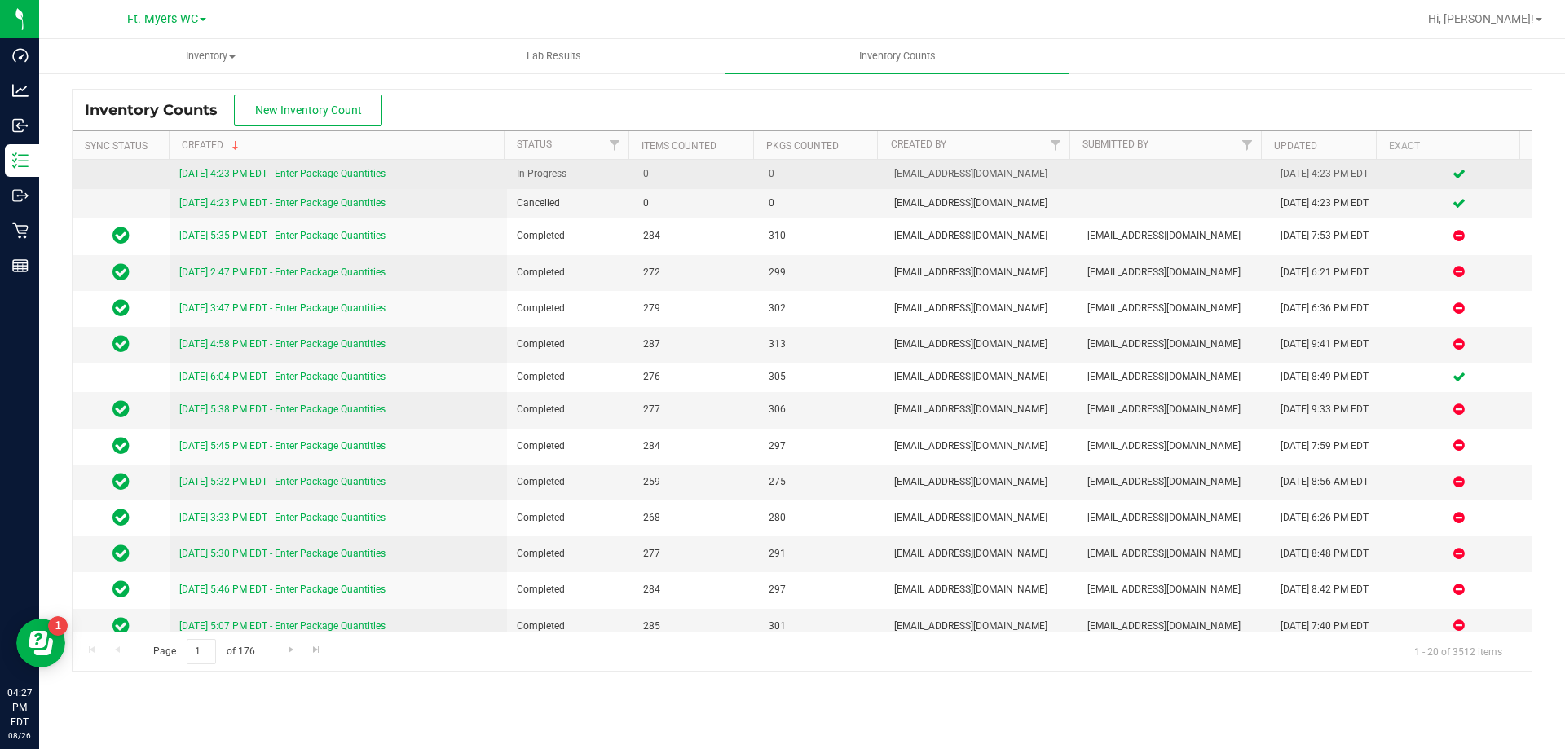
click at [321, 174] on link "[DATE] 4:23 PM EDT - Enter Package Quantities" at bounding box center [282, 173] width 206 height 11
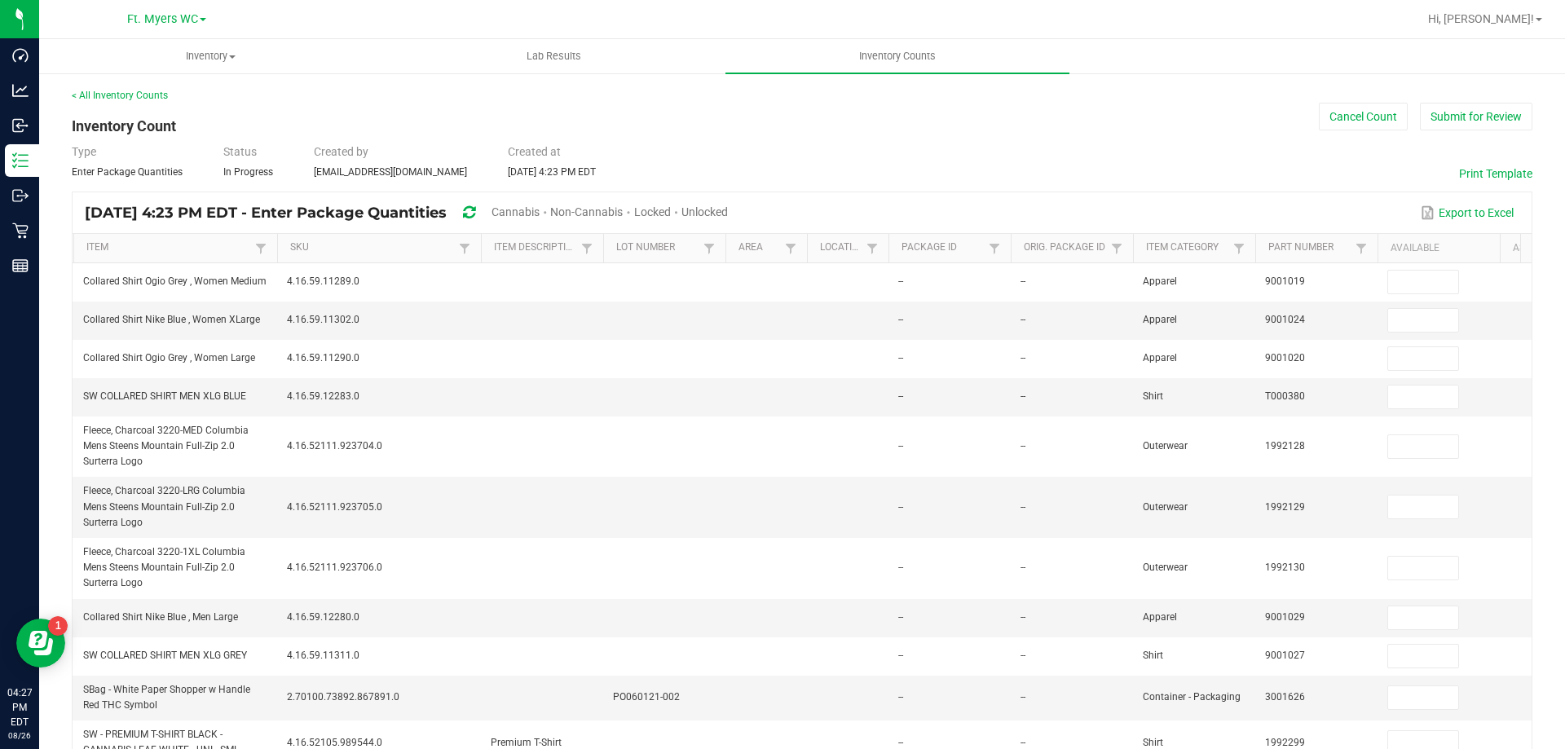
click at [540, 209] on span "Cannabis" at bounding box center [516, 211] width 48 height 13
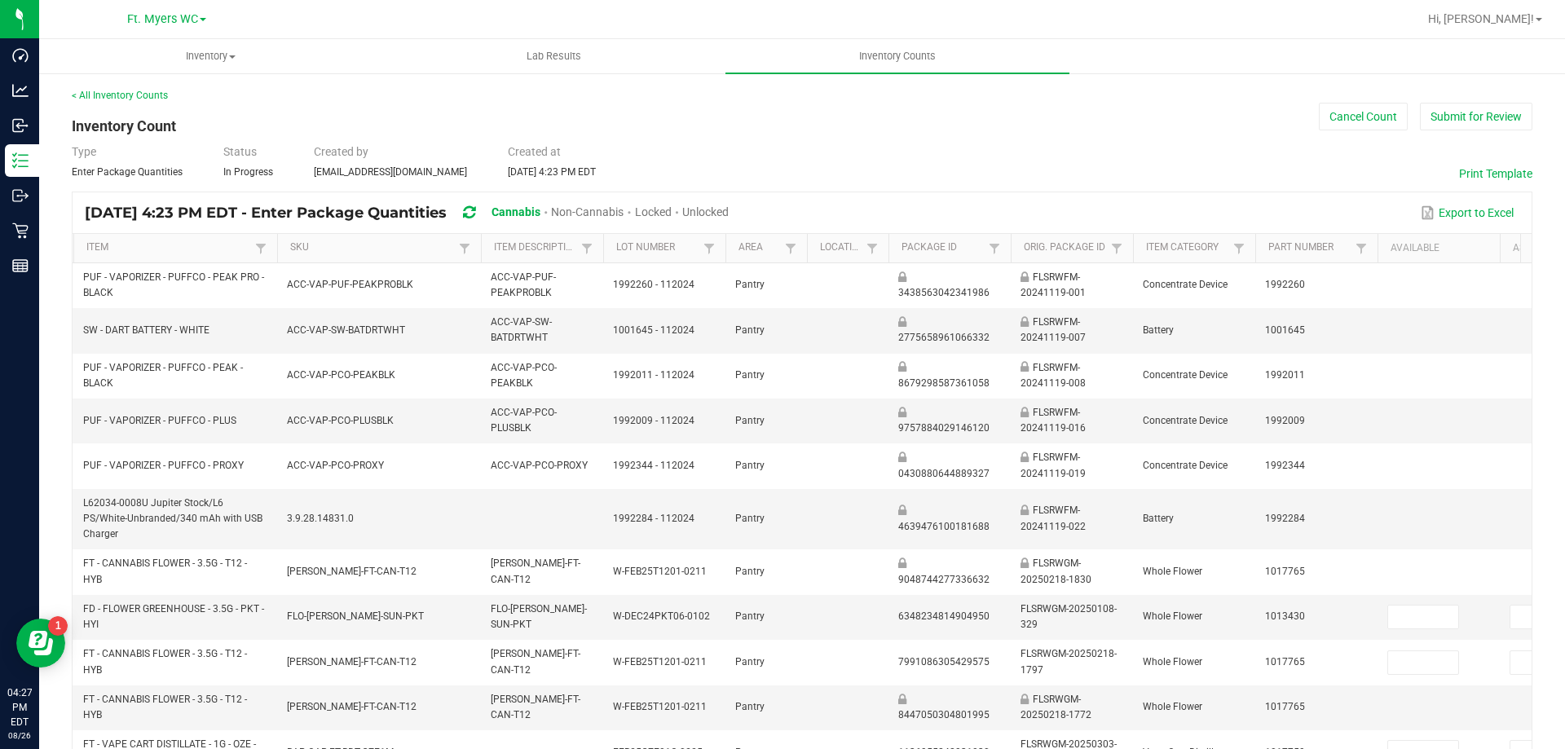
click at [729, 217] on span "Unlocked" at bounding box center [705, 211] width 46 height 13
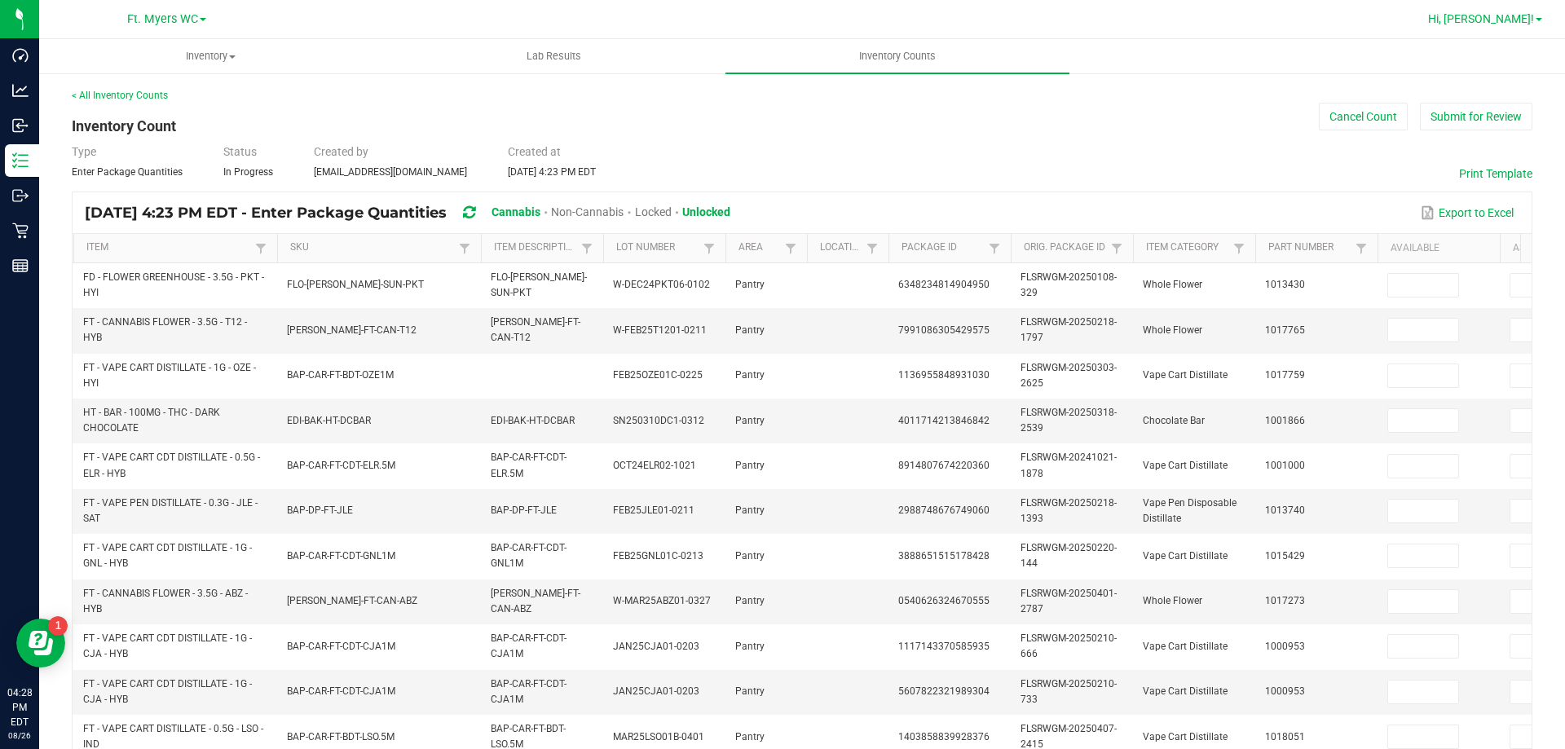
click at [1492, 21] on span "Hi, [PERSON_NAME]!" at bounding box center [1481, 18] width 106 height 13
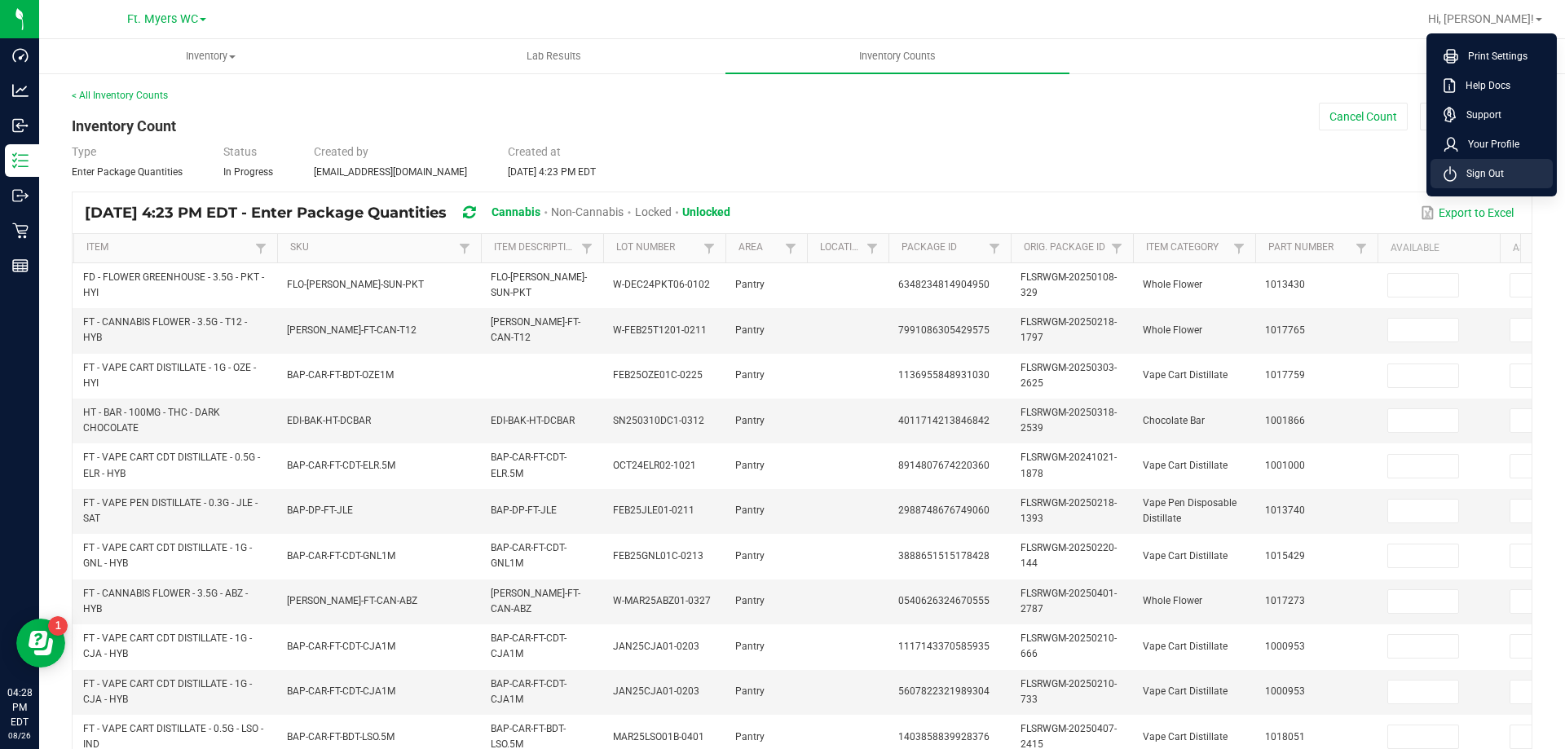
click at [1484, 170] on span "Sign Out" at bounding box center [1480, 173] width 47 height 16
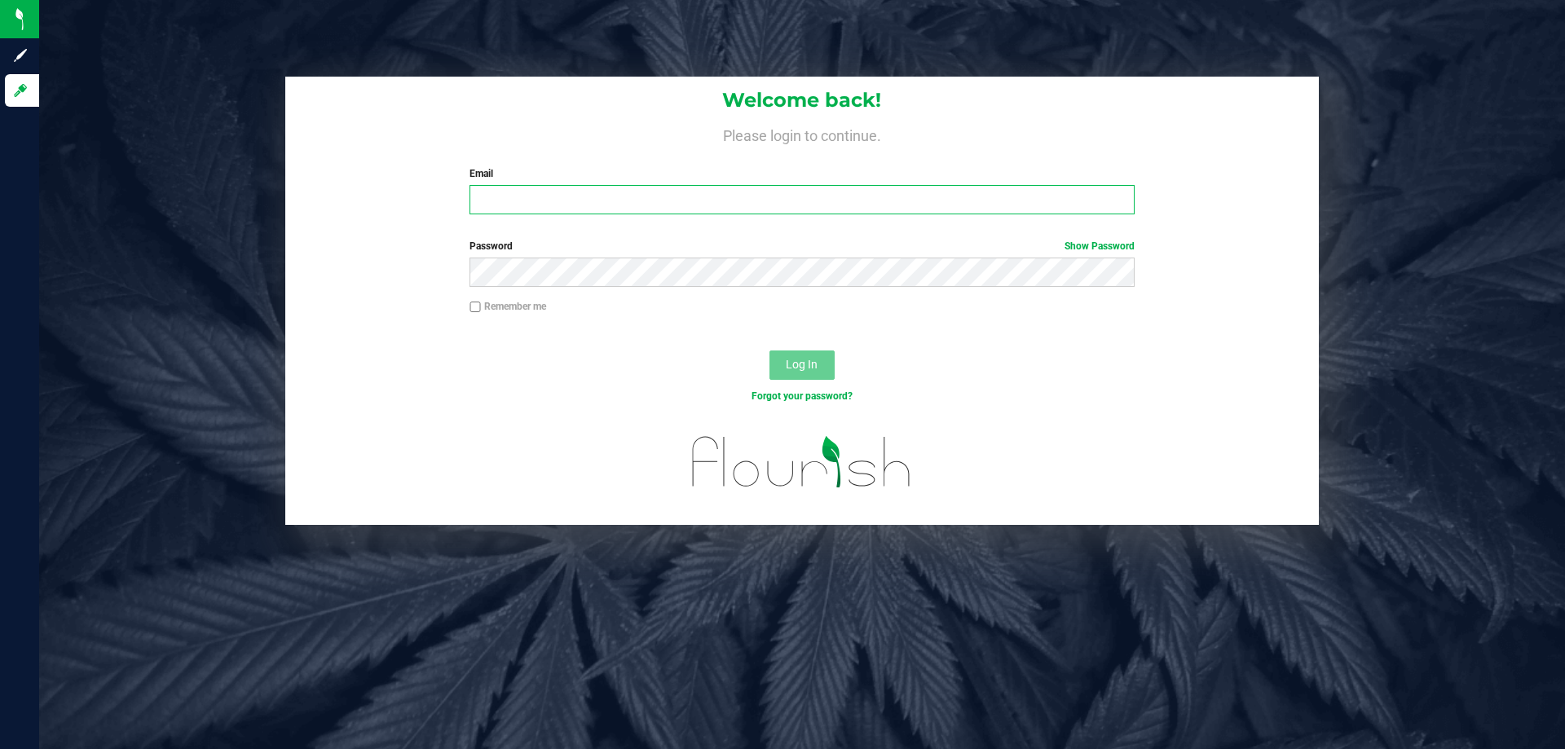
click at [566, 201] on input "Email" at bounding box center [802, 199] width 664 height 29
type input "[EMAIL_ADDRESS][DOMAIN_NAME]"
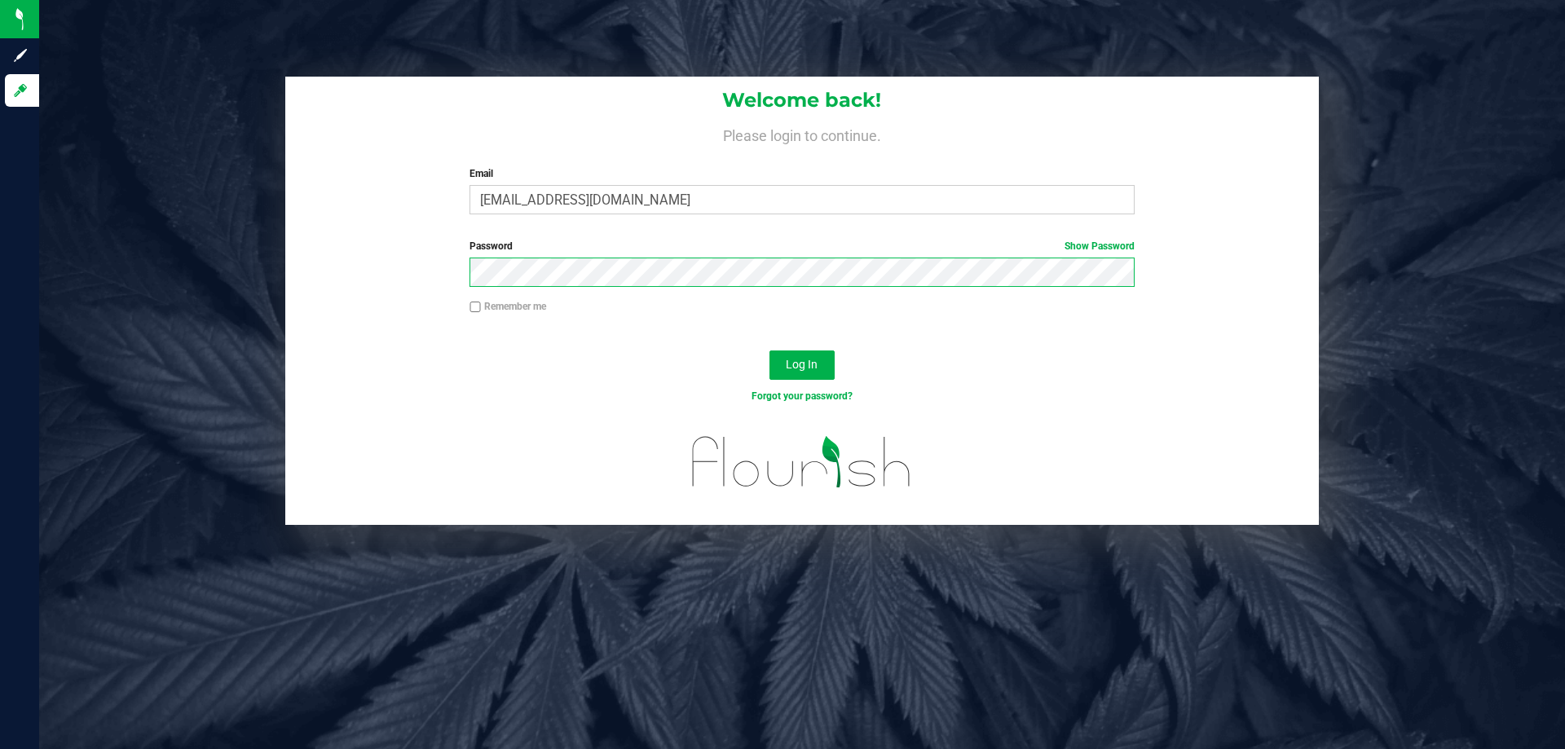
click at [769, 351] on button "Log In" at bounding box center [801, 365] width 65 height 29
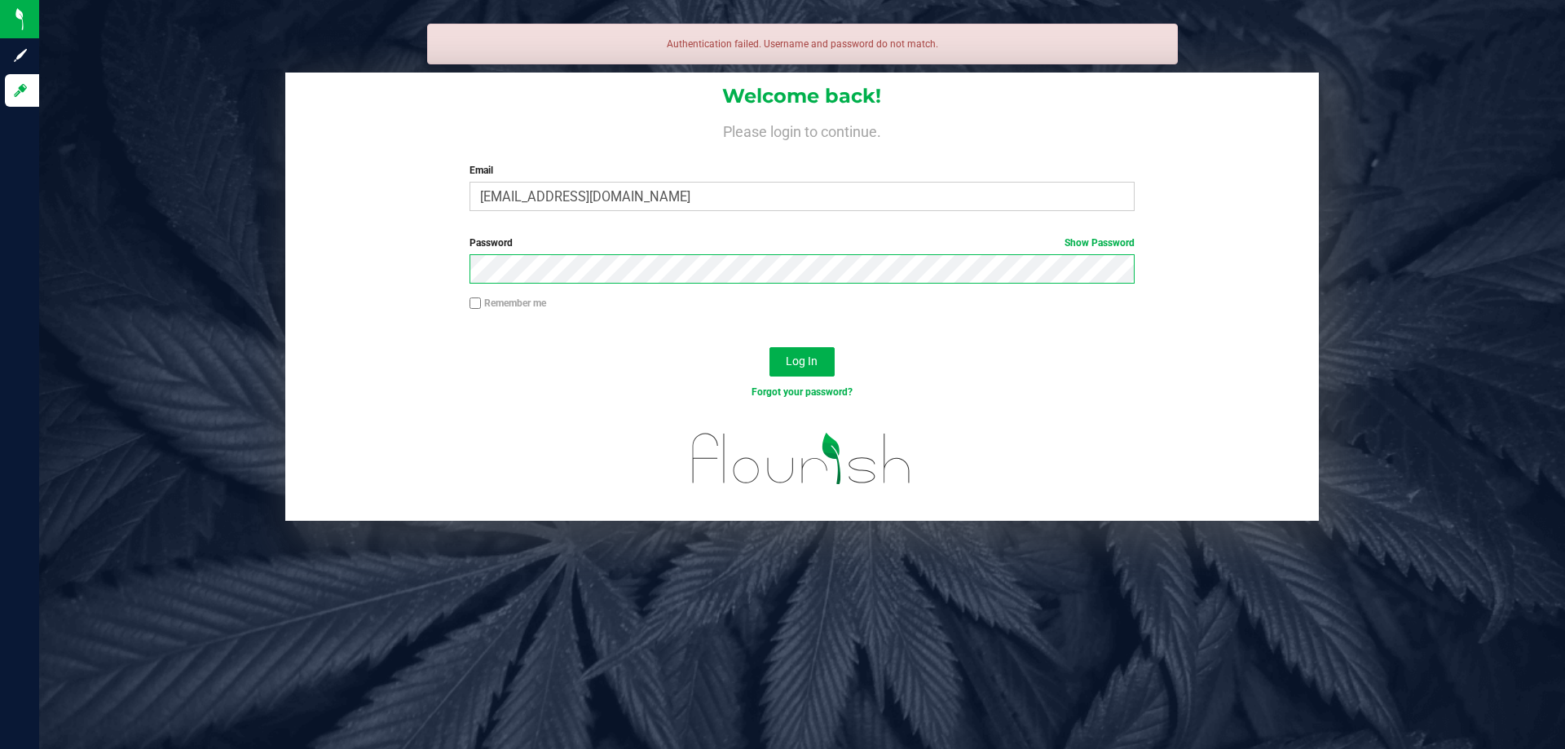
click at [769, 347] on button "Log In" at bounding box center [801, 361] width 65 height 29
